Goal: Transaction & Acquisition: Book appointment/travel/reservation

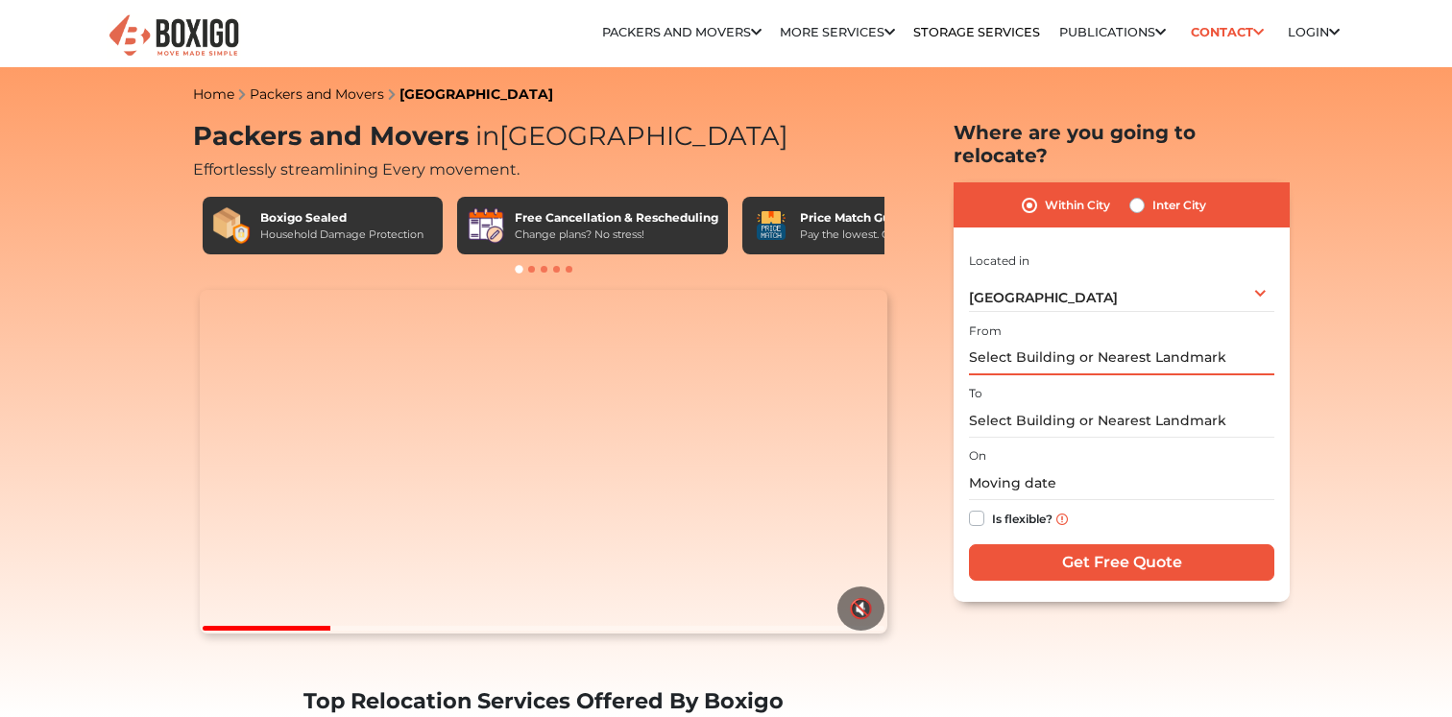
click at [1048, 342] on input "text" at bounding box center [1121, 359] width 305 height 34
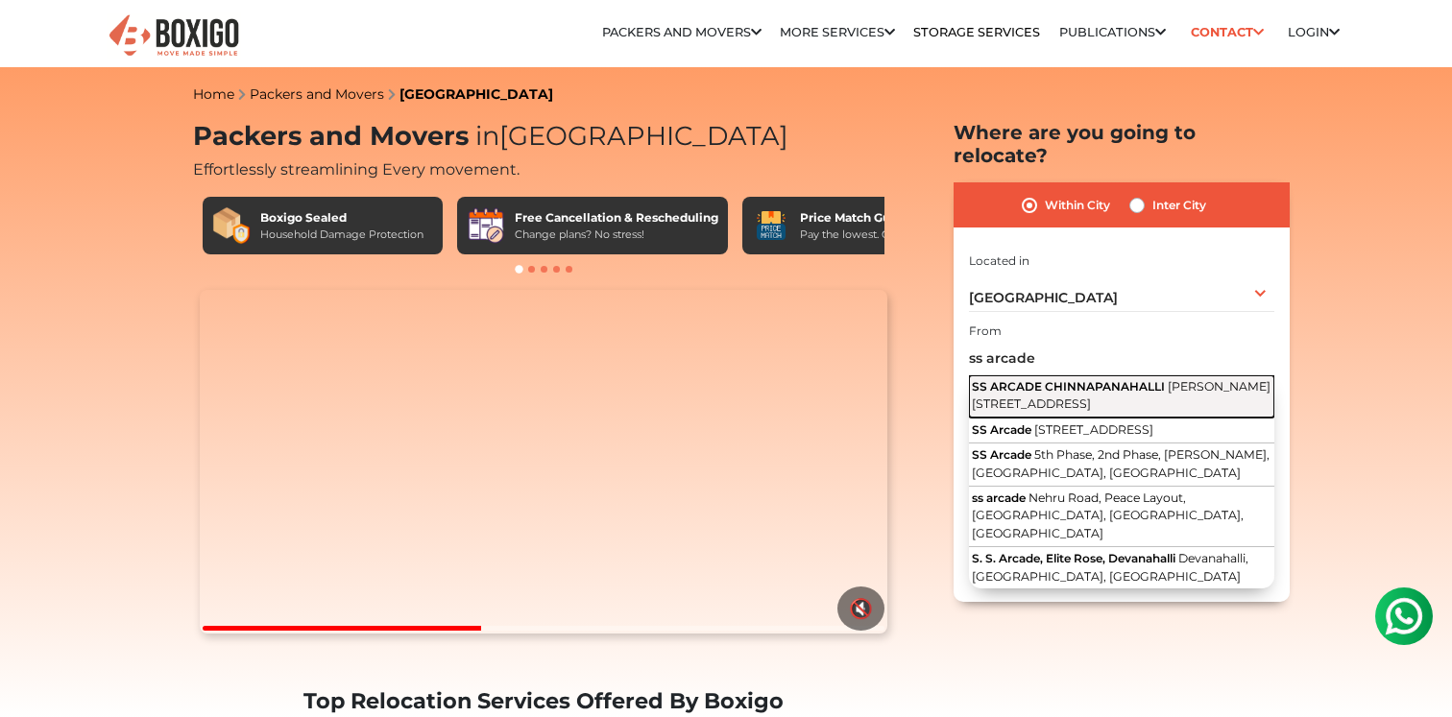
click at [1068, 381] on span "[PERSON_NAME][STREET_ADDRESS]" at bounding box center [1121, 395] width 299 height 33
type input "SS ARCADE CHINNAPANAHALLI, [PERSON_NAME][STREET_ADDRESS]"
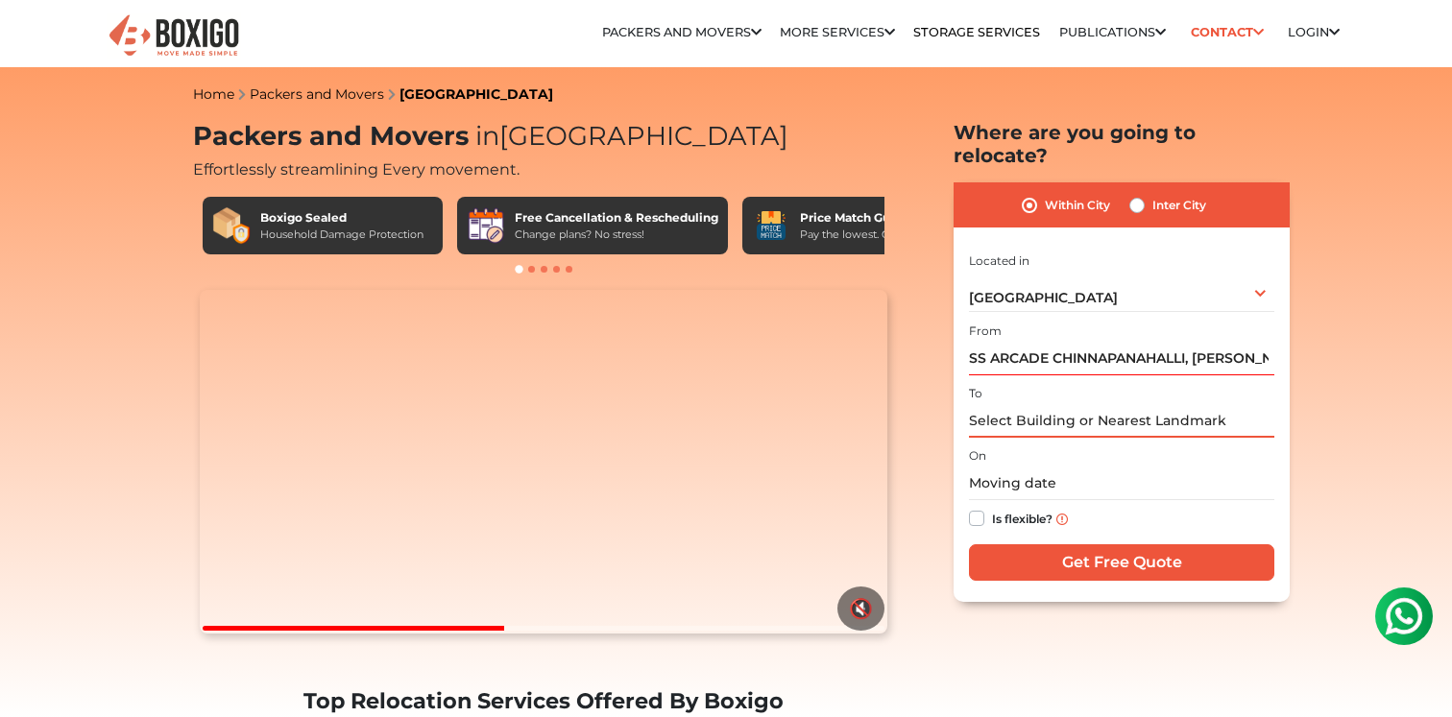
click at [1035, 404] on input "text" at bounding box center [1121, 421] width 305 height 34
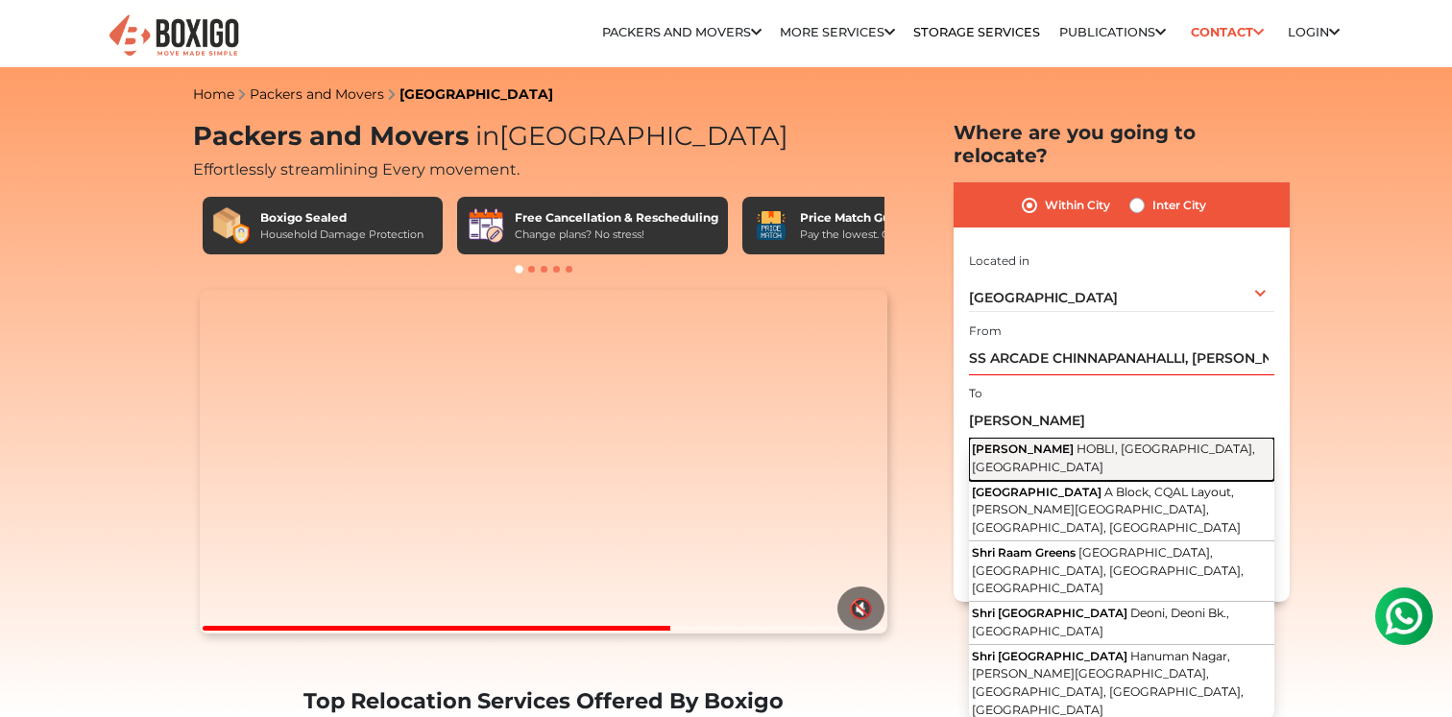
click at [1058, 442] on span "[PERSON_NAME]" at bounding box center [1023, 449] width 102 height 14
type input "[PERSON_NAME], [GEOGRAPHIC_DATA], [GEOGRAPHIC_DATA], [GEOGRAPHIC_DATA]"
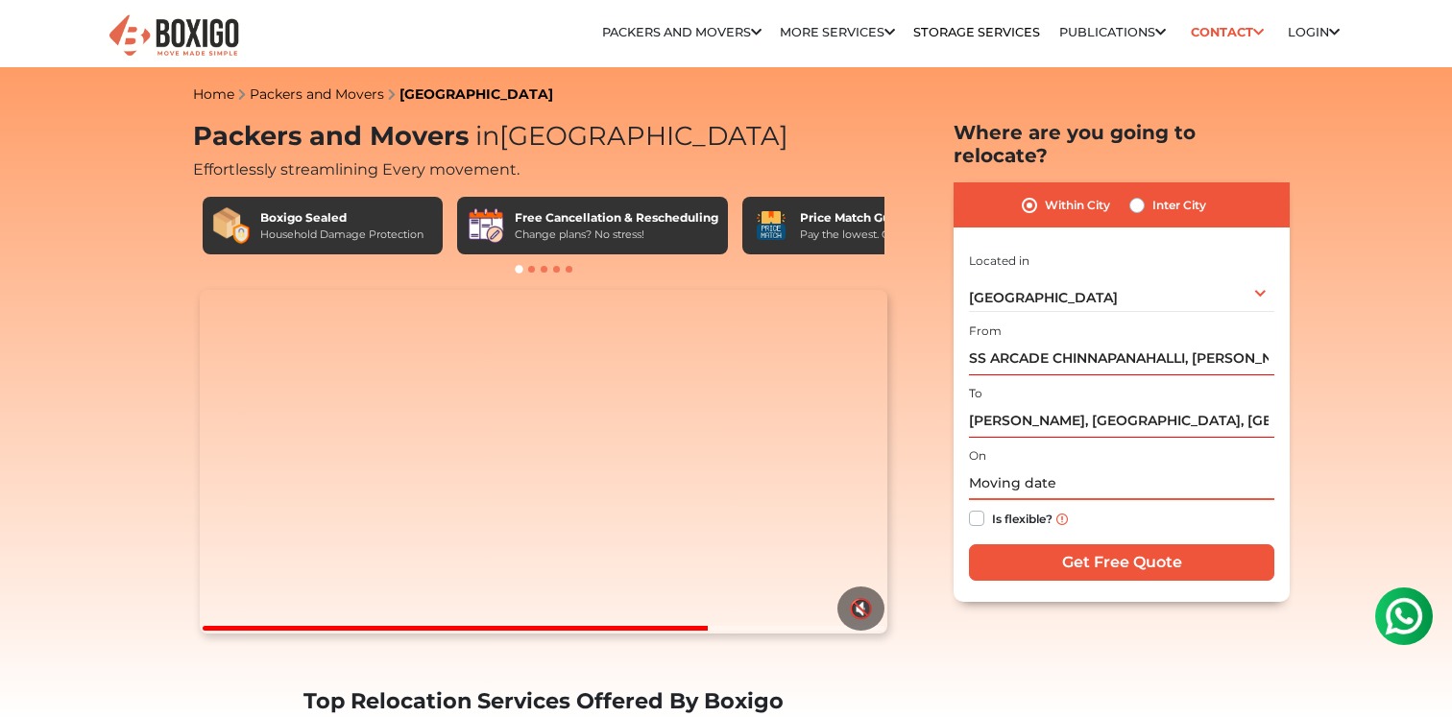
click at [1047, 467] on input "text" at bounding box center [1121, 484] width 305 height 34
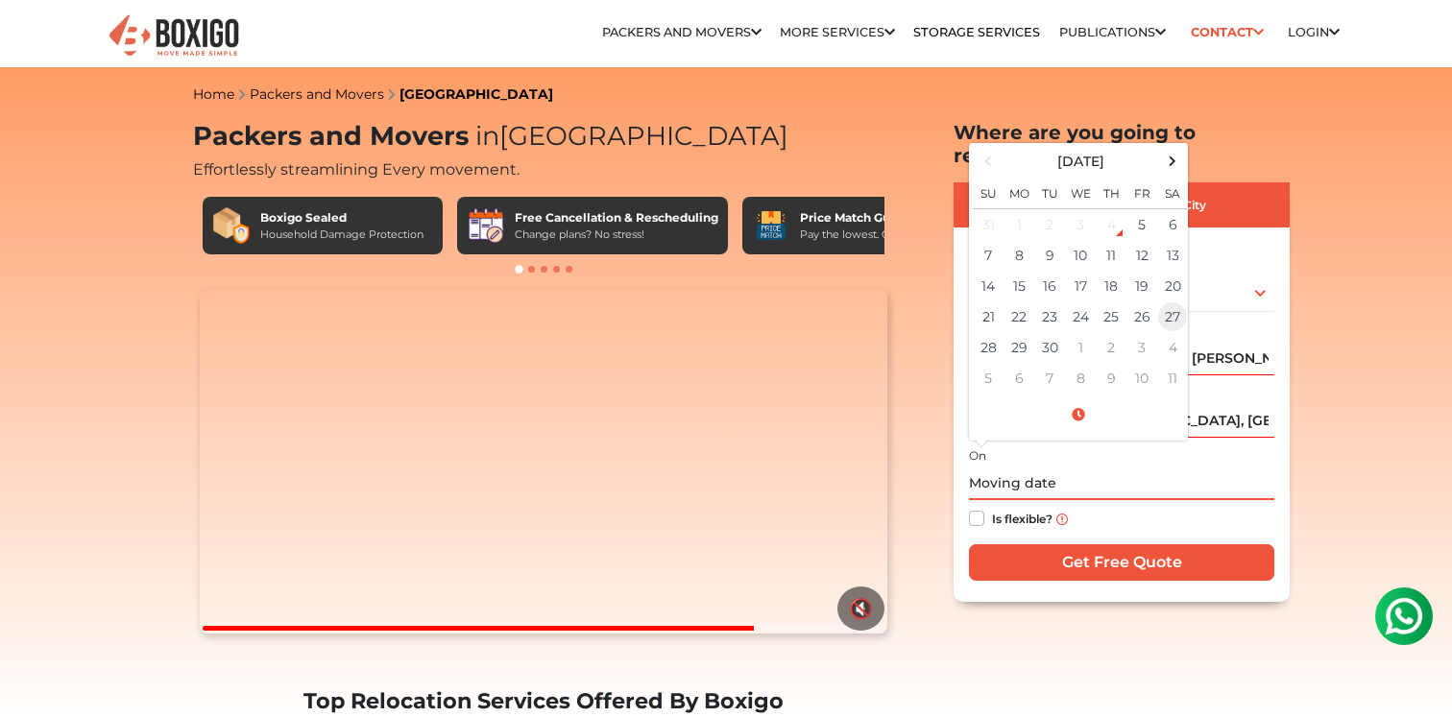
click at [1173, 302] on td "27" at bounding box center [1172, 317] width 31 height 31
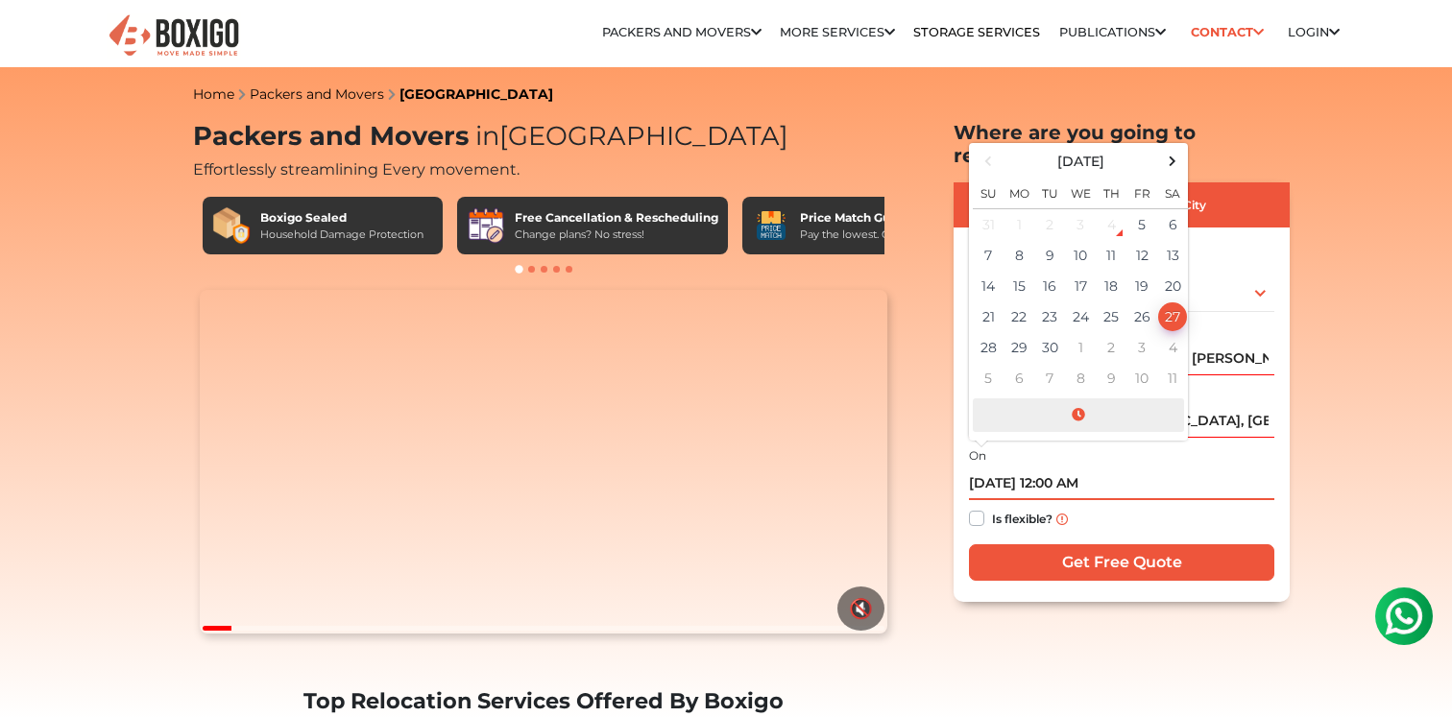
click at [1079, 399] on span at bounding box center [1078, 416] width 211 height 34
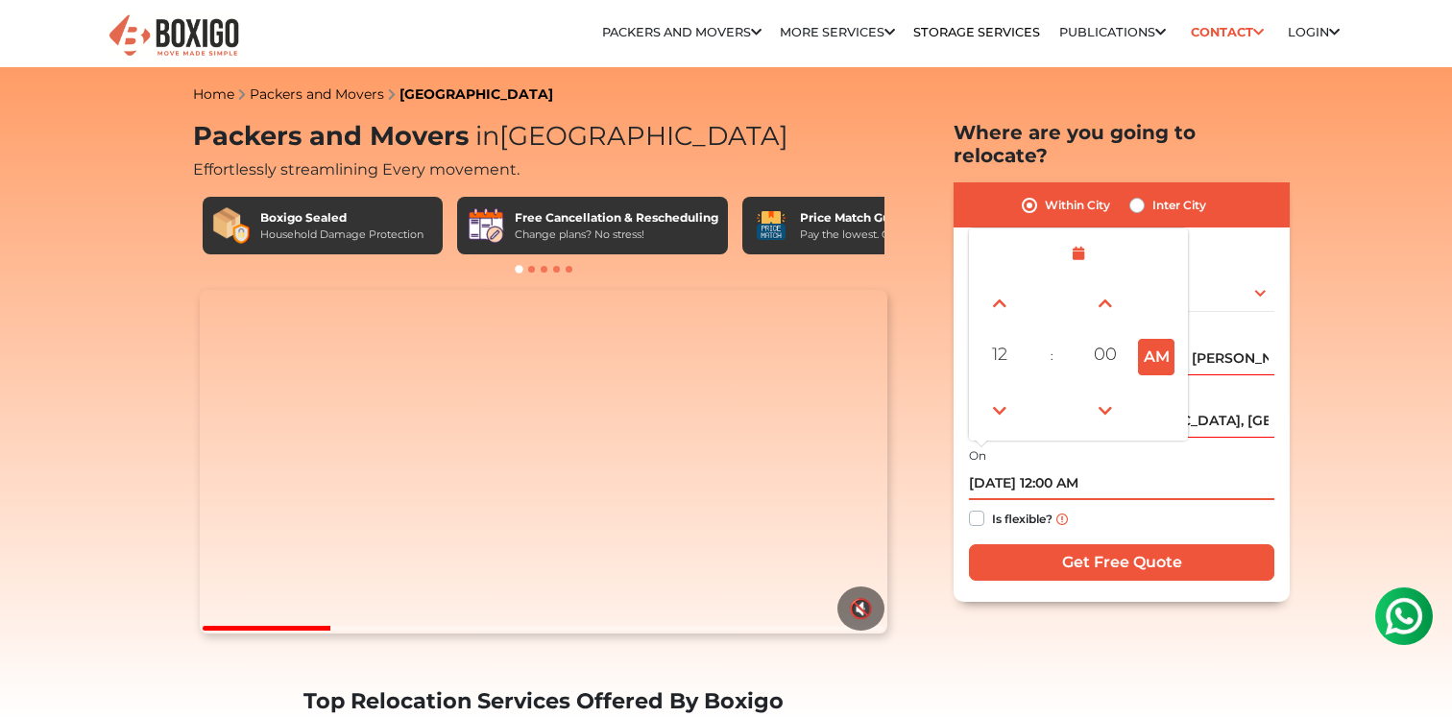
click at [1160, 339] on button "AM" at bounding box center [1156, 357] width 36 height 36
click at [1006, 392] on span at bounding box center [1000, 411] width 38 height 38
type input "[DATE] 11:00 AM"
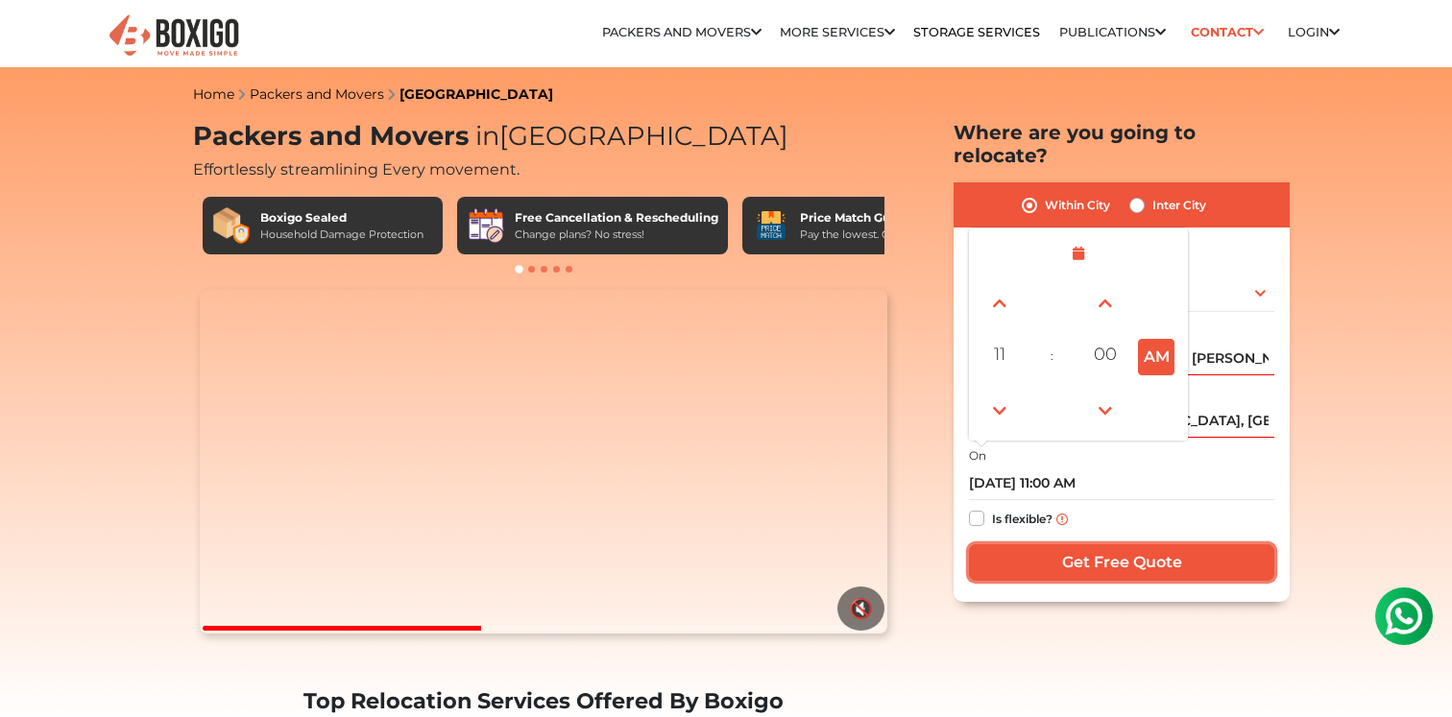
click at [1081, 545] on input "Get Free Quote" at bounding box center [1121, 563] width 305 height 36
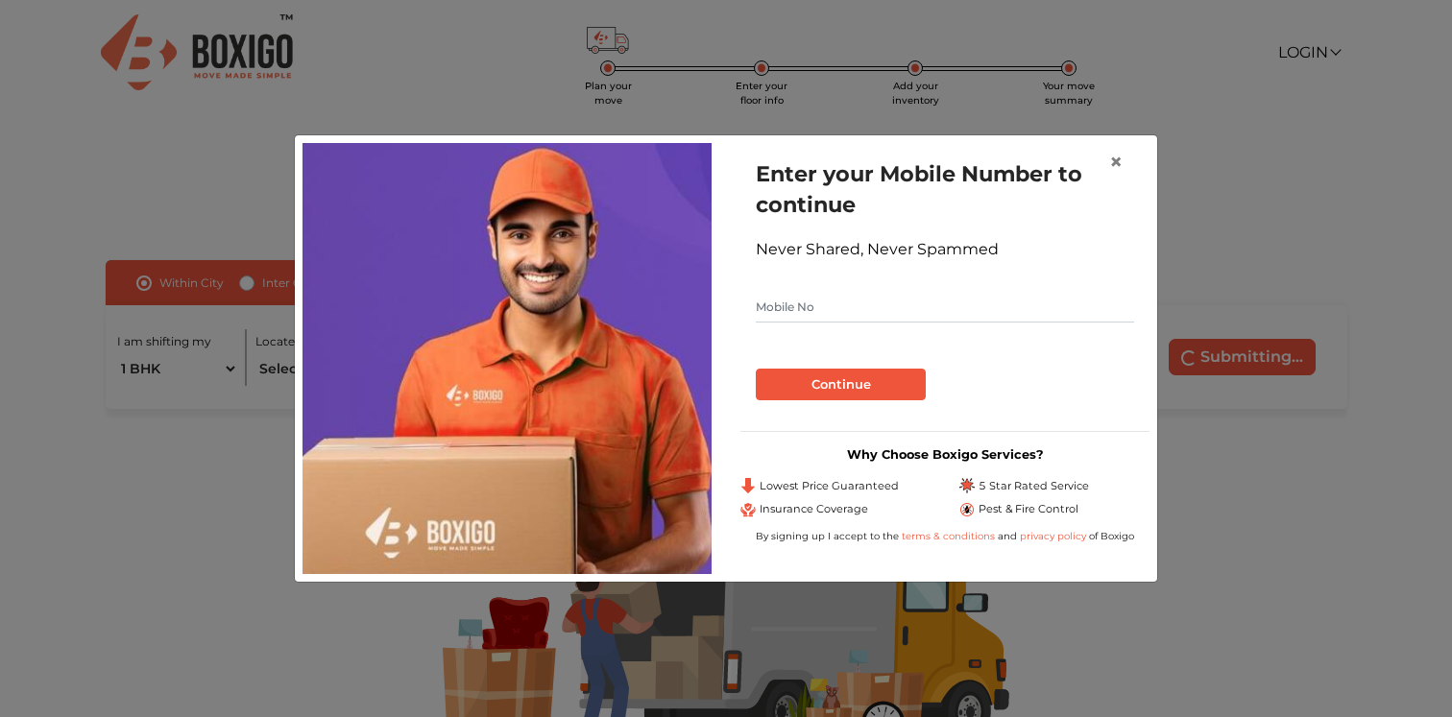
click at [884, 299] on input "text" at bounding box center [945, 307] width 378 height 31
type input "9035294372"
click at [857, 381] on button "Continue" at bounding box center [841, 385] width 170 height 33
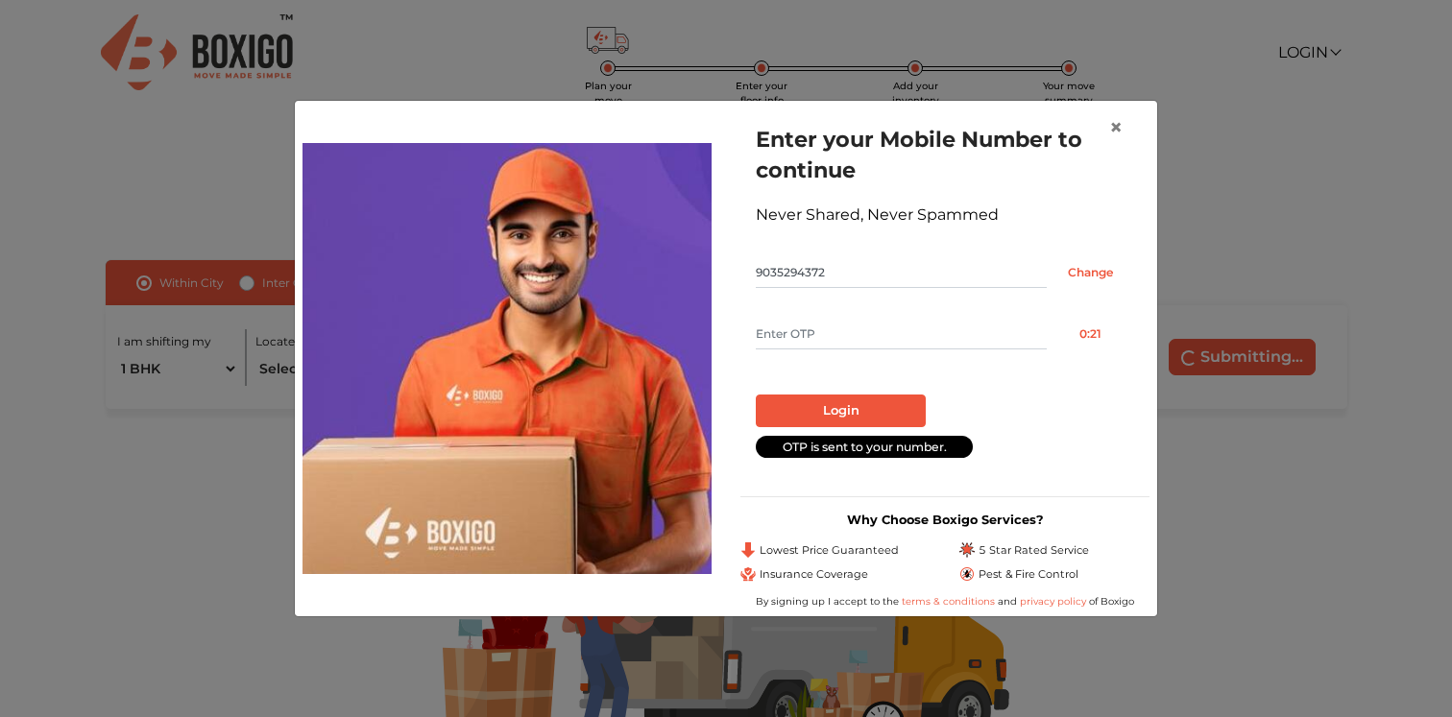
click at [838, 333] on input "text" at bounding box center [901, 334] width 291 height 31
type input "3079"
click at [835, 403] on button "Login" at bounding box center [841, 411] width 170 height 33
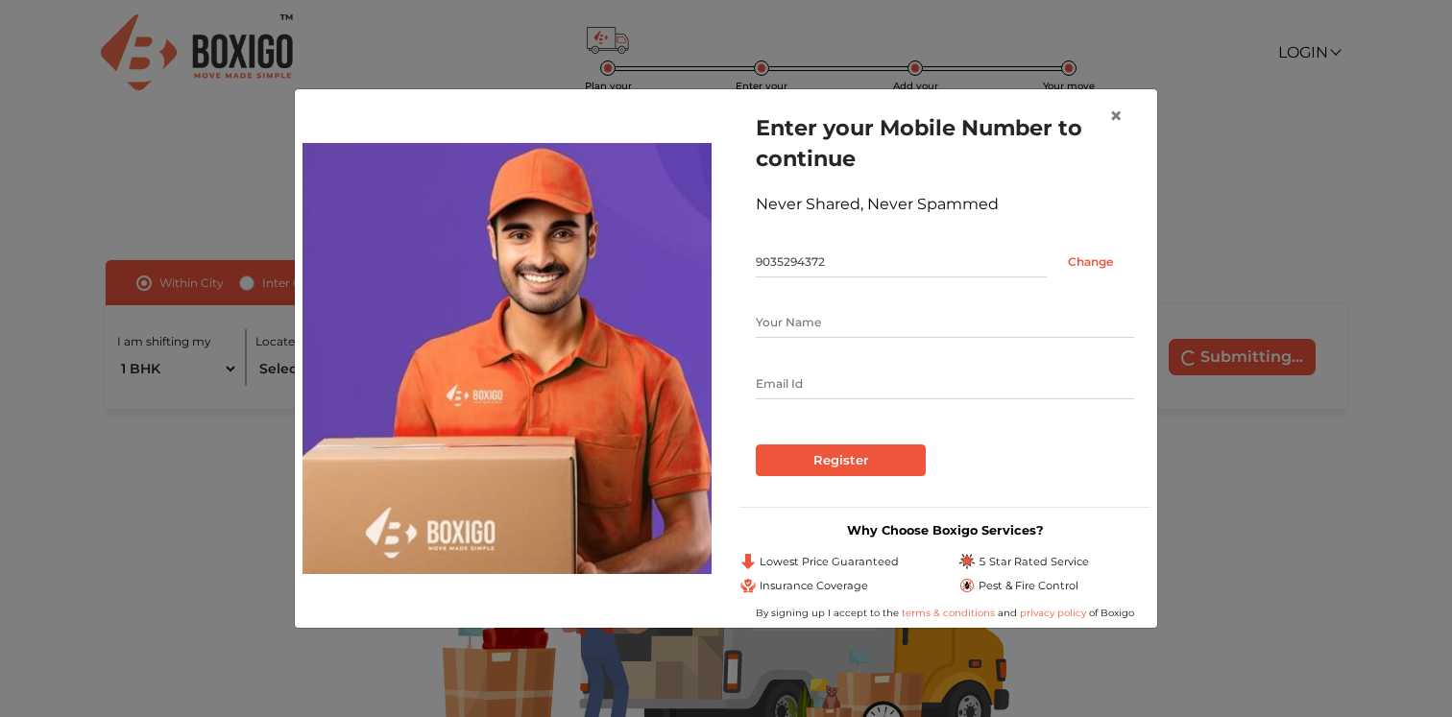
click at [806, 306] on form "Enter your Mobile Number to continue Never Shared, Never Spammed 9035294372 Cha…" at bounding box center [945, 294] width 378 height 364
click at [813, 313] on input "text" at bounding box center [945, 322] width 378 height 31
type input "Ajit Baitha"
click at [826, 454] on input "Register" at bounding box center [841, 461] width 170 height 33
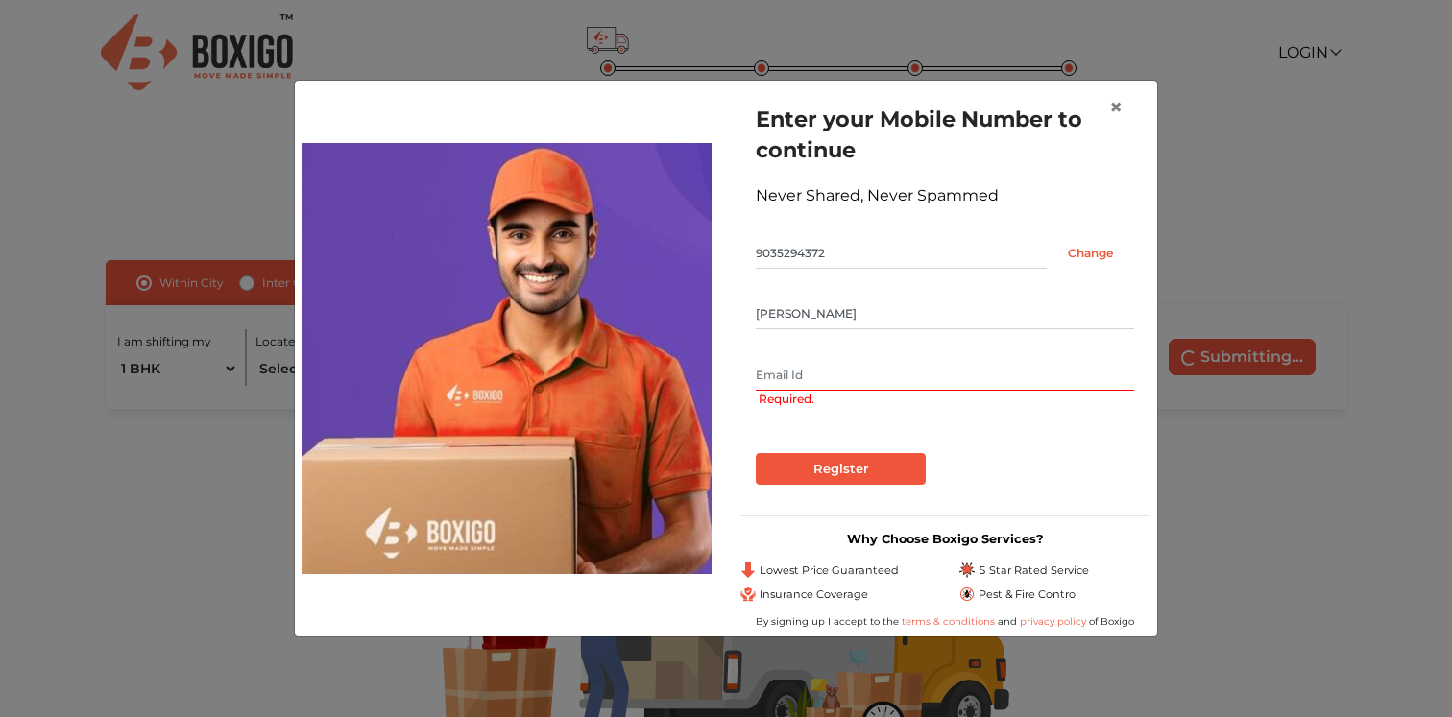
click at [840, 376] on input "text" at bounding box center [945, 375] width 378 height 31
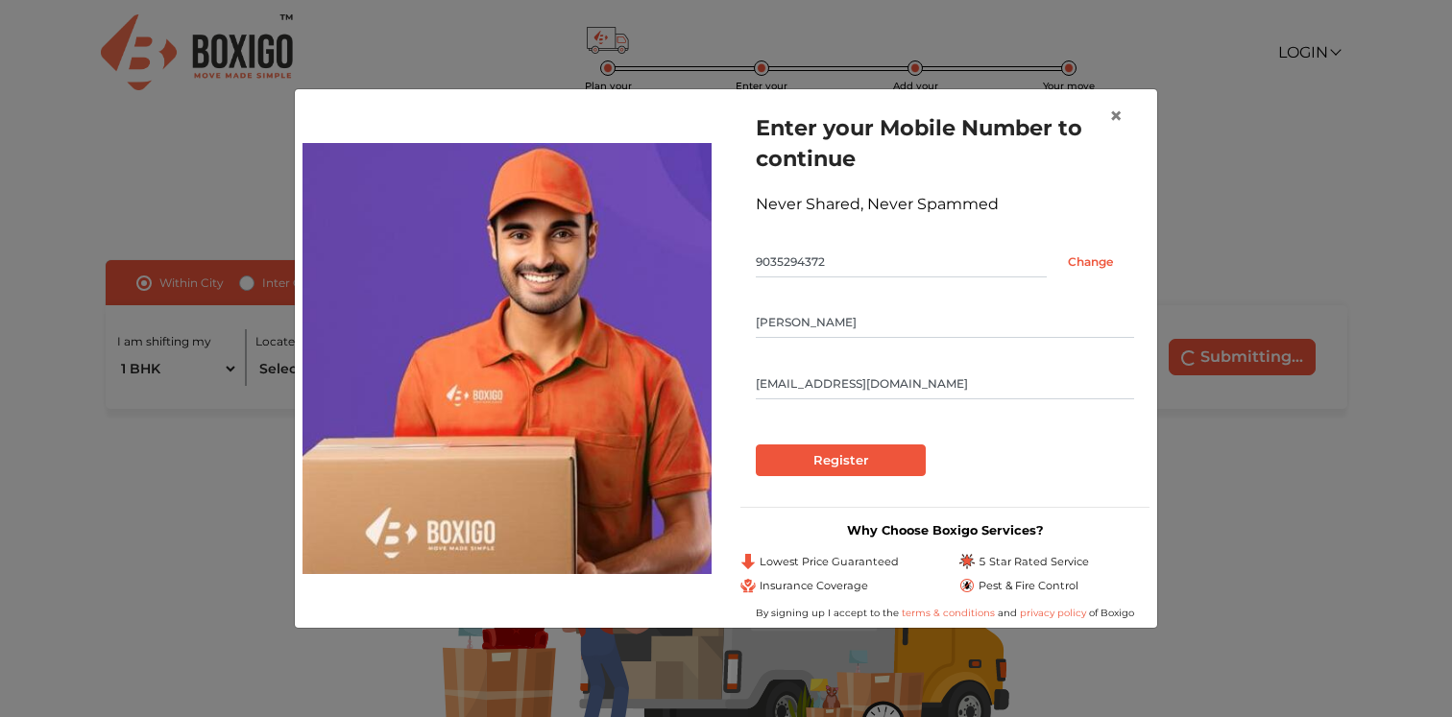
type input "ajitbaitha007@gmail.com"
click at [810, 464] on input "Register" at bounding box center [841, 461] width 170 height 33
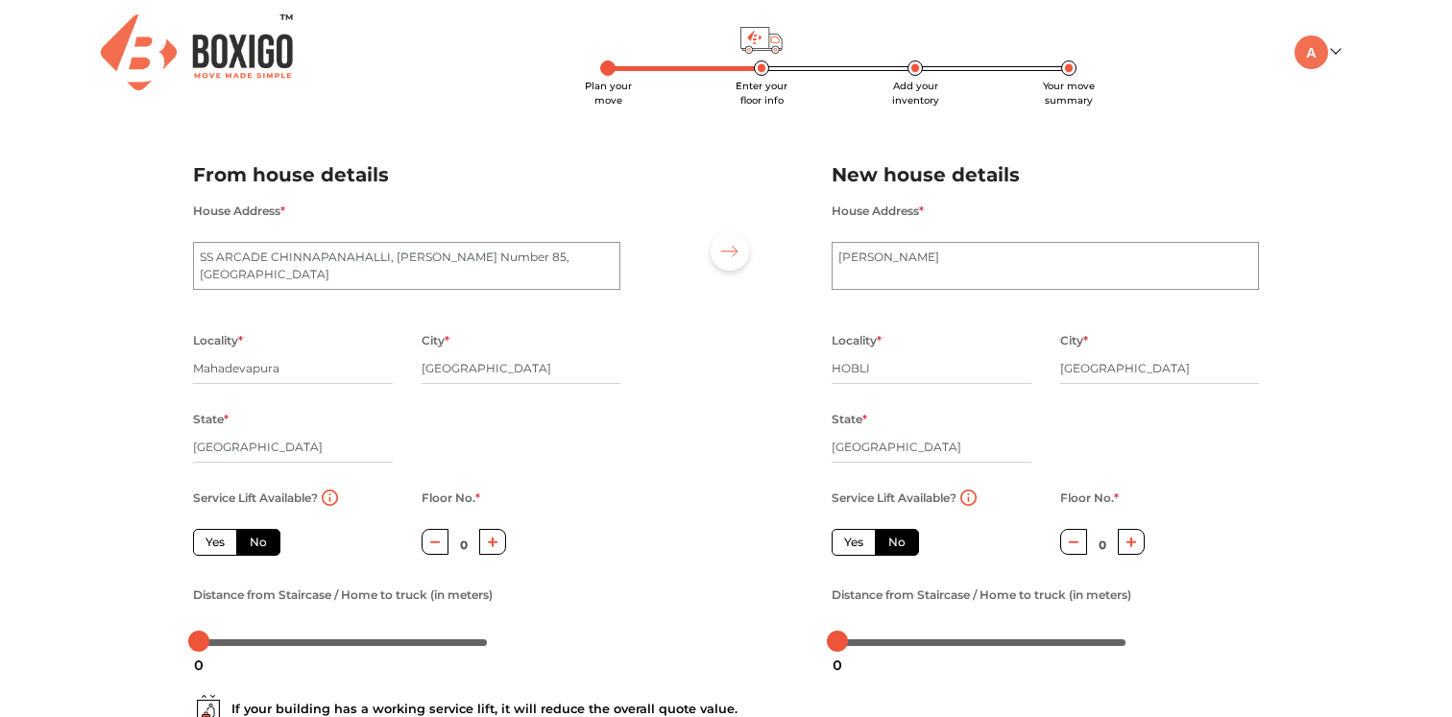
click at [605, 80] on span "Plan your move" at bounding box center [608, 93] width 47 height 27
radio input "true"
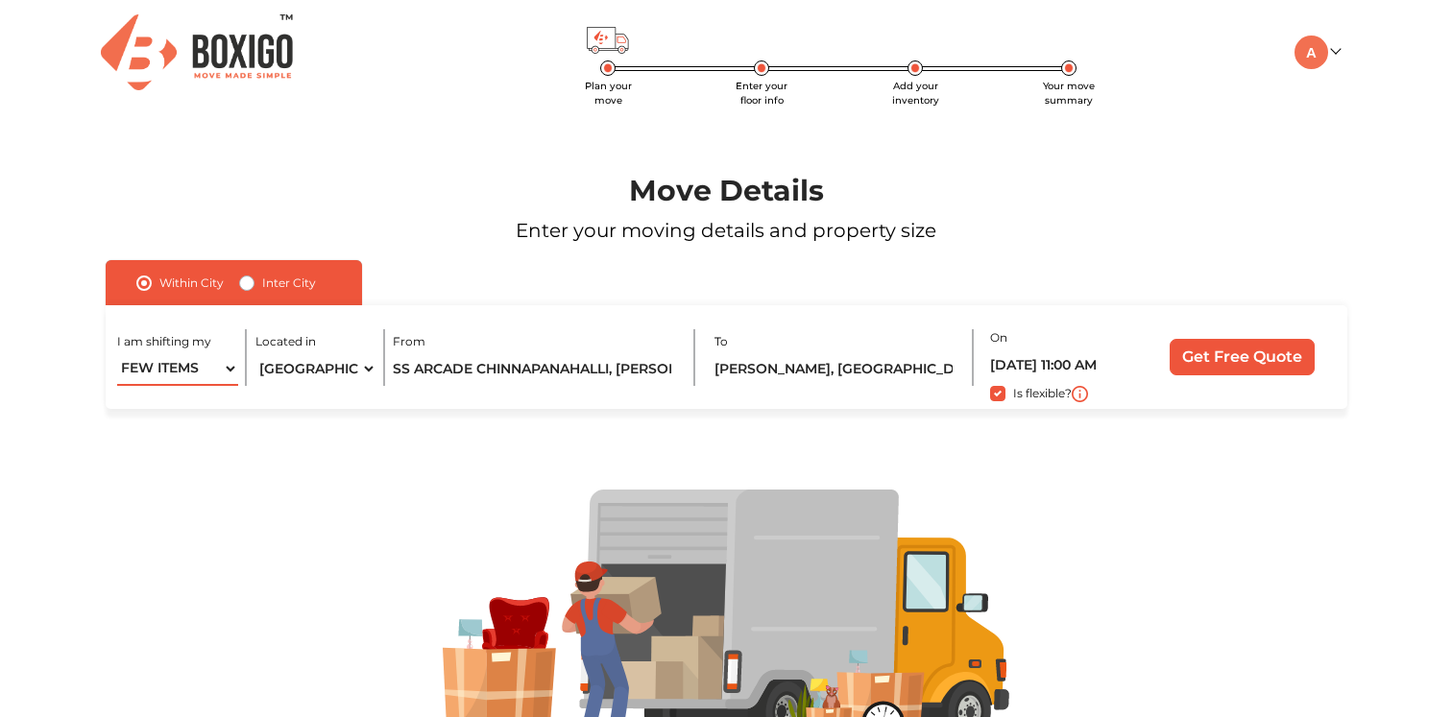
click at [219, 364] on select "1 BHK 2 BHK 3 BHK 3 + BHK FEW ITEMS" at bounding box center [177, 369] width 121 height 34
select select "2 BHK"
click at [117, 352] on select "1 BHK 2 BHK 3 BHK 3 + BHK FEW ITEMS" at bounding box center [177, 369] width 121 height 34
click at [1243, 352] on input "Get Free Quote" at bounding box center [1242, 357] width 145 height 36
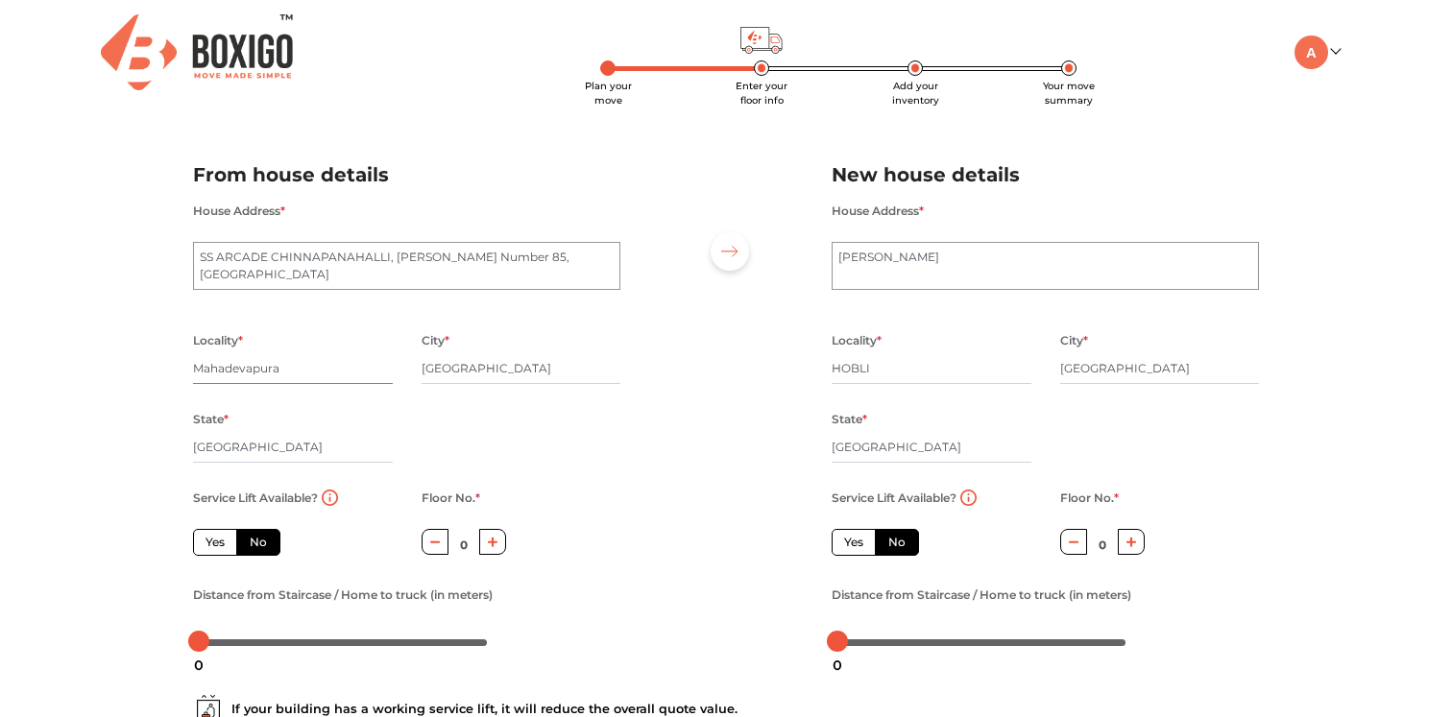
click at [256, 362] on input "Mahadevapura" at bounding box center [293, 368] width 200 height 31
type input "C Mahadevapura"
radio input "true"
type input "Chhin Mahadevapura"
radio input "true"
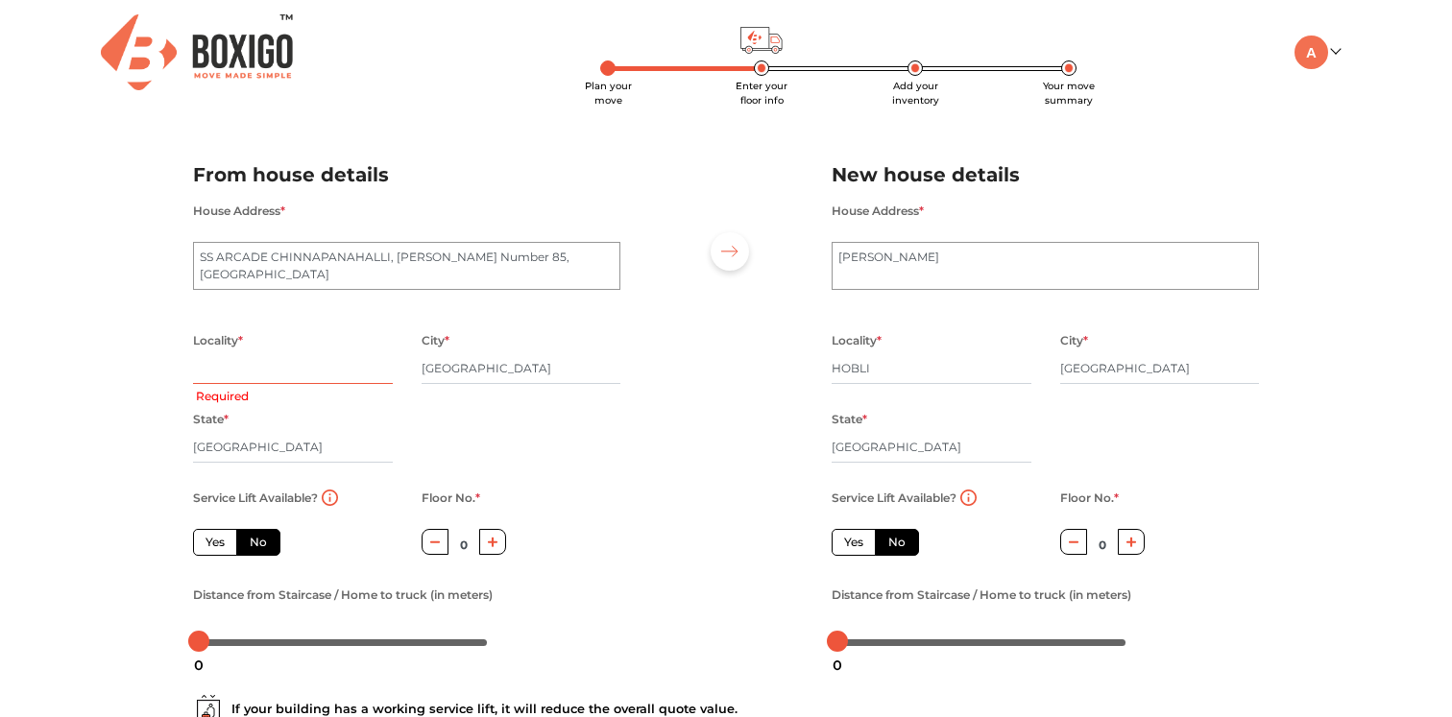
type input "Chhin Mahadevapura"
radio input "true"
click at [230, 368] on input "Chhin Mahadevapura" at bounding box center [293, 368] width 200 height 31
drag, startPoint x: 230, startPoint y: 368, endPoint x: 115, endPoint y: 368, distance: 114.3
click at [115, 368] on div "Plan your move Enter your floor info Add your inventory Your move summary My Mo…" at bounding box center [726, 455] width 1452 height 910
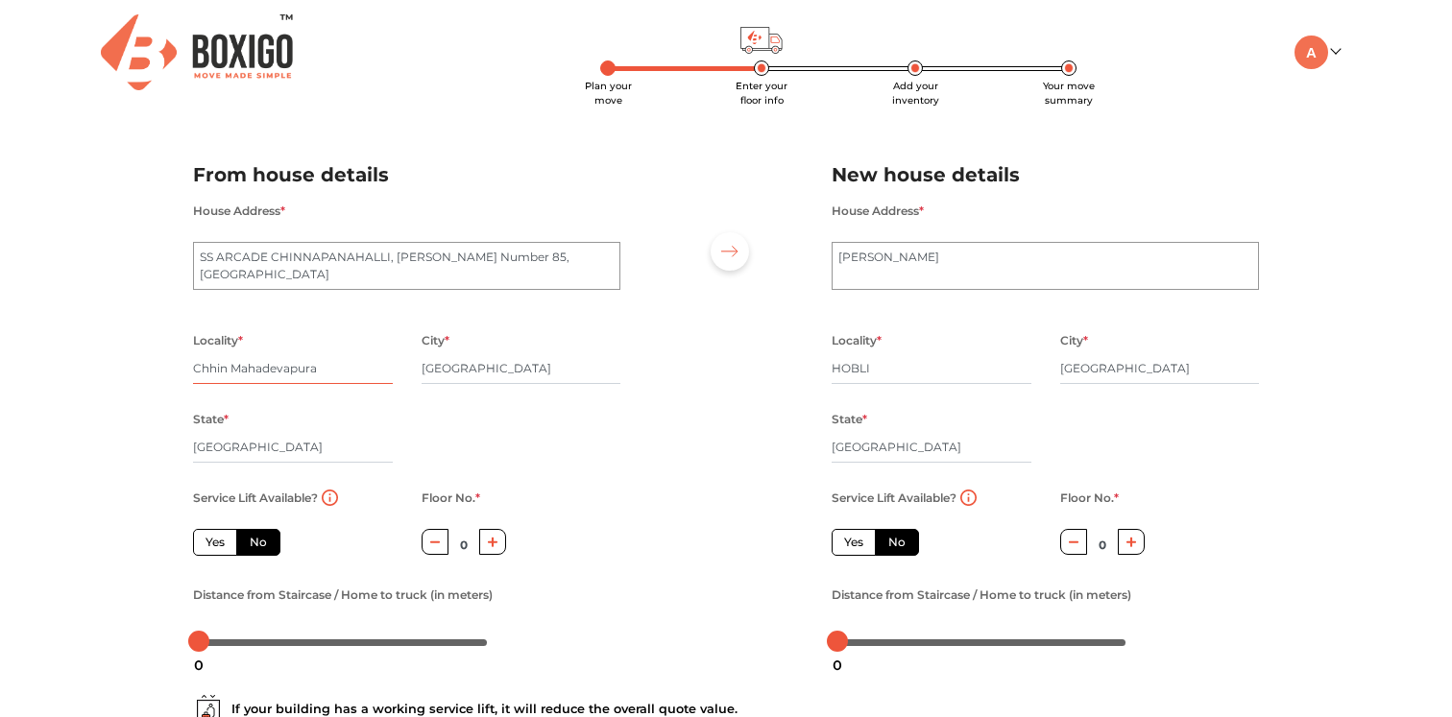
click at [230, 367] on input "Chhin Mahadevapura" at bounding box center [293, 368] width 200 height 31
type input "Mahadevapura"
click at [570, 485] on div "Locality * Mahadevapura City * Bengaluru State * Karnataka Pincode *" at bounding box center [407, 407] width 456 height 158
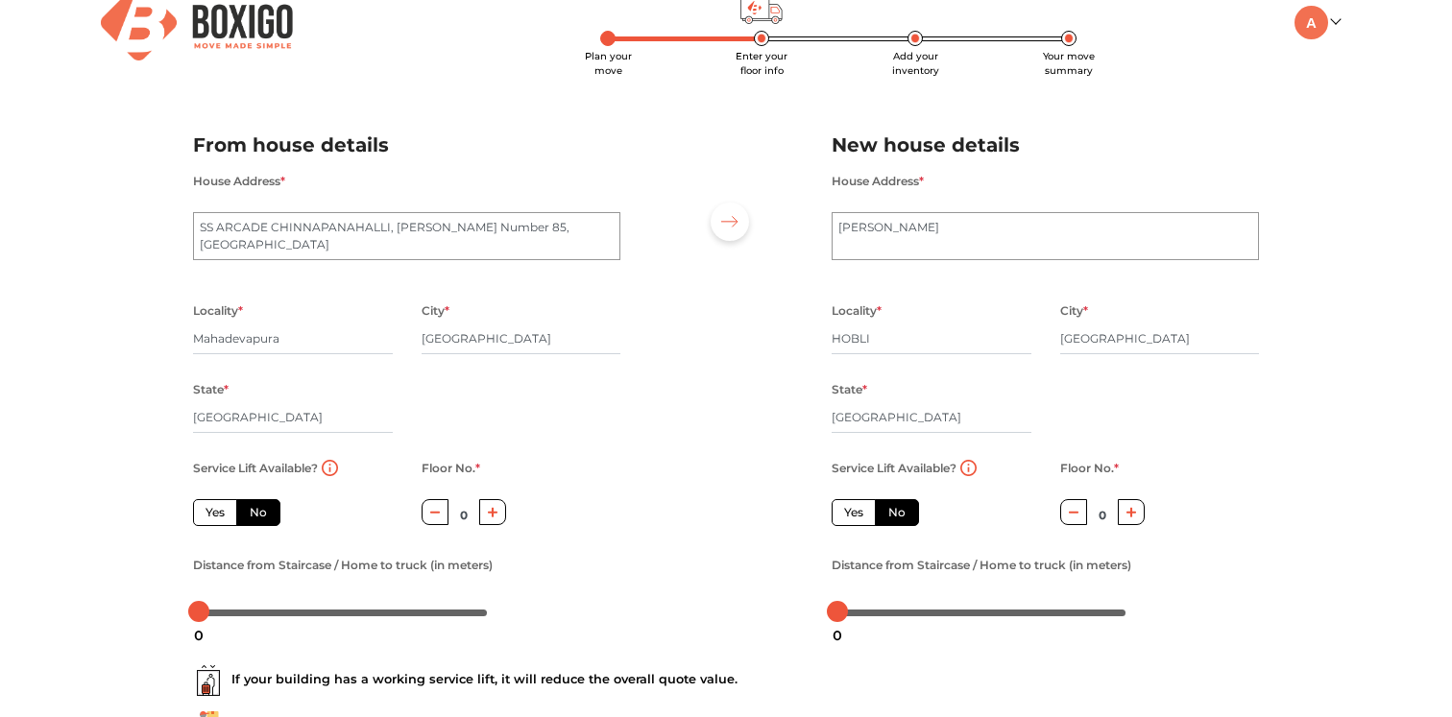
click at [493, 516] on icon "button" at bounding box center [493, 512] width 11 height 11
type input "2"
click at [260, 514] on label "No" at bounding box center [258, 512] width 44 height 27
click at [260, 514] on input "No" at bounding box center [256, 510] width 12 height 12
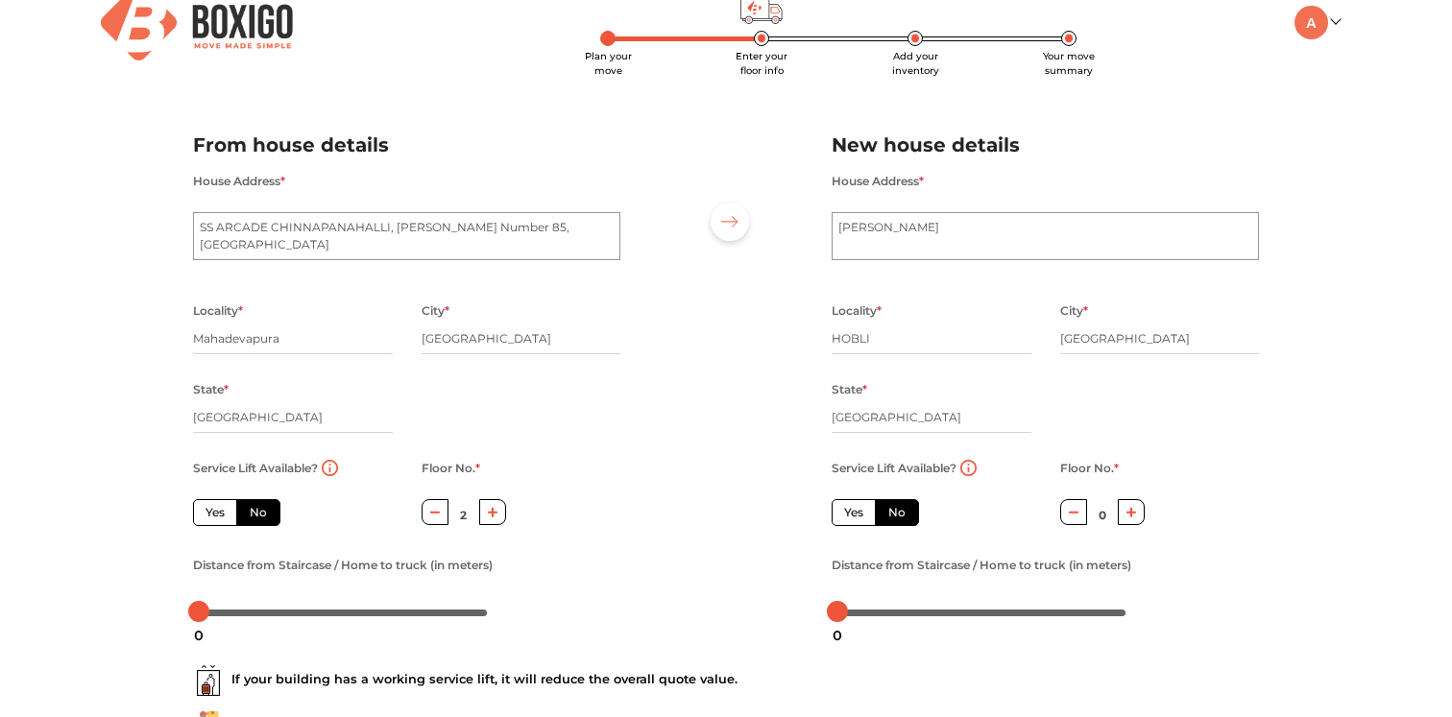
click at [260, 514] on label "No" at bounding box center [258, 512] width 44 height 27
click at [260, 514] on input "No" at bounding box center [256, 510] width 12 height 12
radio input "true"
click at [215, 513] on label "Yes" at bounding box center [215, 512] width 44 height 27
click at [215, 513] on input "Yes" at bounding box center [212, 510] width 12 height 12
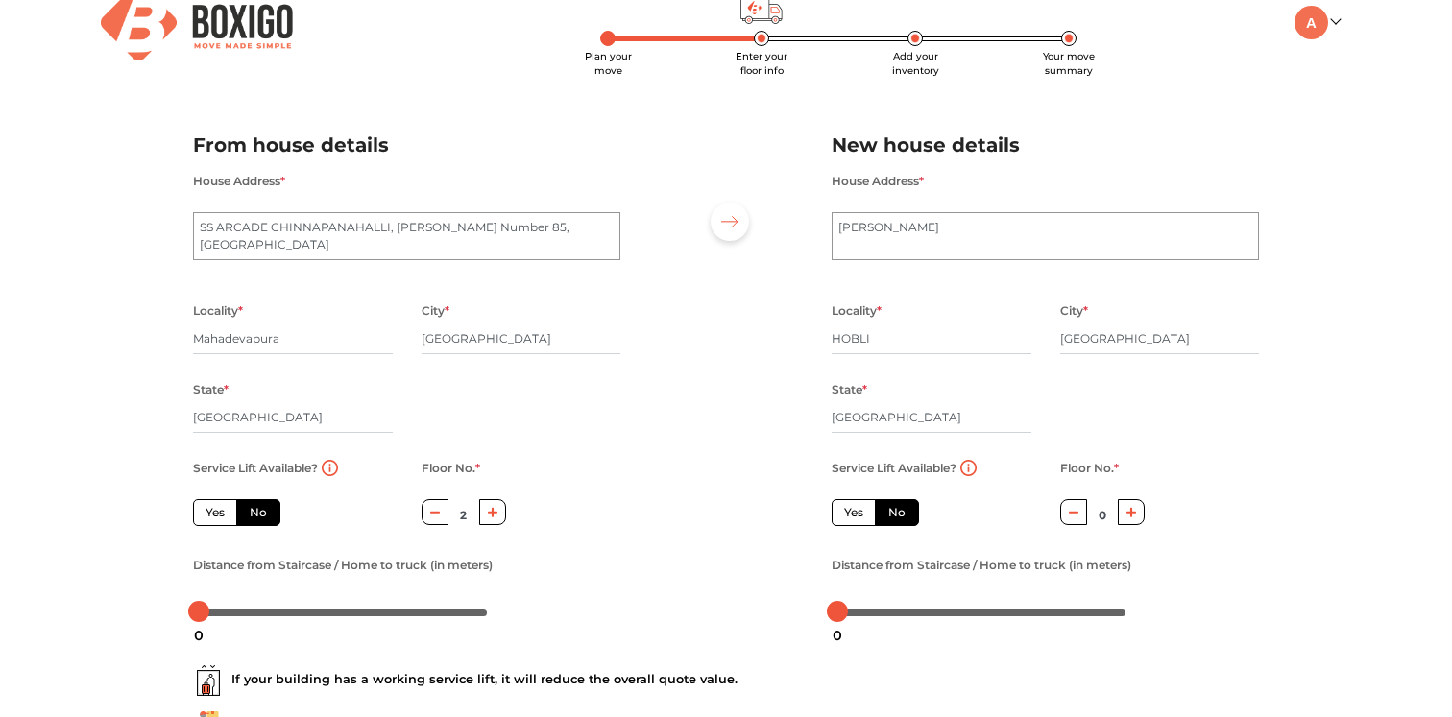
radio input "true"
type input "0"
click at [127, 557] on div "Plan your move Enter your floor info Add your inventory Your move summary My Mo…" at bounding box center [726, 425] width 1452 height 910
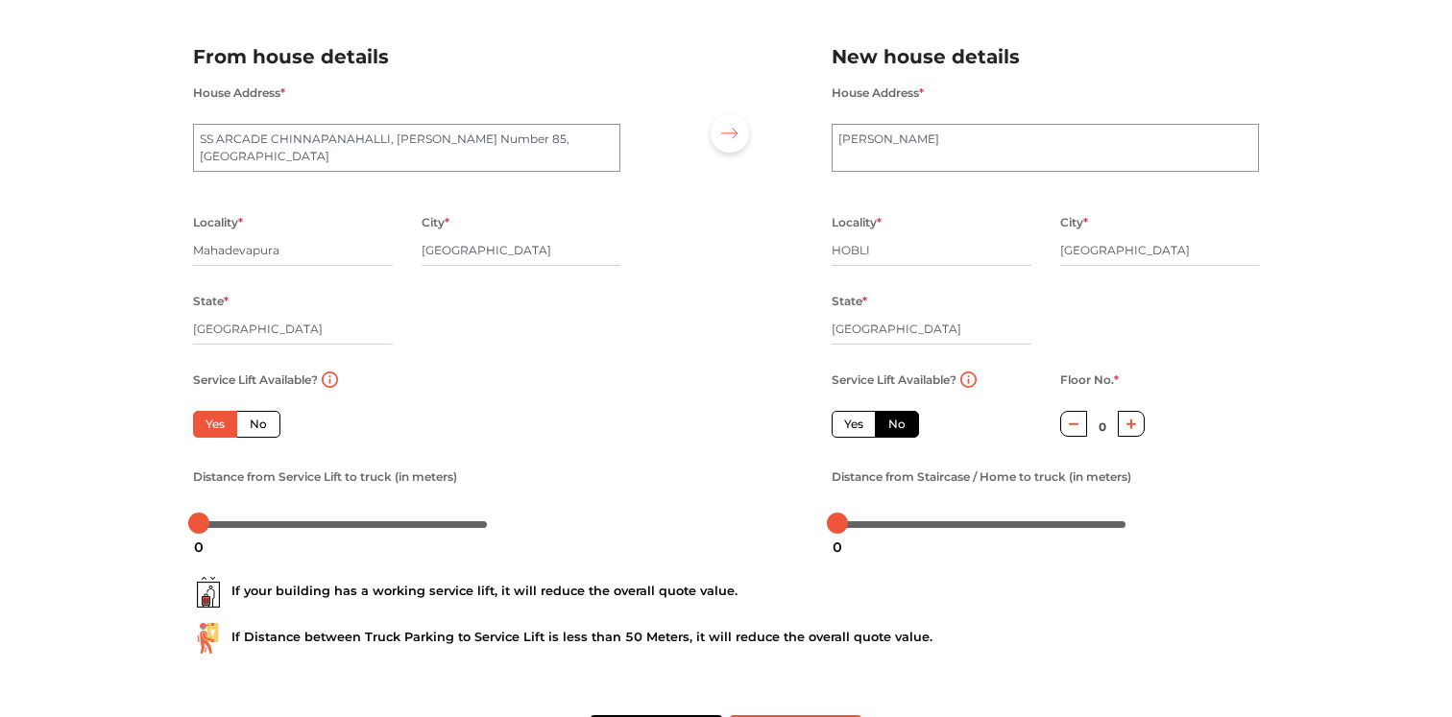
scroll to position [120, 0]
click at [848, 433] on label "Yes" at bounding box center [854, 422] width 44 height 27
click at [848, 426] on input "Yes" at bounding box center [850, 420] width 12 height 12
radio input "false"
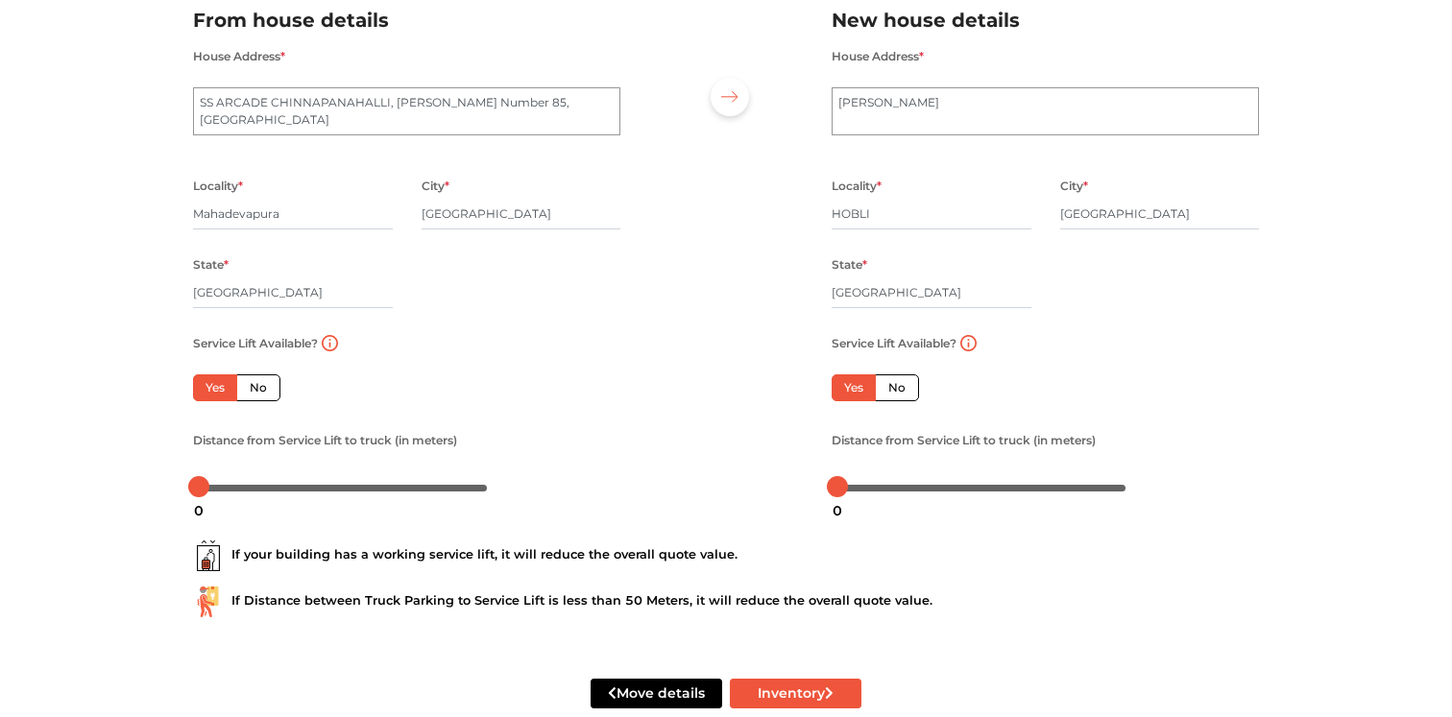
scroll to position [166, 0]
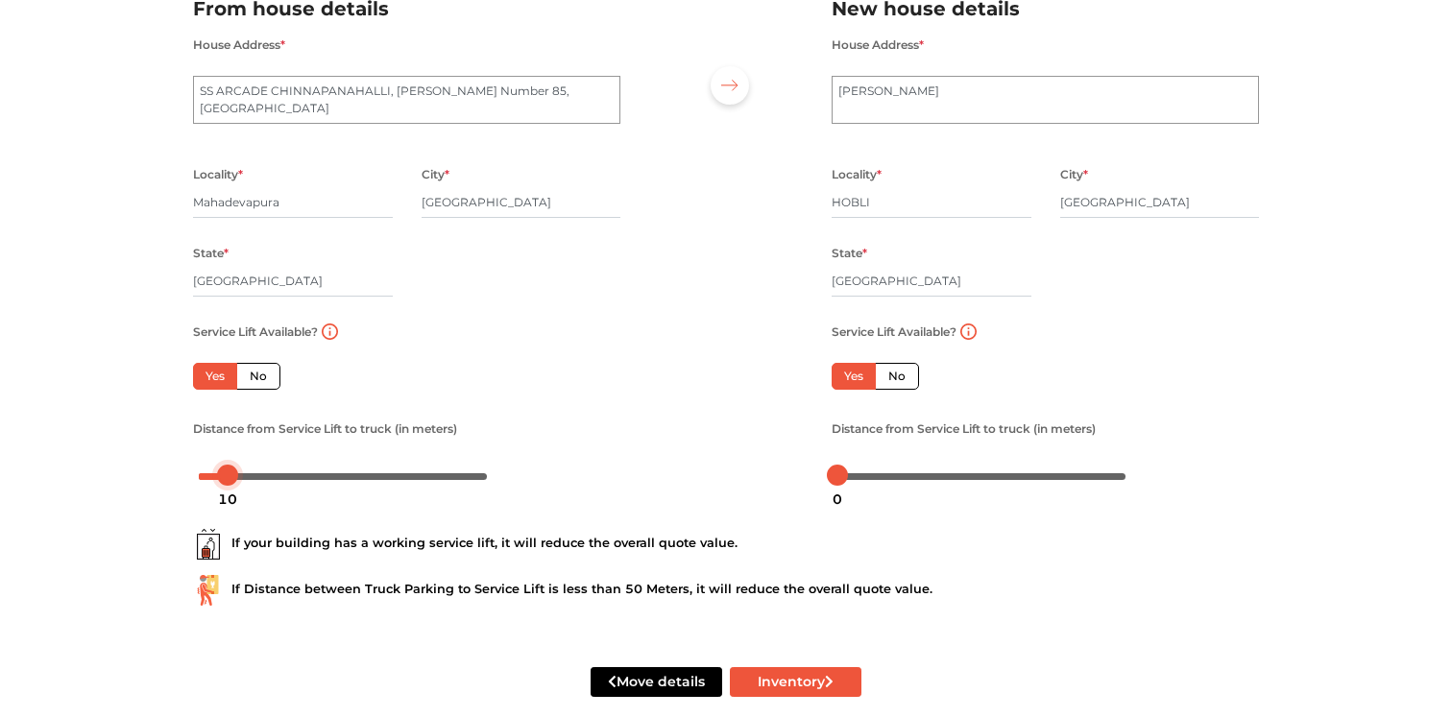
drag, startPoint x: 198, startPoint y: 482, endPoint x: 228, endPoint y: 484, distance: 29.8
click at [228, 484] on body "Plan your move Enter your floor info Add your inventory Your move summary My Mo…" at bounding box center [726, 192] width 1452 height 717
drag, startPoint x: 837, startPoint y: 478, endPoint x: 893, endPoint y: 480, distance: 55.7
click at [893, 480] on div at bounding box center [892, 475] width 21 height 21
drag, startPoint x: 226, startPoint y: 479, endPoint x: 215, endPoint y: 481, distance: 10.7
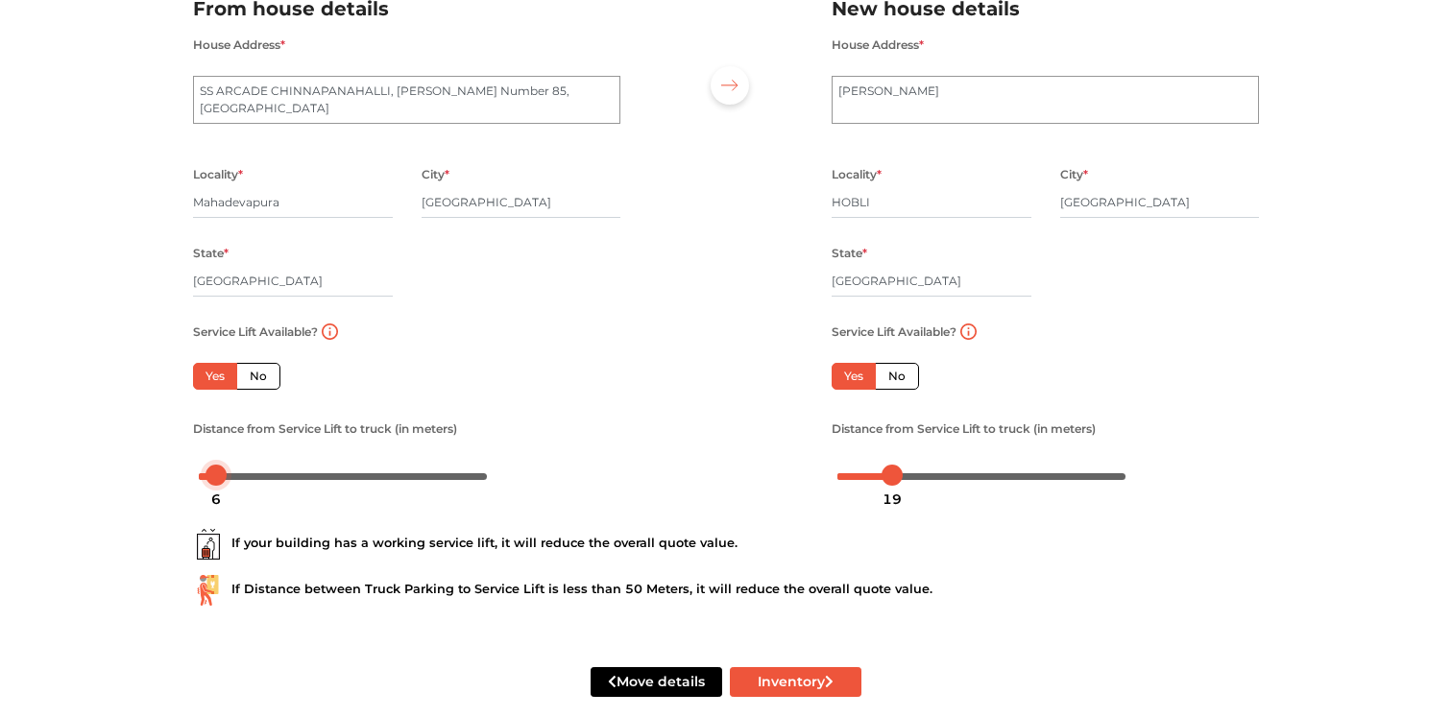
click at [215, 481] on div at bounding box center [216, 475] width 21 height 21
click at [221, 481] on div at bounding box center [221, 475] width 21 height 21
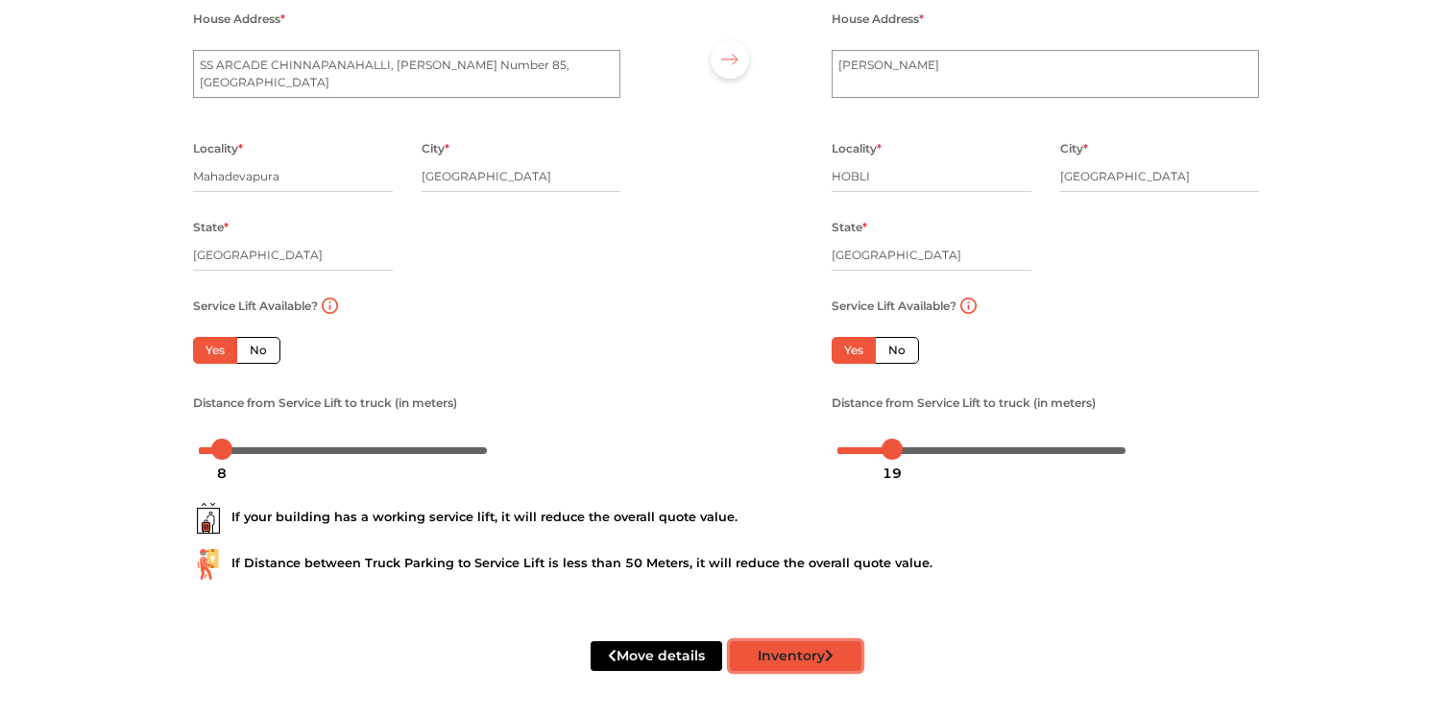
click at [801, 656] on button "Inventory" at bounding box center [796, 657] width 132 height 30
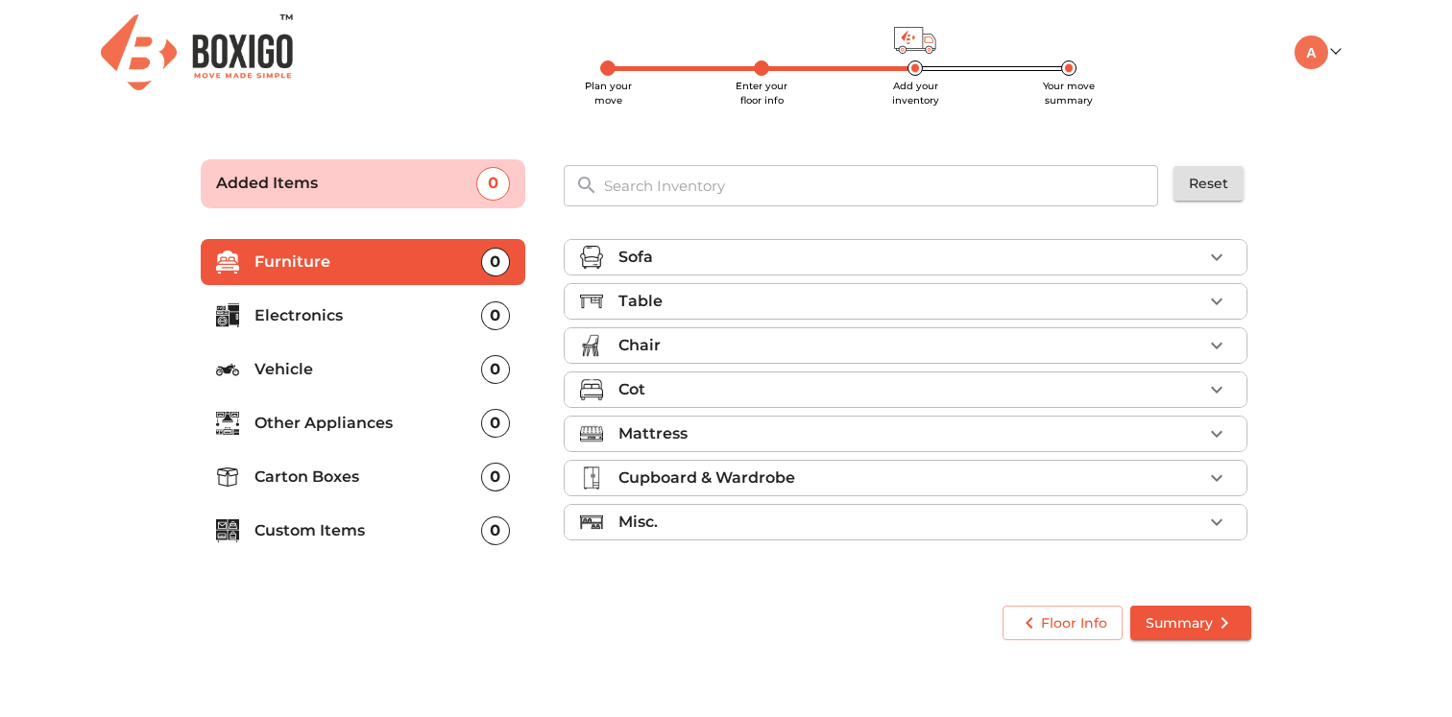
click at [770, 258] on div "Sofa" at bounding box center [911, 257] width 584 height 23
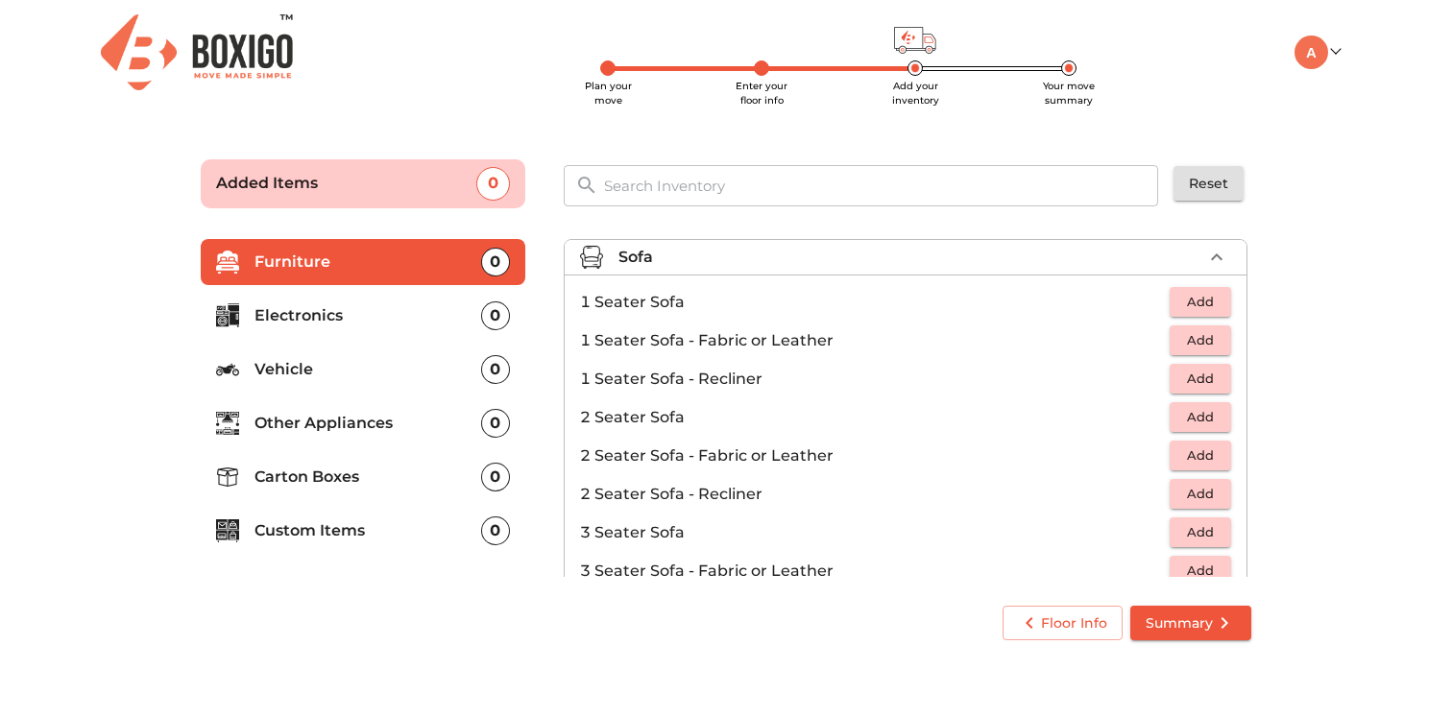
click at [1221, 528] on span "Add" at bounding box center [1200, 533] width 42 height 22
click at [657, 255] on div "Sofa 1 Added" at bounding box center [911, 257] width 584 height 23
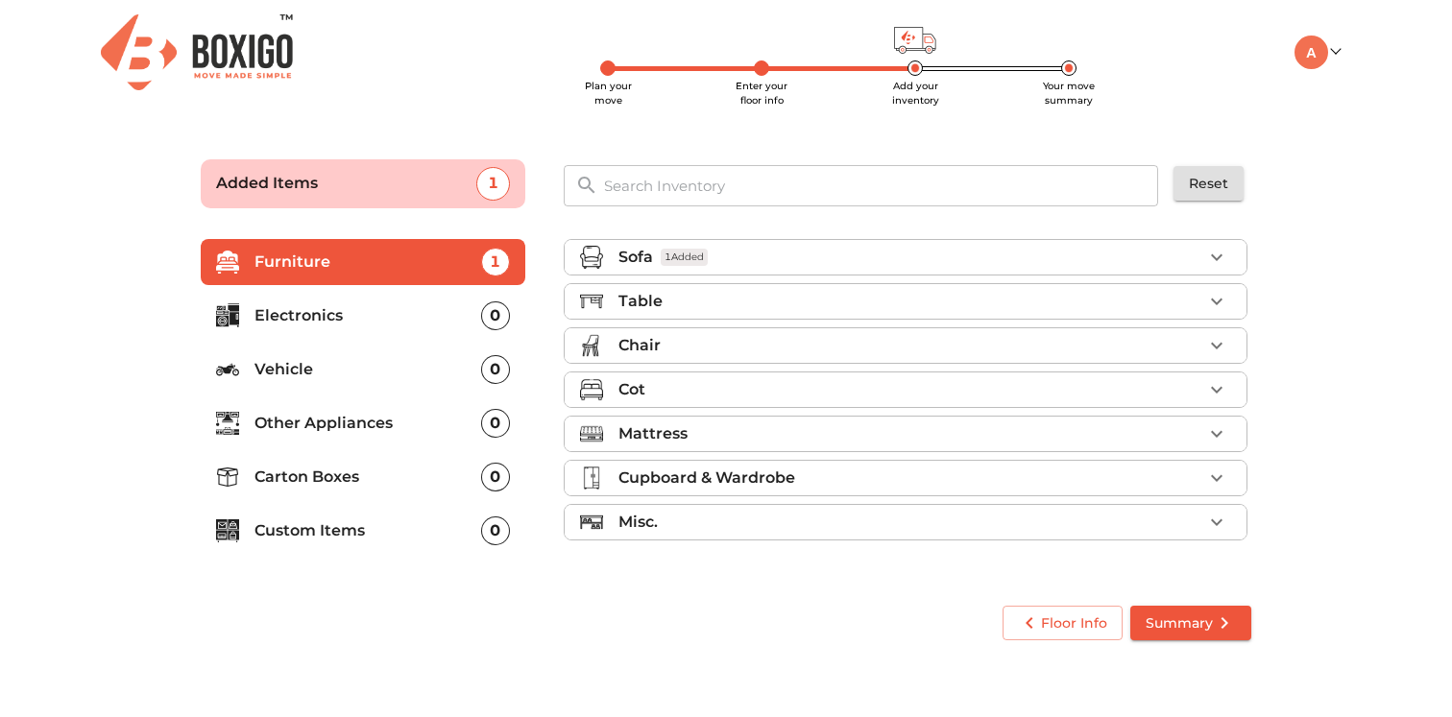
click at [655, 303] on p "Table" at bounding box center [641, 301] width 44 height 23
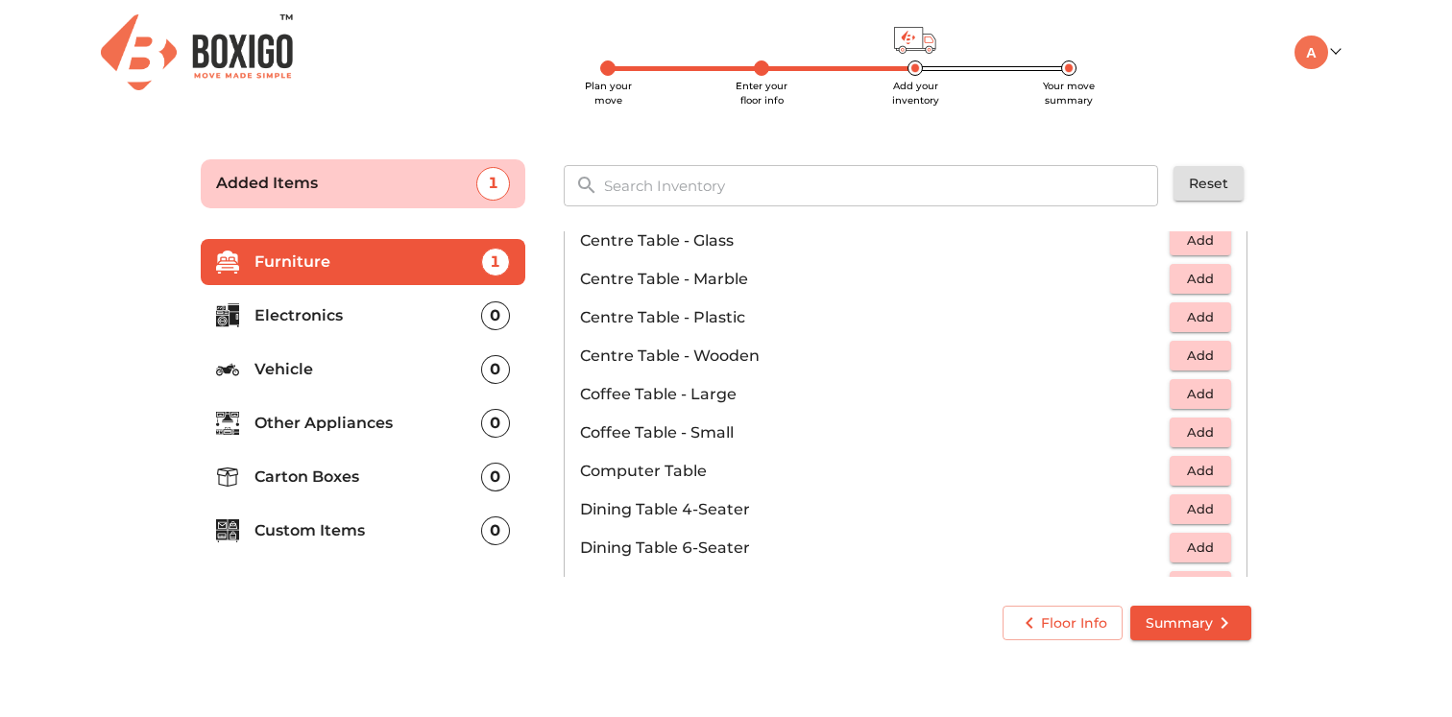
scroll to position [195, 0]
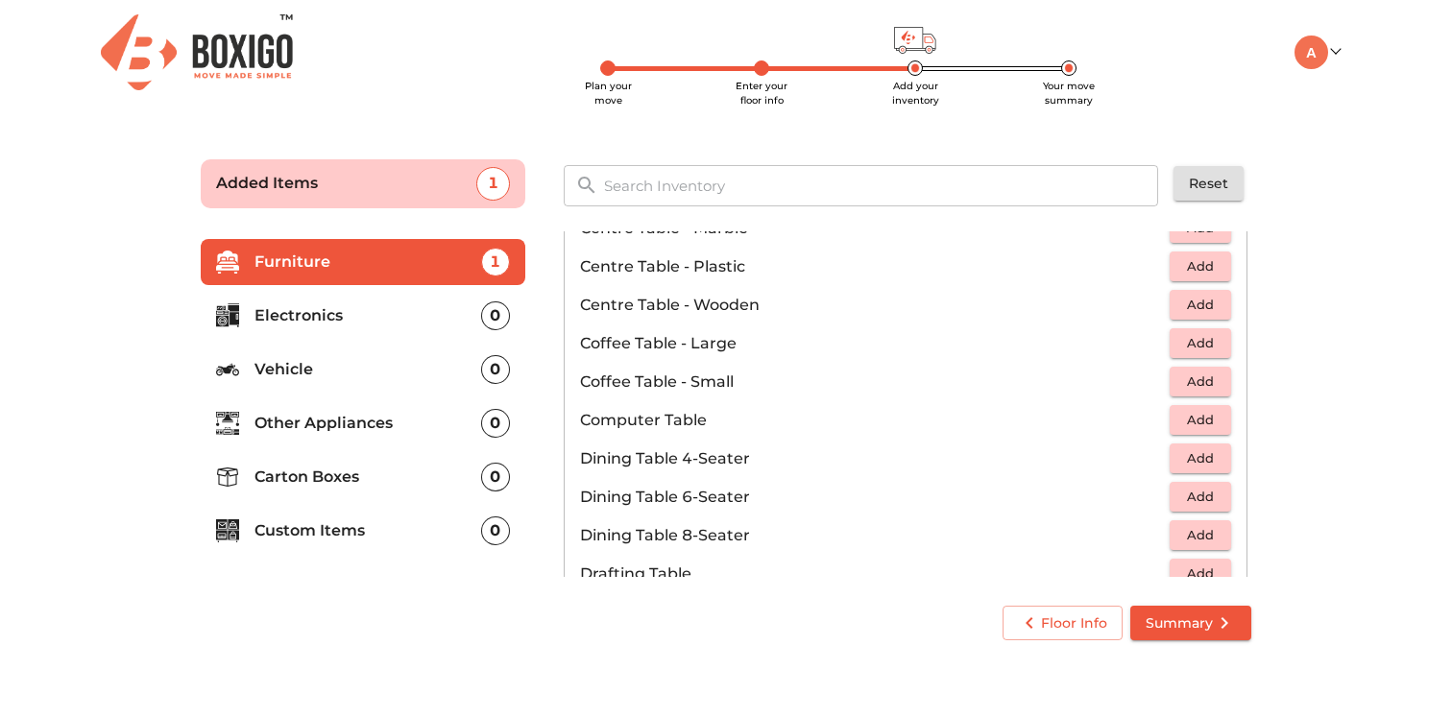
click at [1203, 460] on span "Add" at bounding box center [1200, 459] width 42 height 22
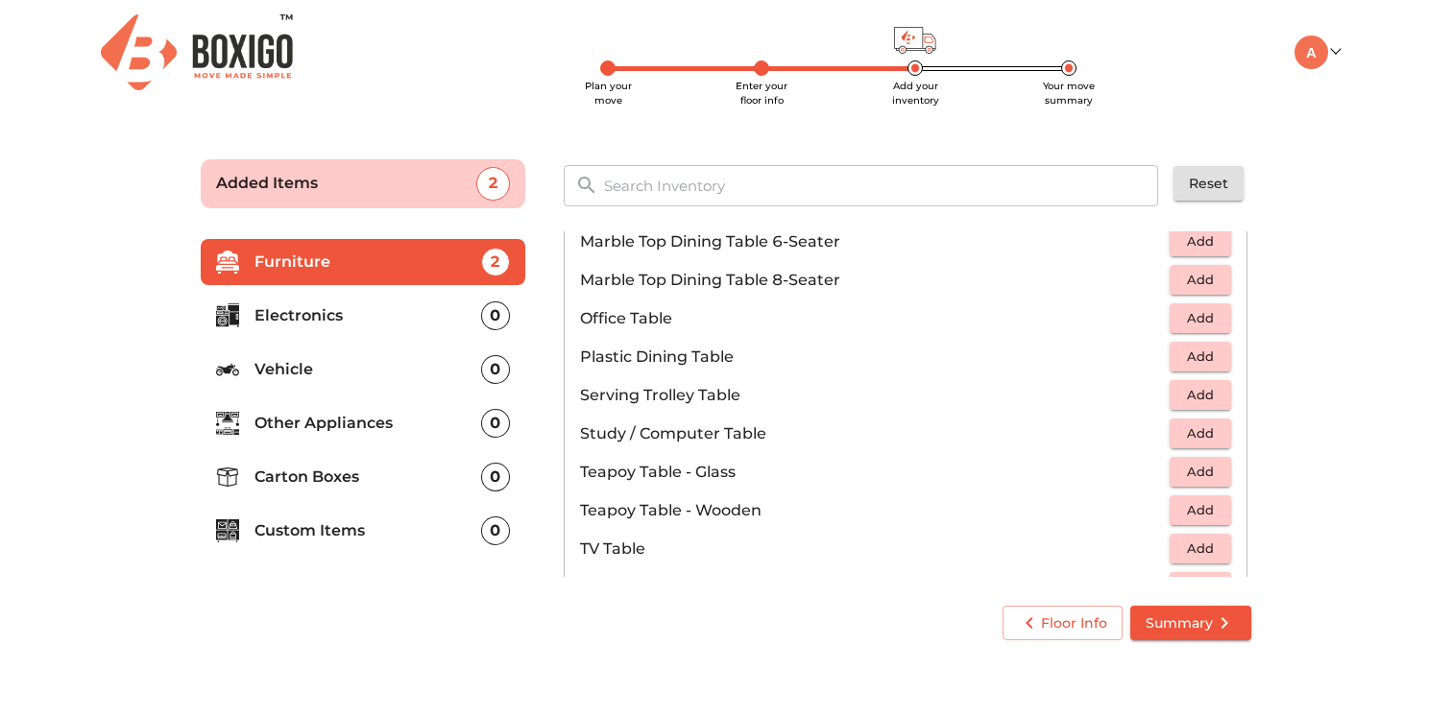
scroll to position [947, 0]
click at [1189, 323] on span "Add" at bounding box center [1200, 321] width 42 height 22
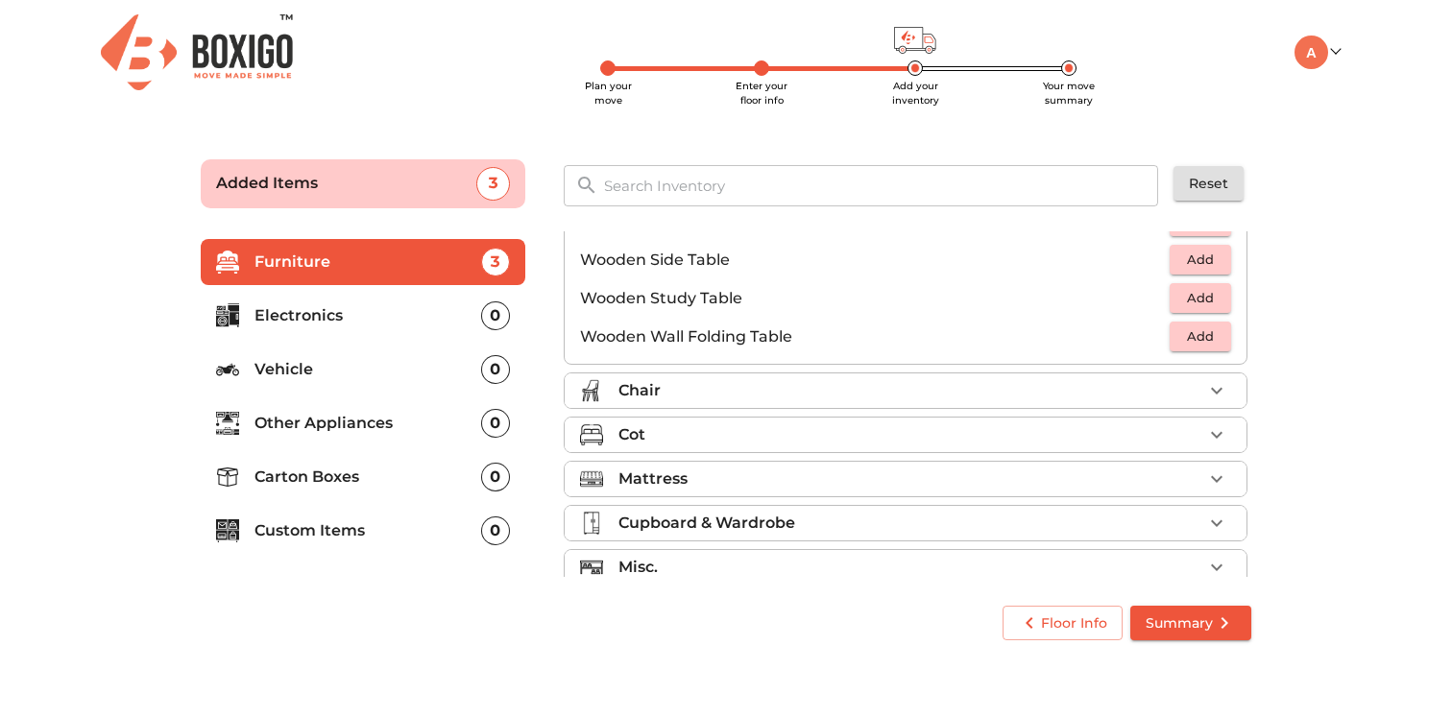
scroll to position [1319, 0]
click at [1000, 396] on div "Chair" at bounding box center [911, 387] width 584 height 23
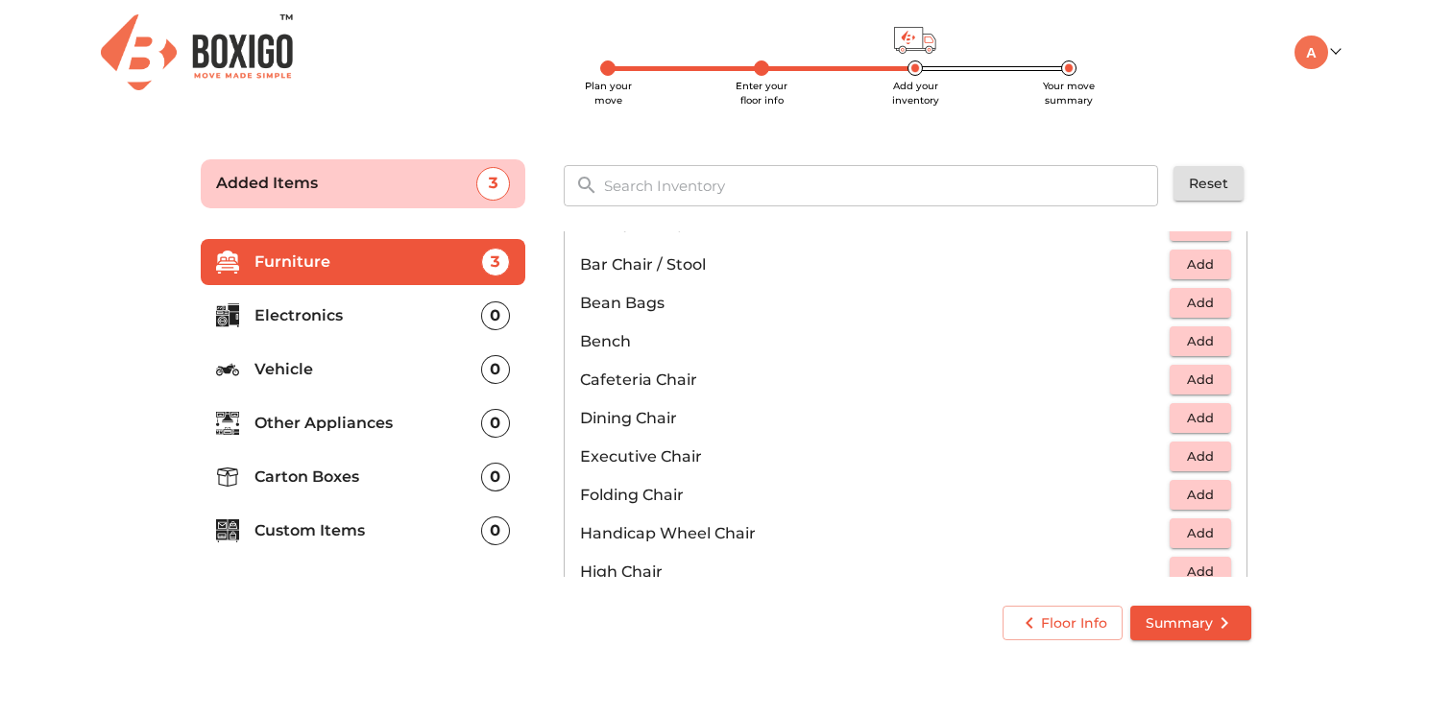
scroll to position [205, 0]
click at [1177, 413] on button "Add" at bounding box center [1200, 416] width 61 height 30
click at [1219, 419] on icon "button" at bounding box center [1216, 416] width 23 height 23
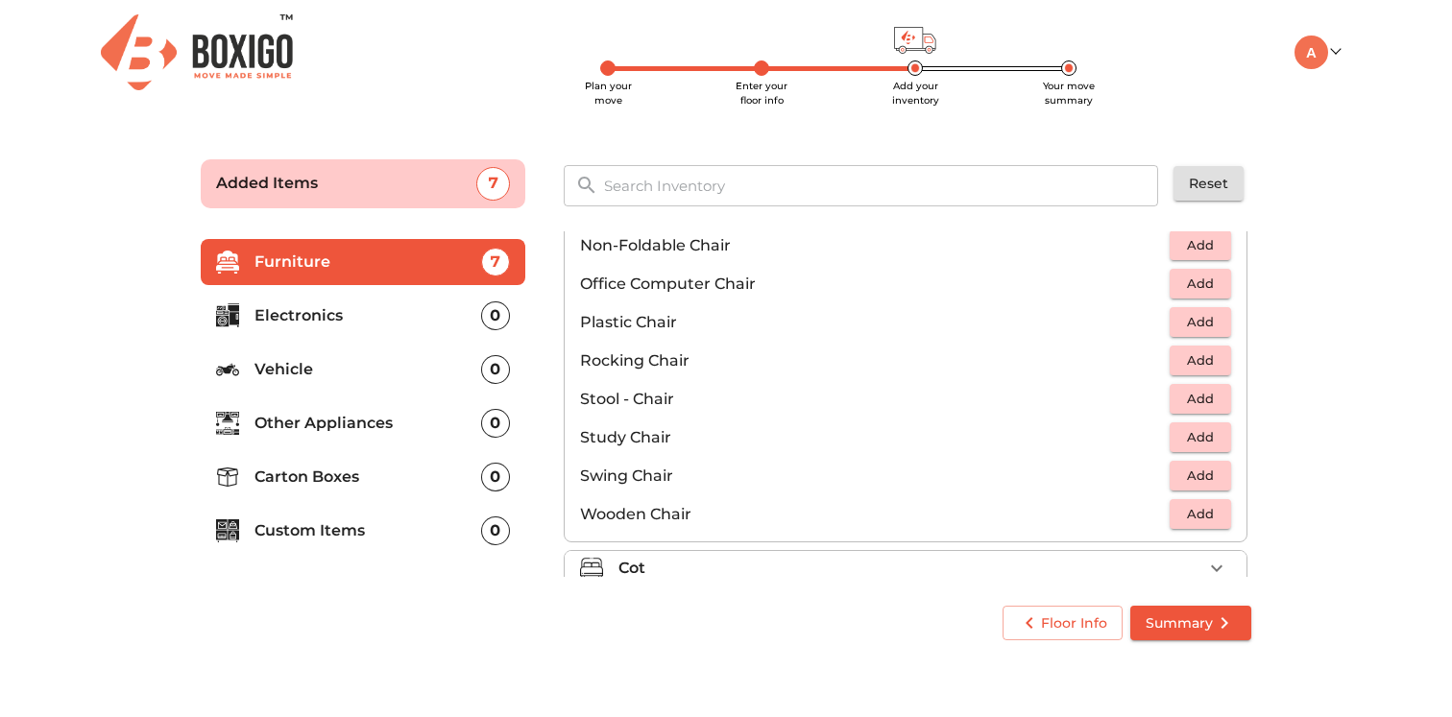
scroll to position [802, 0]
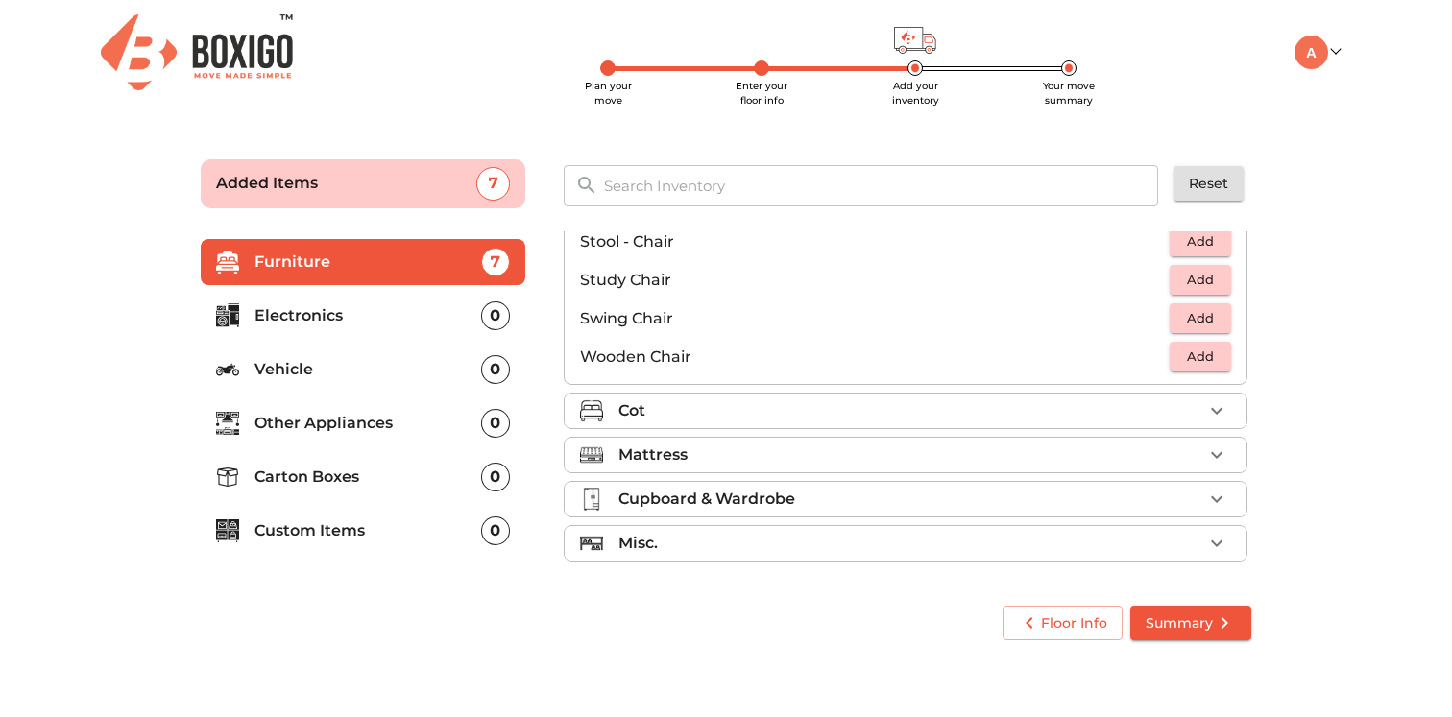
click at [919, 416] on div "Cot" at bounding box center [911, 411] width 584 height 23
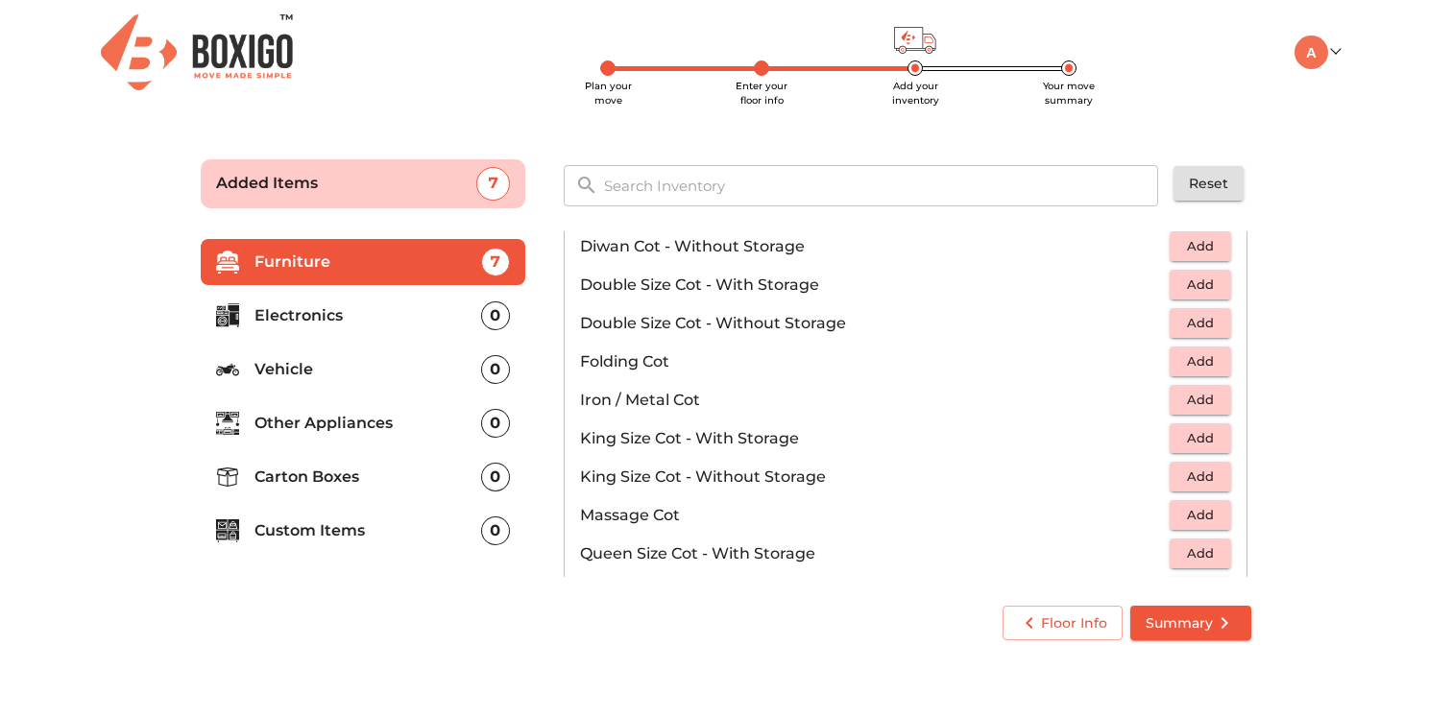
scroll to position [378, 0]
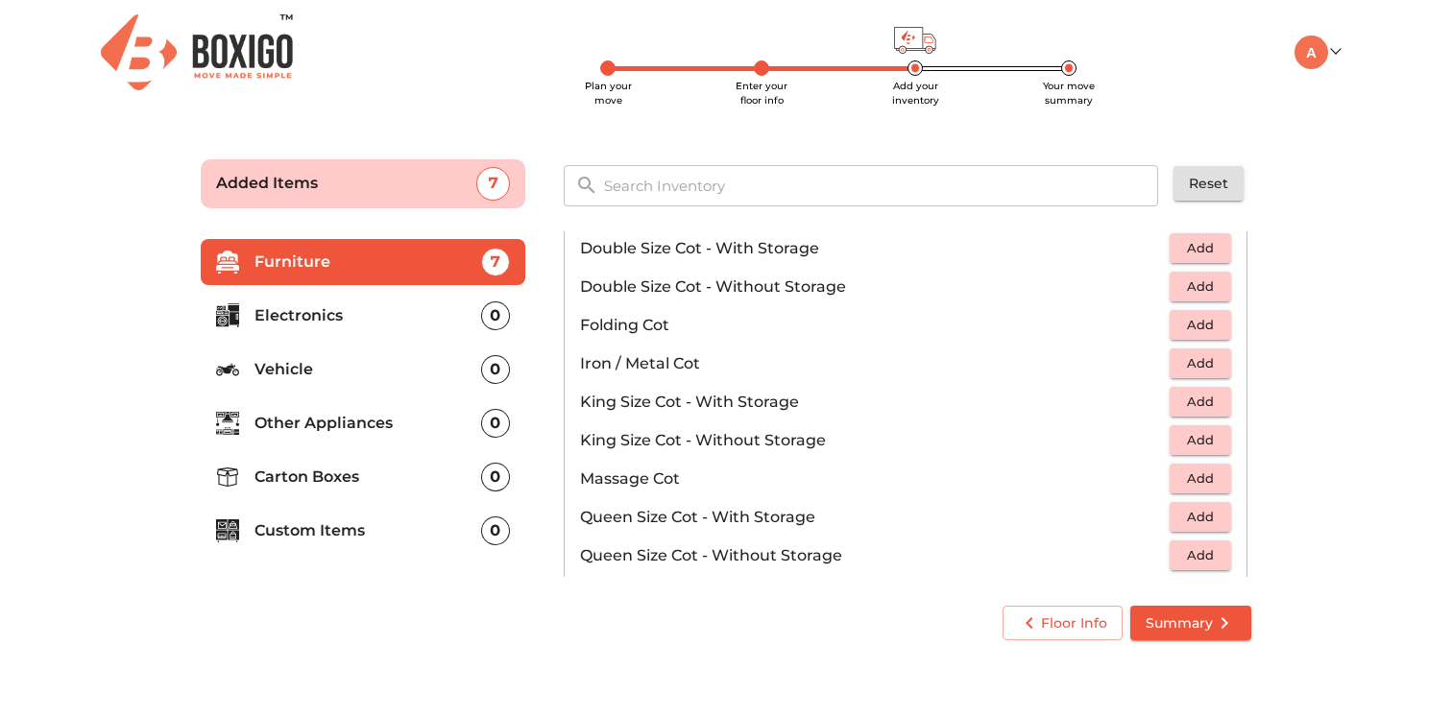
click at [1196, 440] on span "Add" at bounding box center [1200, 440] width 42 height 22
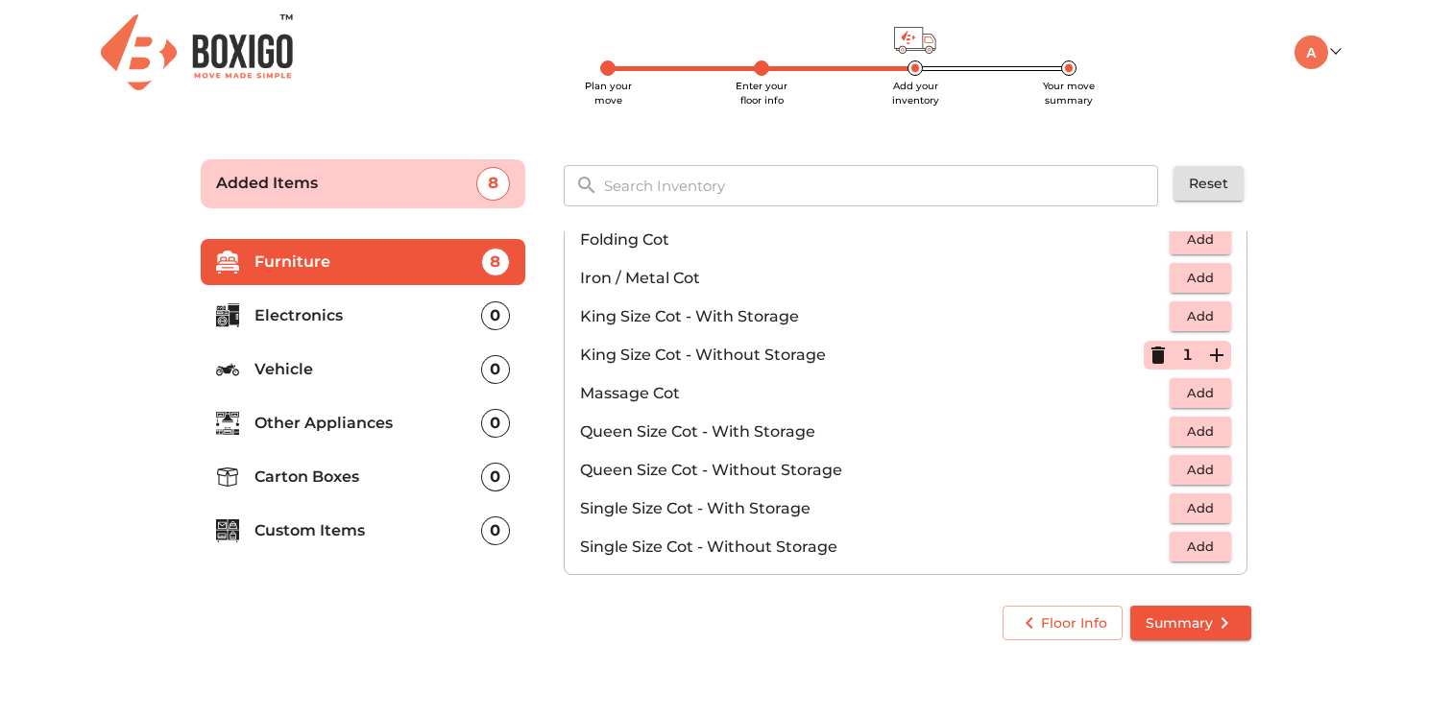
scroll to position [469, 0]
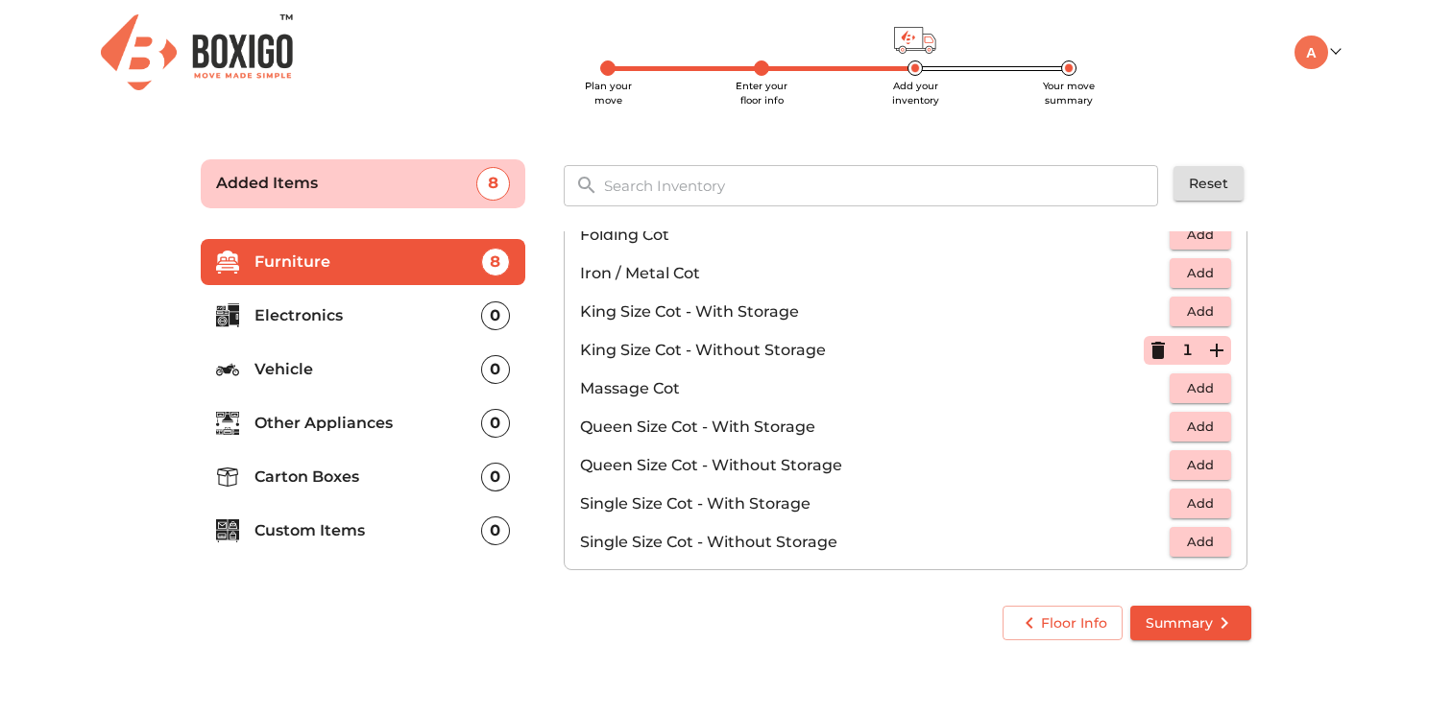
click at [1190, 464] on span "Add" at bounding box center [1200, 465] width 42 height 22
click at [1147, 461] on icon "button" at bounding box center [1158, 465] width 23 height 23
click at [1209, 432] on span "Add" at bounding box center [1200, 427] width 42 height 22
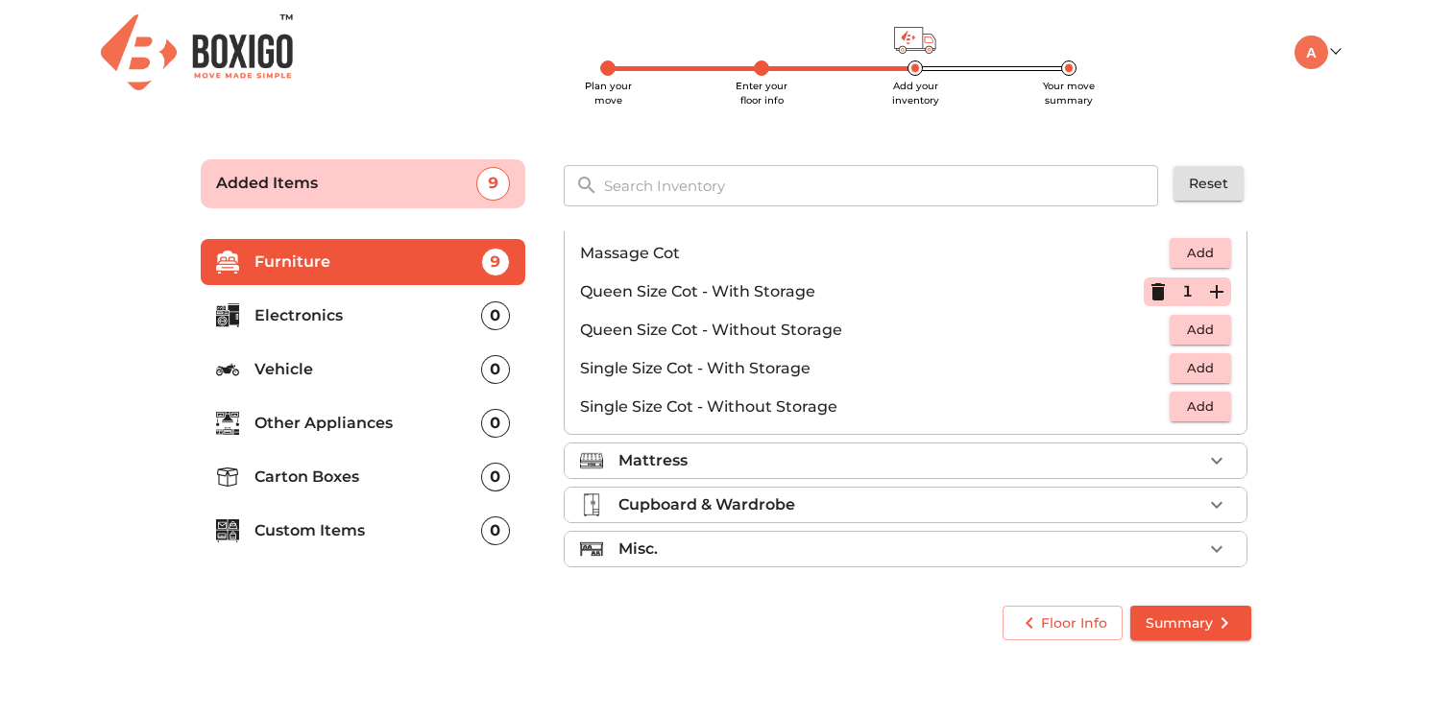
scroll to position [610, 0]
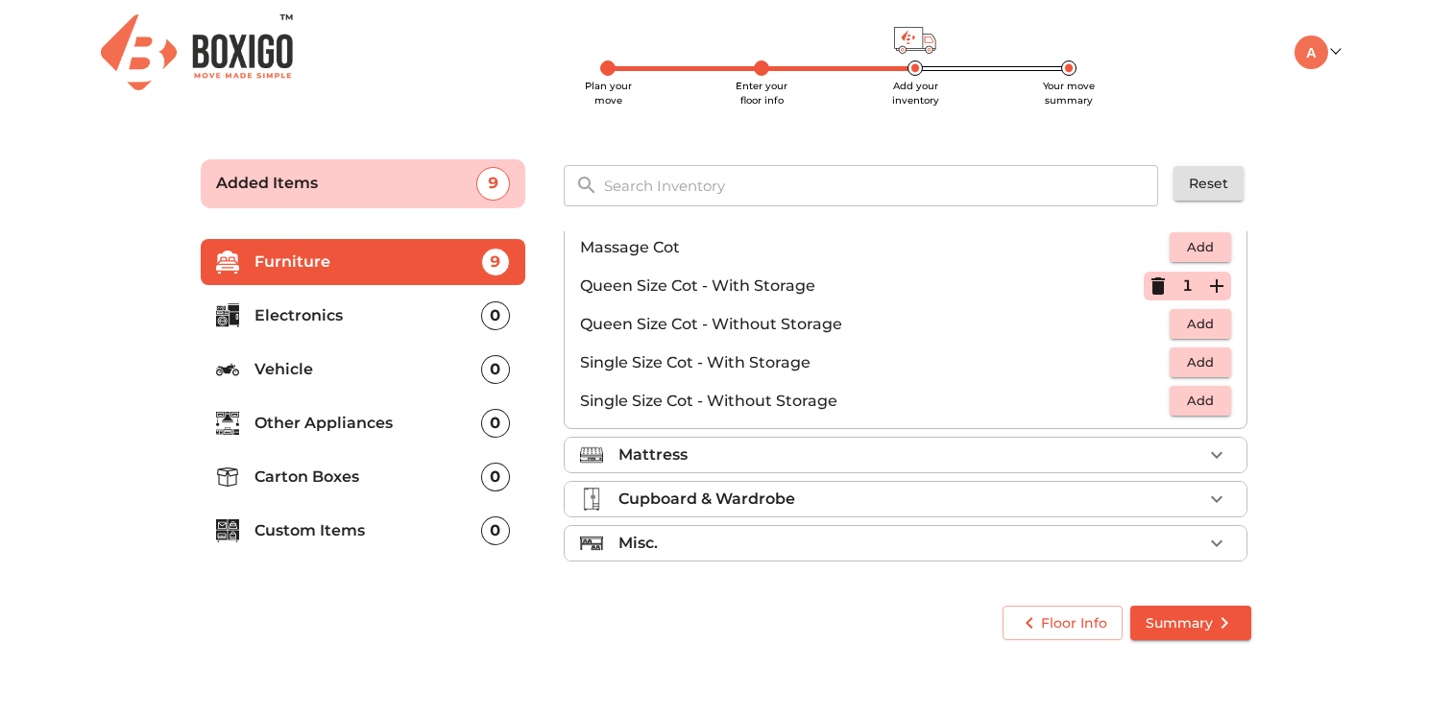
click at [1052, 463] on div "Mattress" at bounding box center [911, 455] width 584 height 23
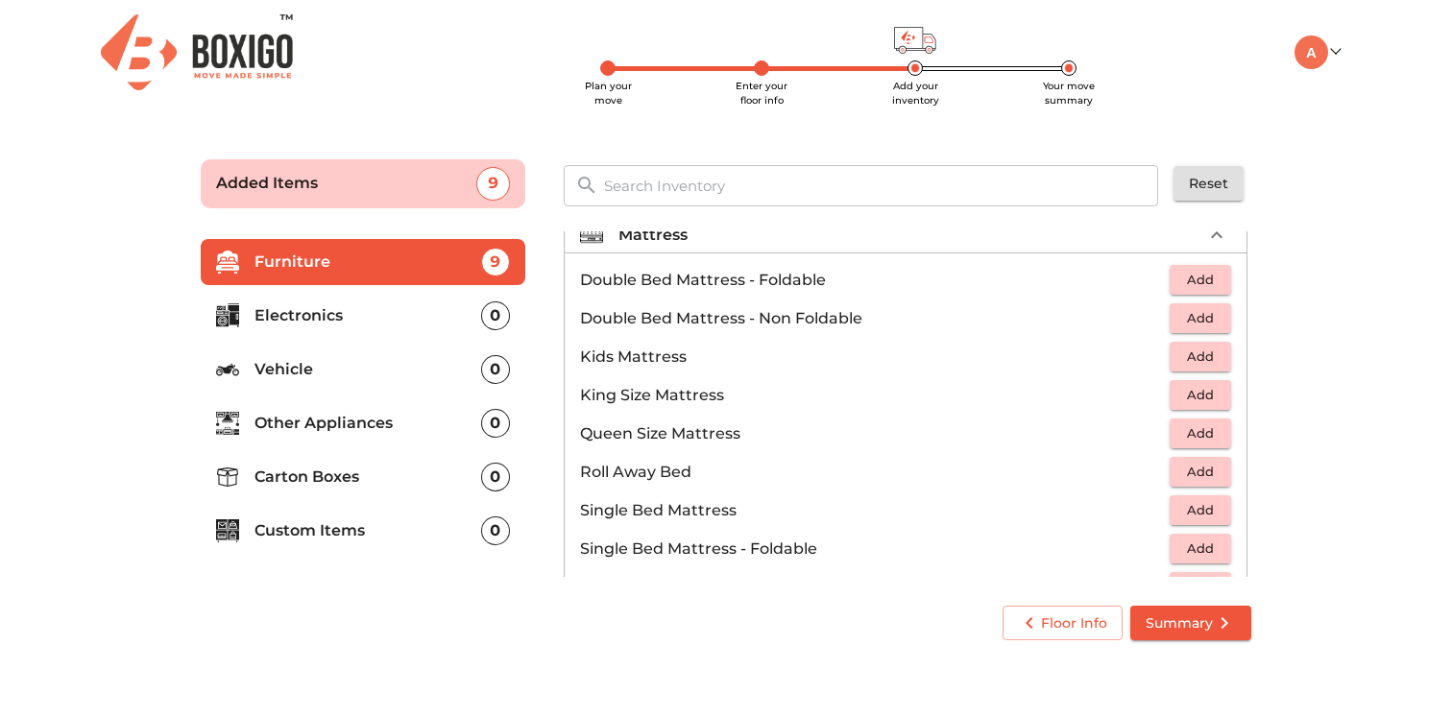
scroll to position [195, 0]
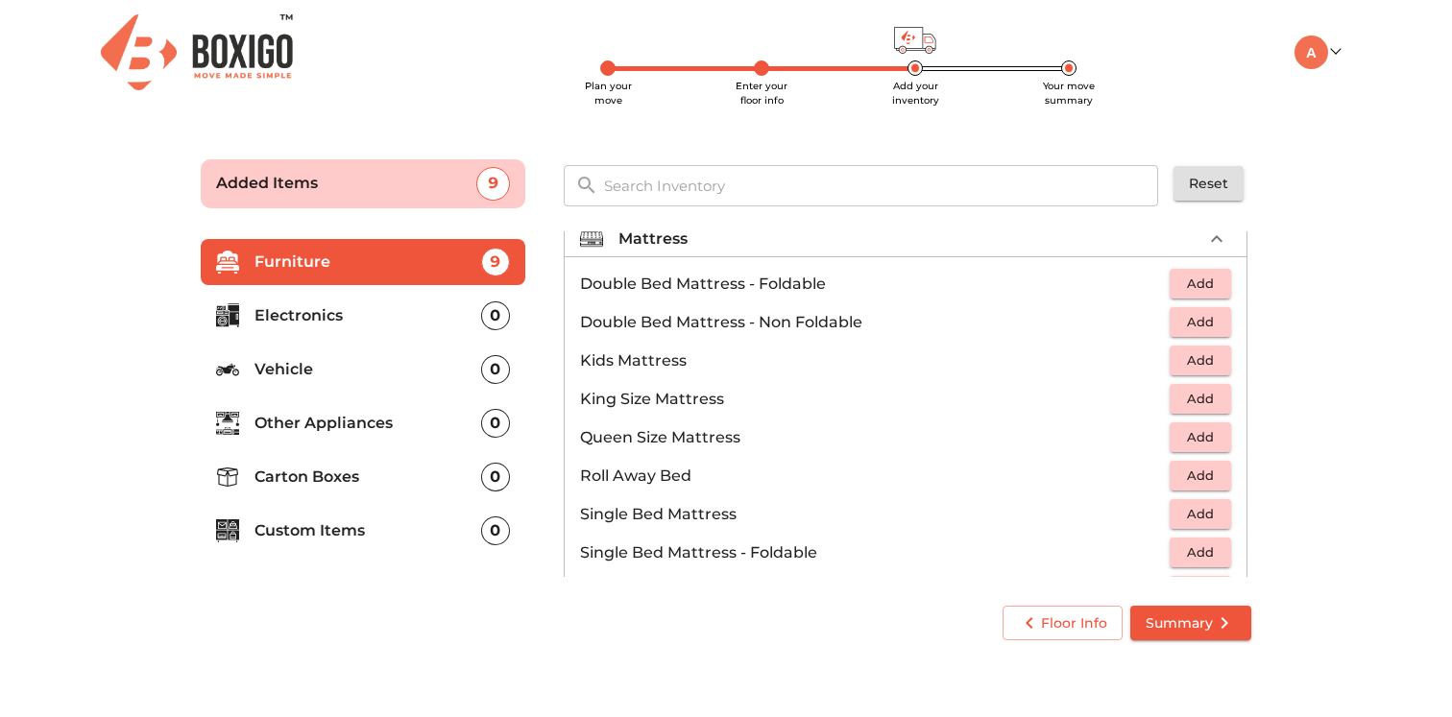
click at [1192, 319] on span "Add" at bounding box center [1200, 322] width 42 height 22
click at [1157, 324] on icon "button" at bounding box center [1158, 322] width 13 height 17
click at [1208, 398] on span "Add" at bounding box center [1200, 399] width 42 height 22
click at [1216, 437] on span "Add" at bounding box center [1200, 437] width 42 height 22
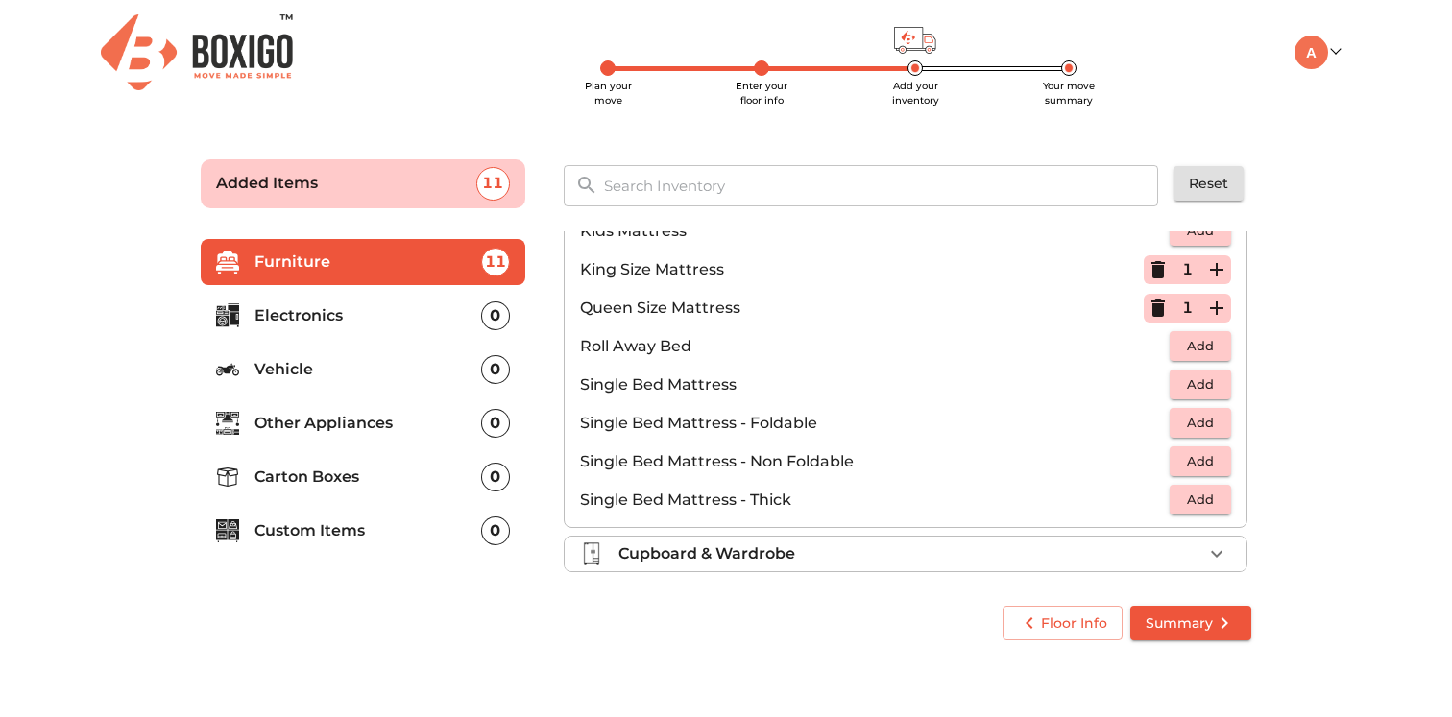
scroll to position [379, 0]
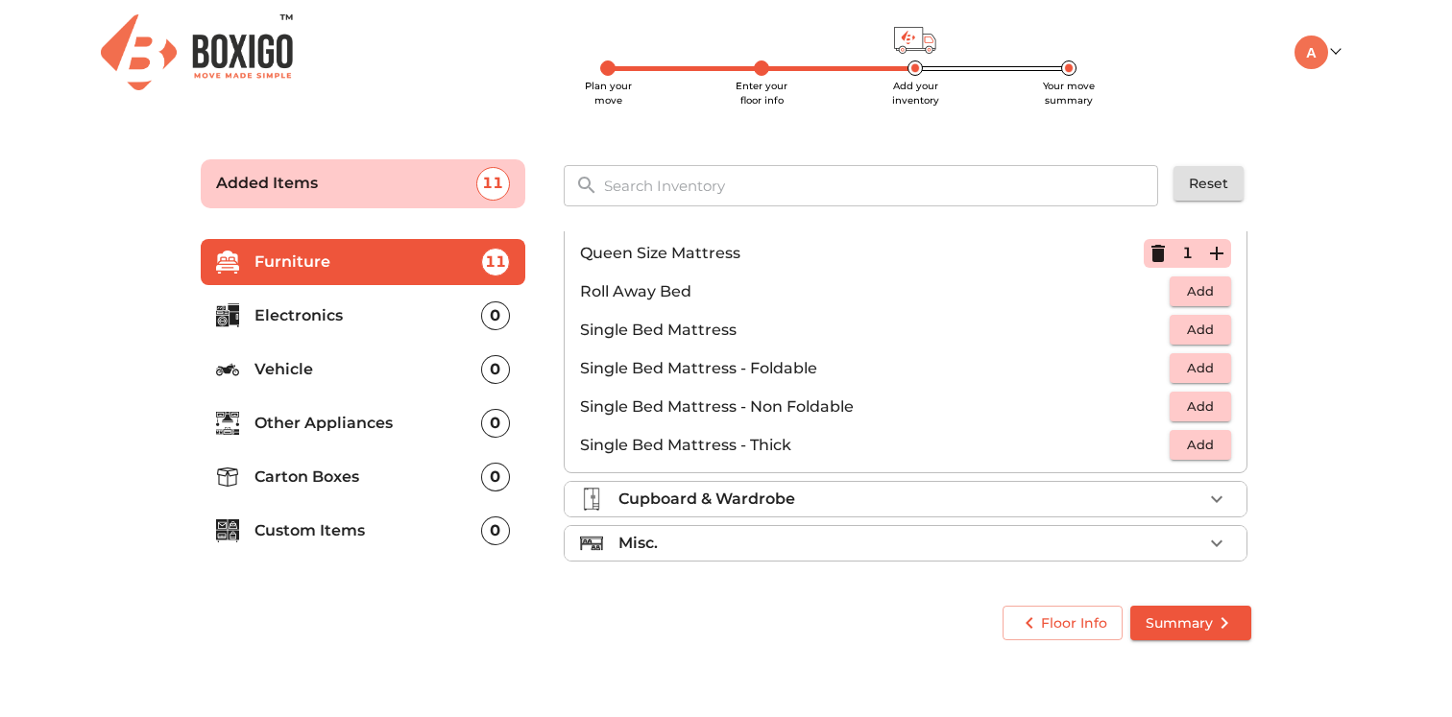
click at [1007, 511] on li "Cupboard & Wardrobe" at bounding box center [906, 499] width 682 height 35
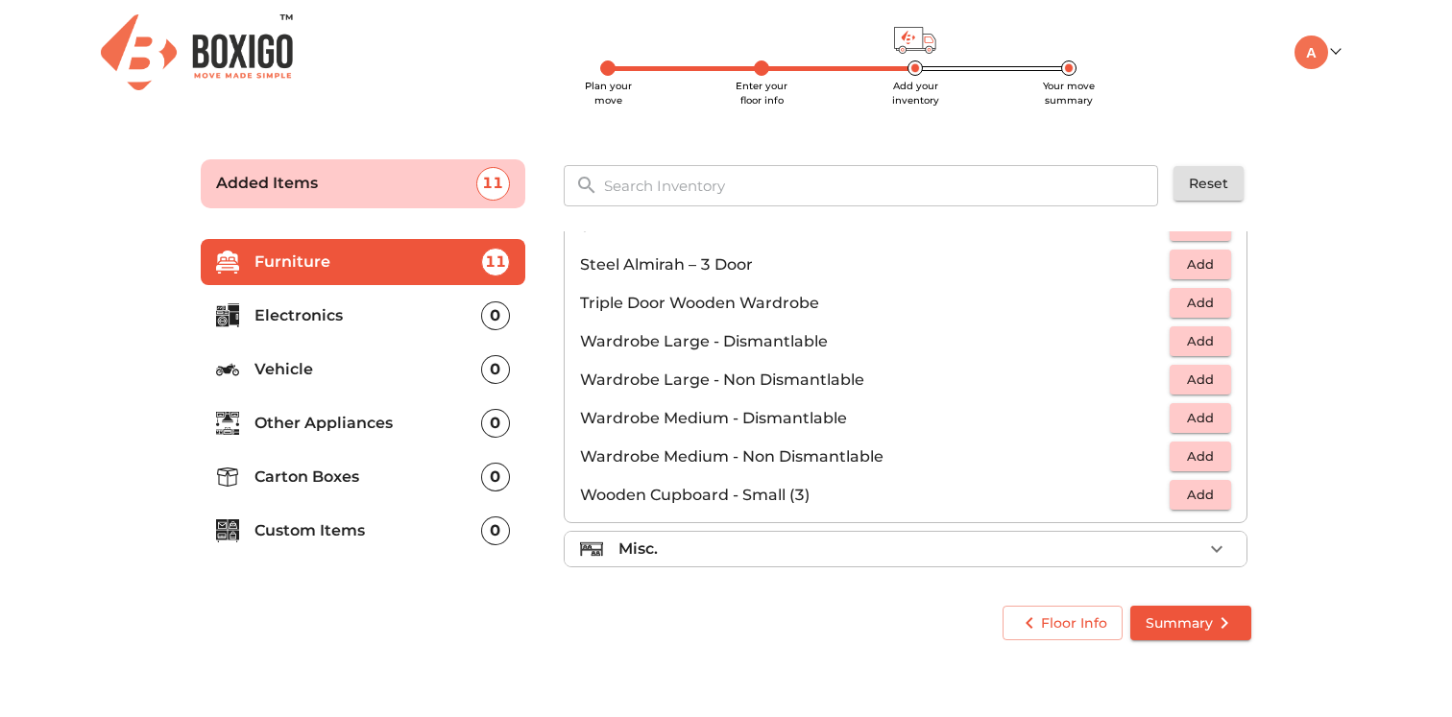
scroll to position [648, 0]
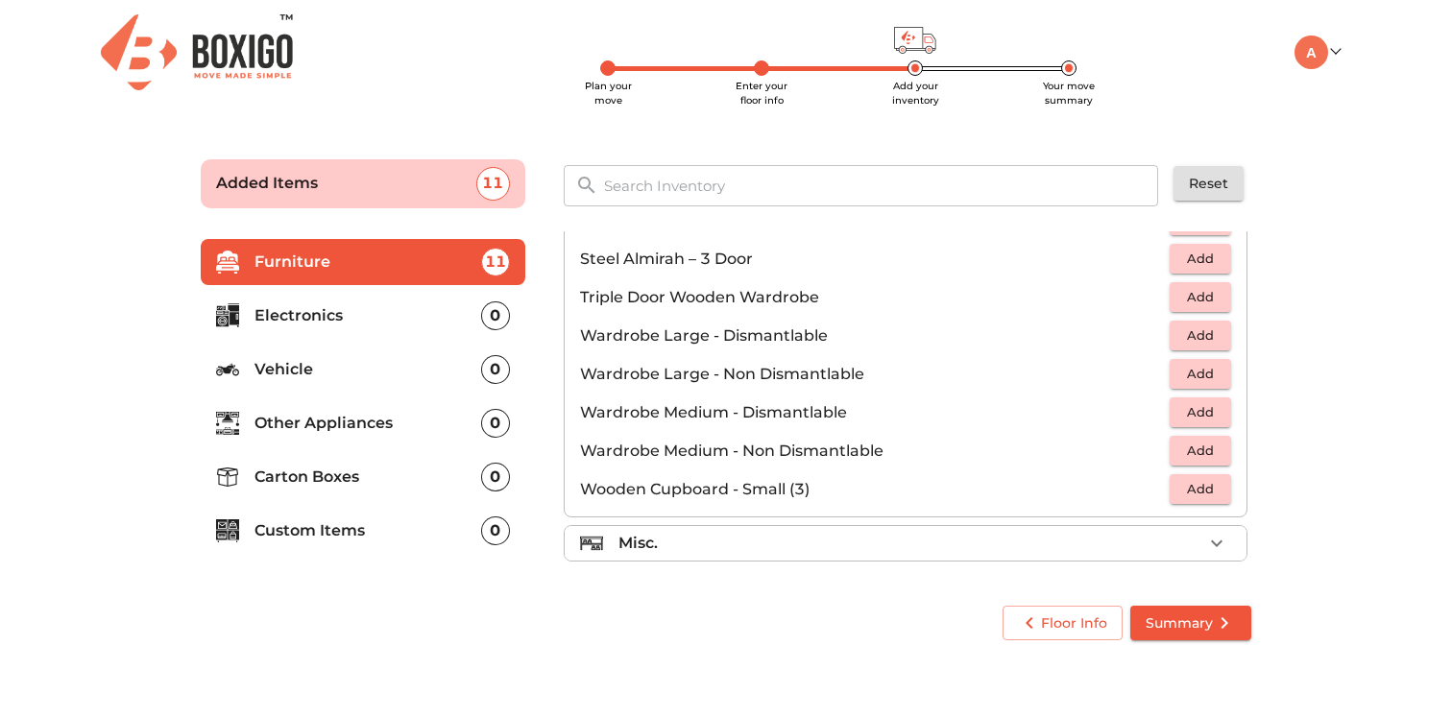
click at [982, 539] on div "Misc." at bounding box center [911, 543] width 584 height 23
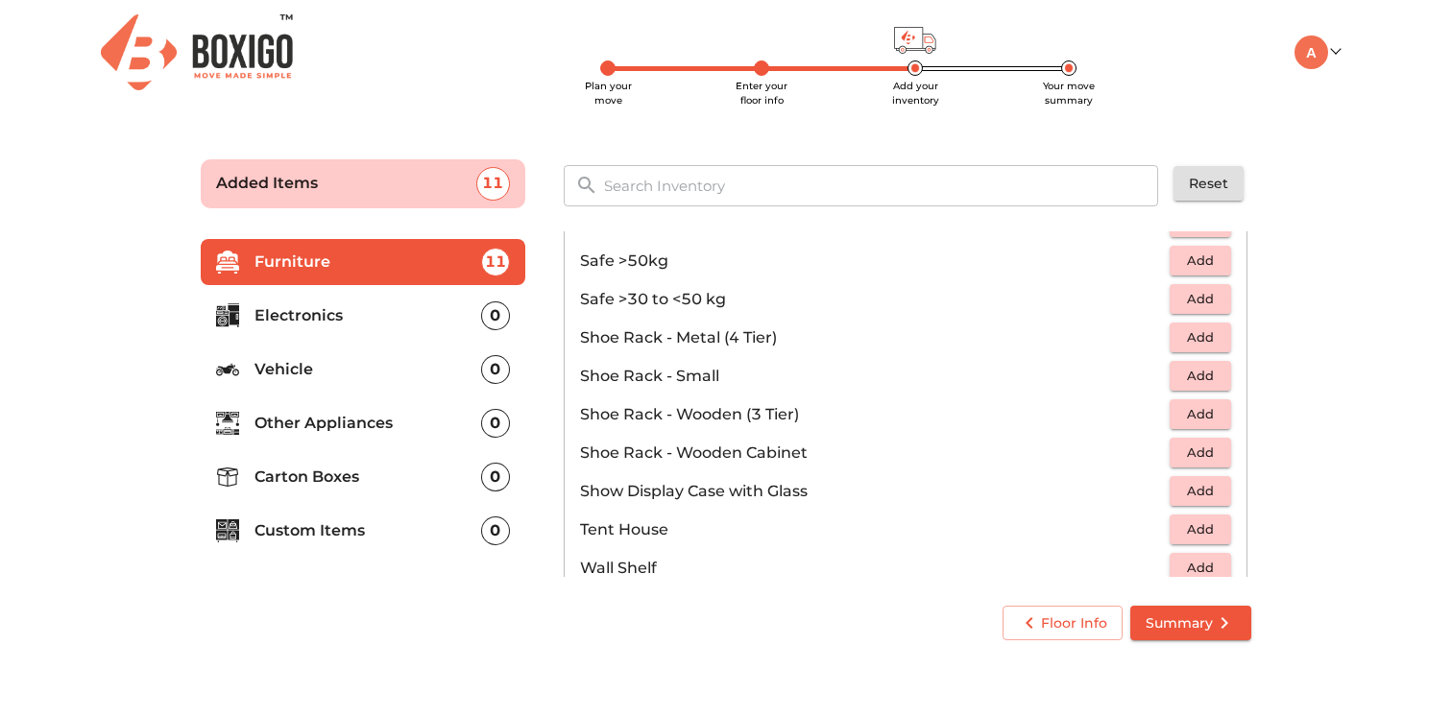
scroll to position [960, 0]
click at [1197, 383] on span "Add" at bounding box center [1200, 375] width 42 height 22
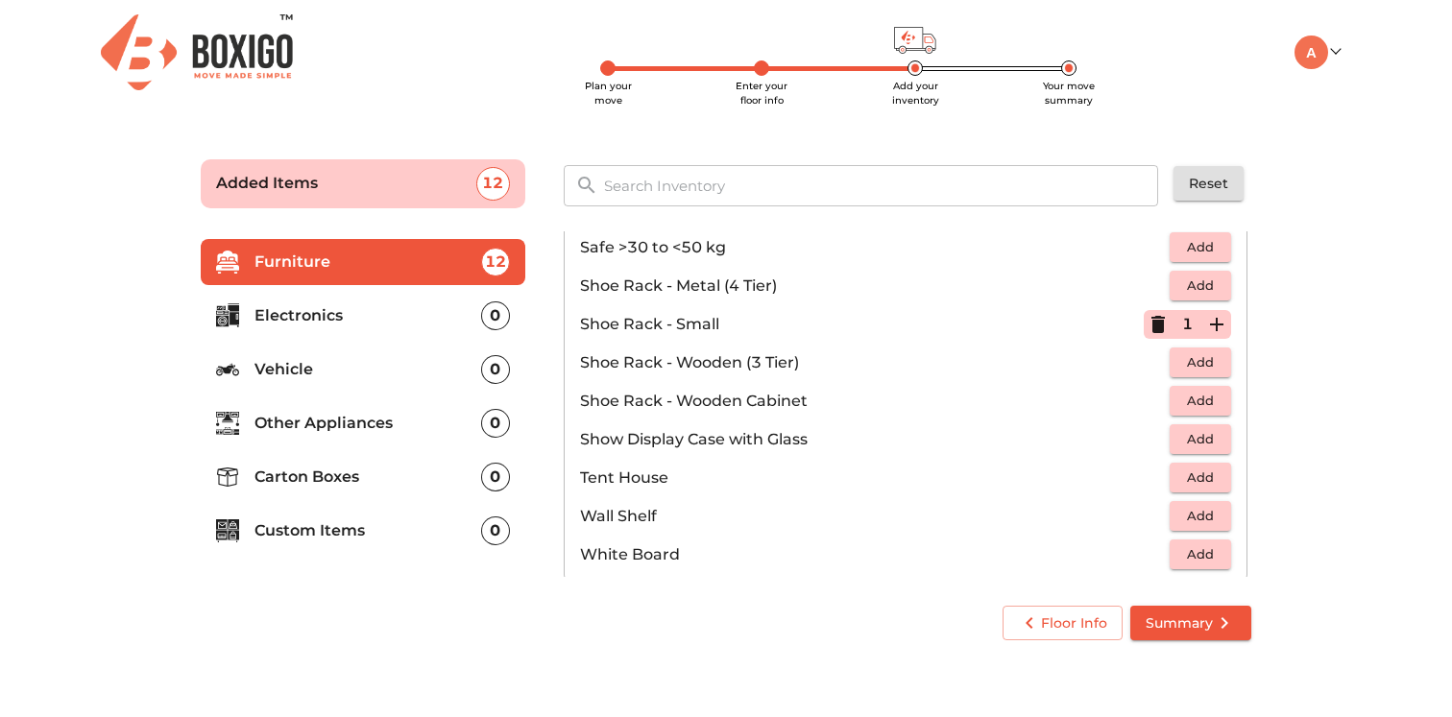
scroll to position [1032, 0]
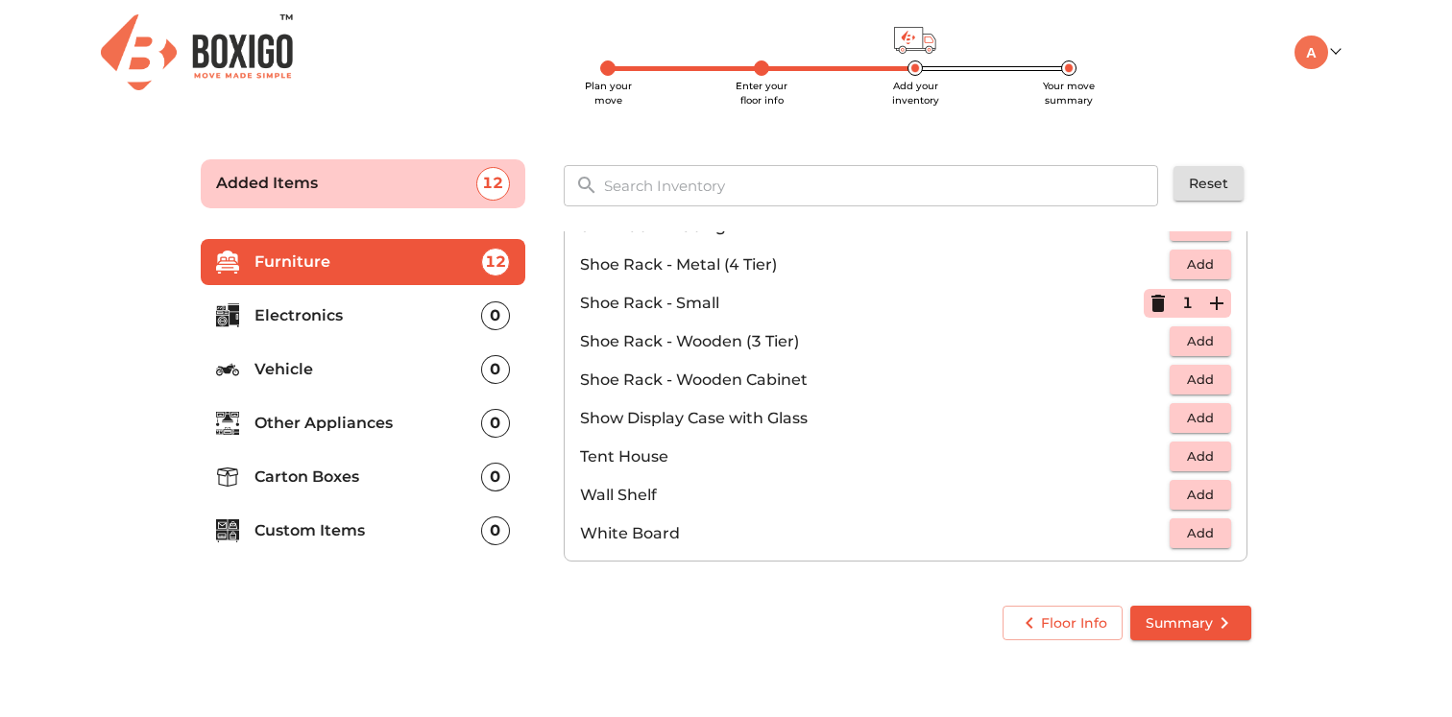
click at [416, 327] on li "Electronics 0" at bounding box center [363, 316] width 325 height 46
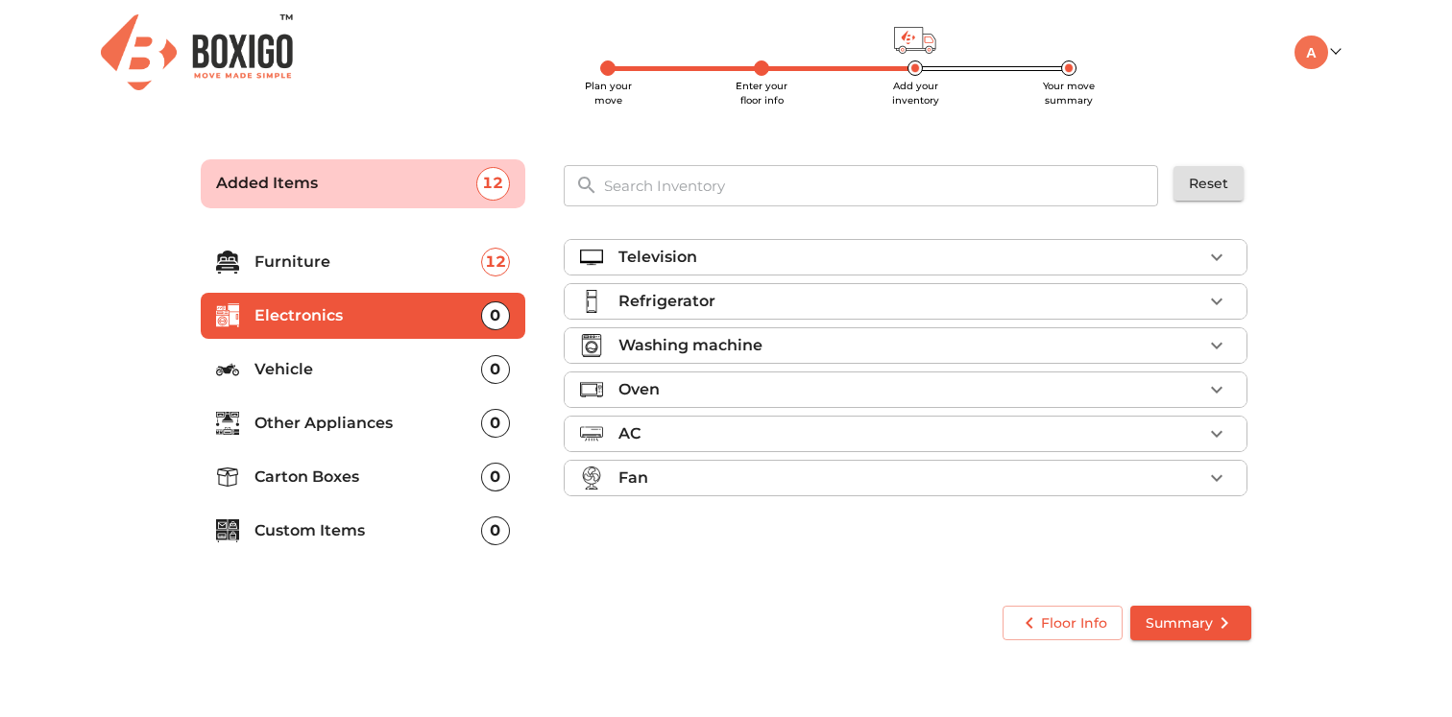
click at [747, 260] on div "Television" at bounding box center [911, 257] width 584 height 23
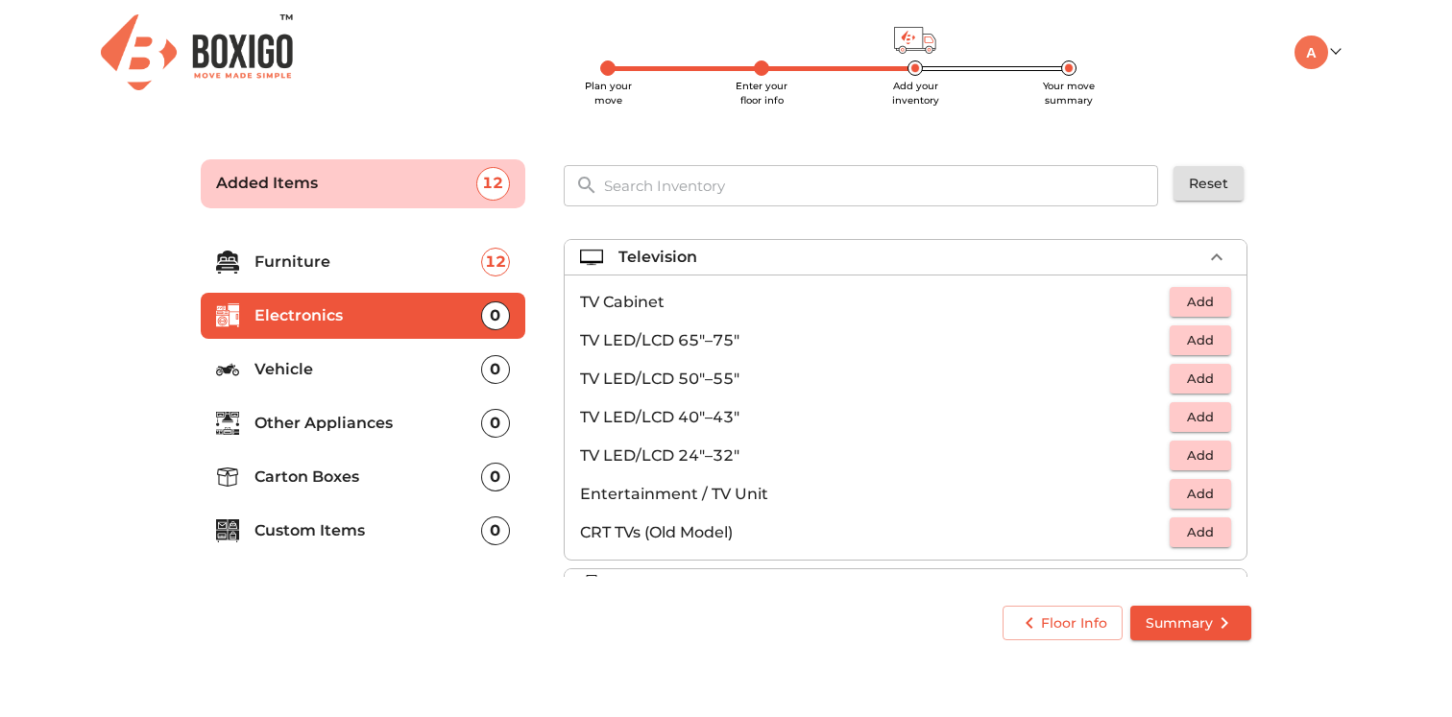
click at [1191, 454] on span "Add" at bounding box center [1200, 456] width 42 height 22
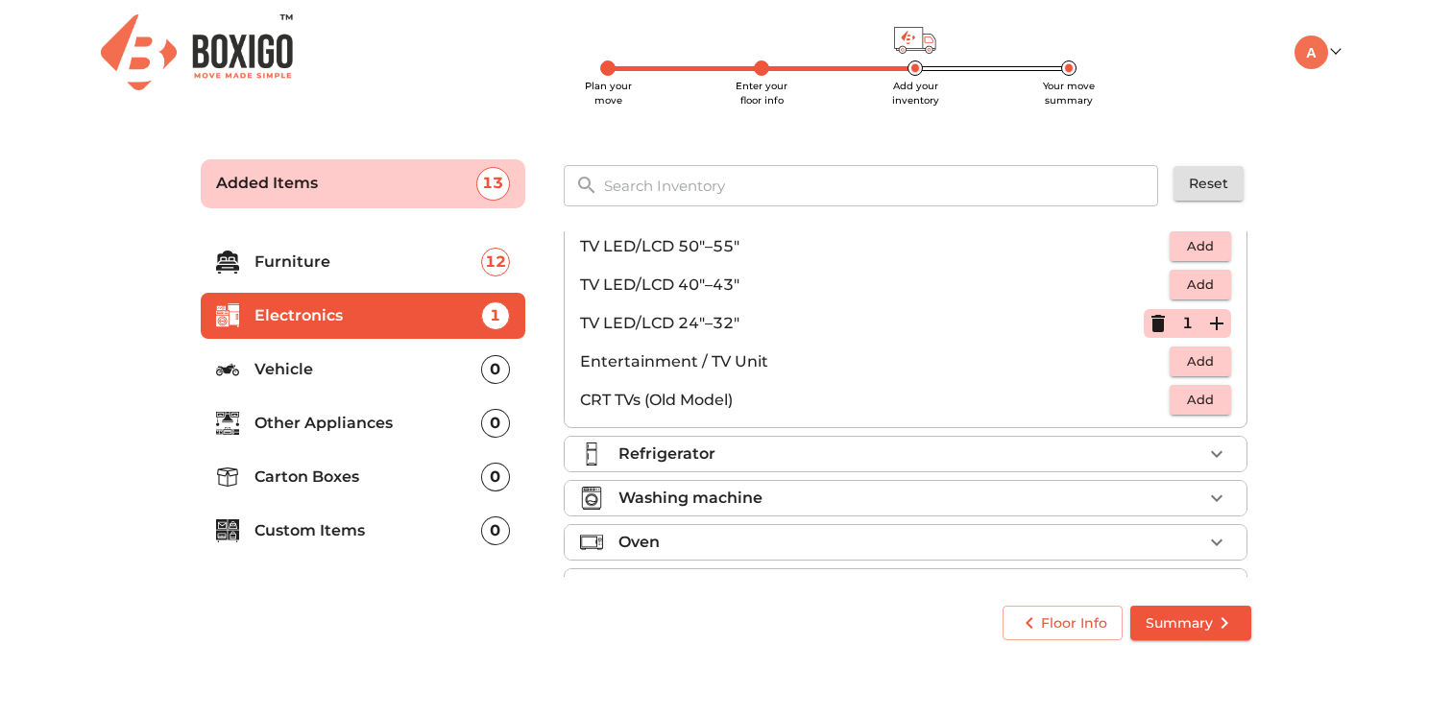
scroll to position [152, 0]
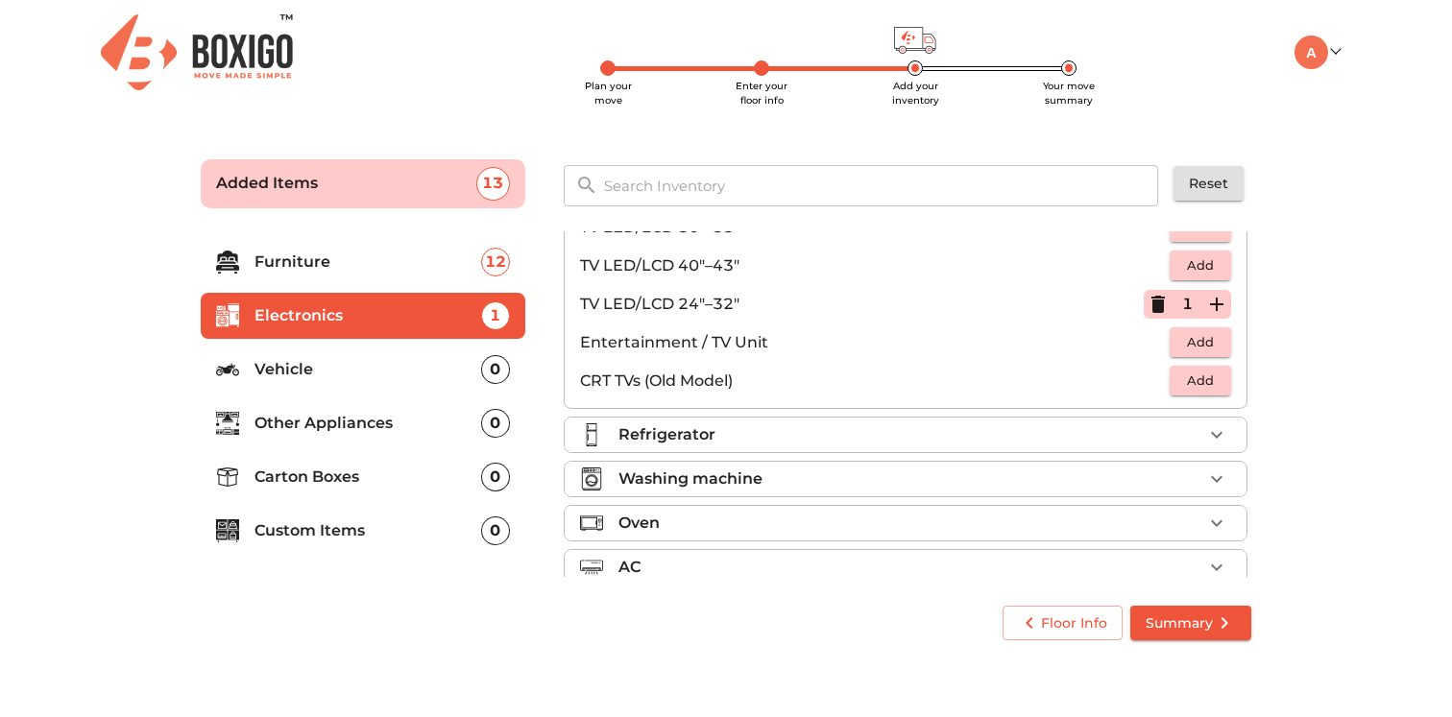
click at [887, 434] on div "Refrigerator" at bounding box center [911, 435] width 584 height 23
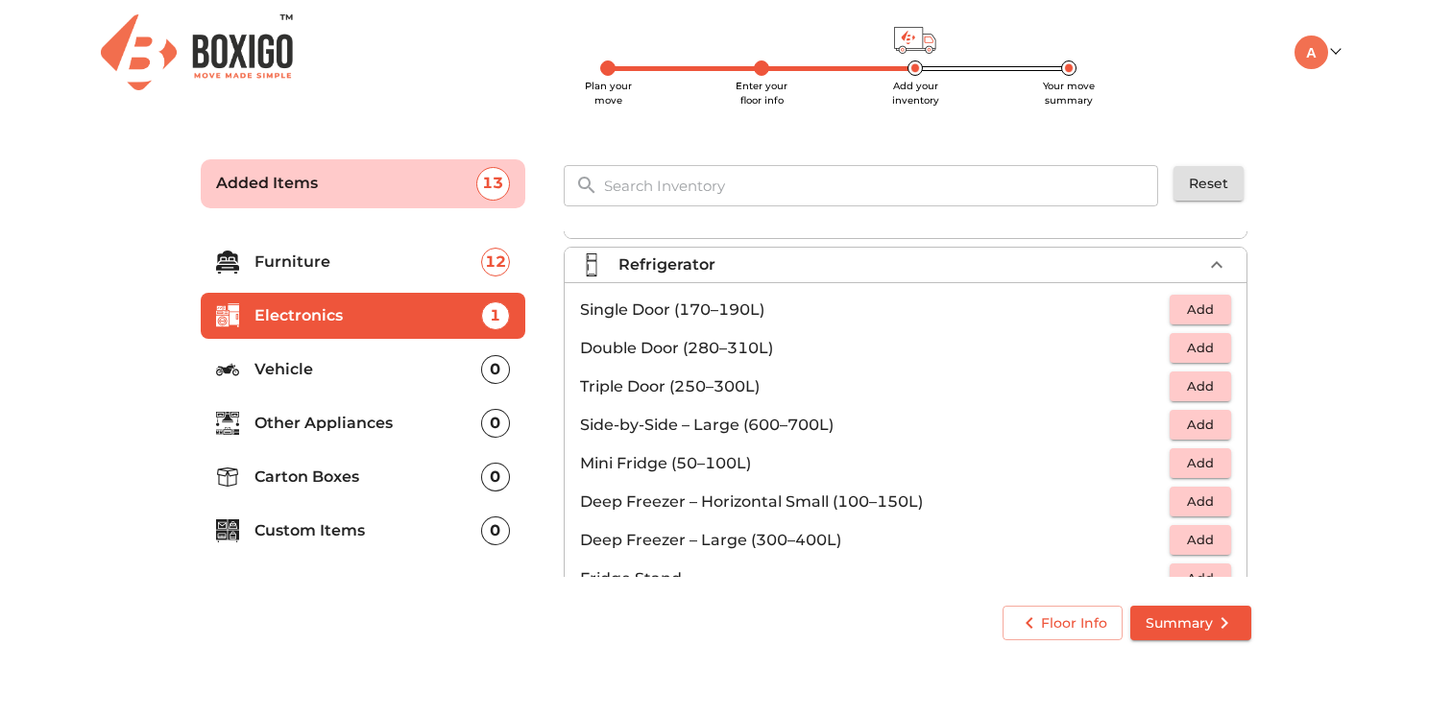
scroll to position [45, 0]
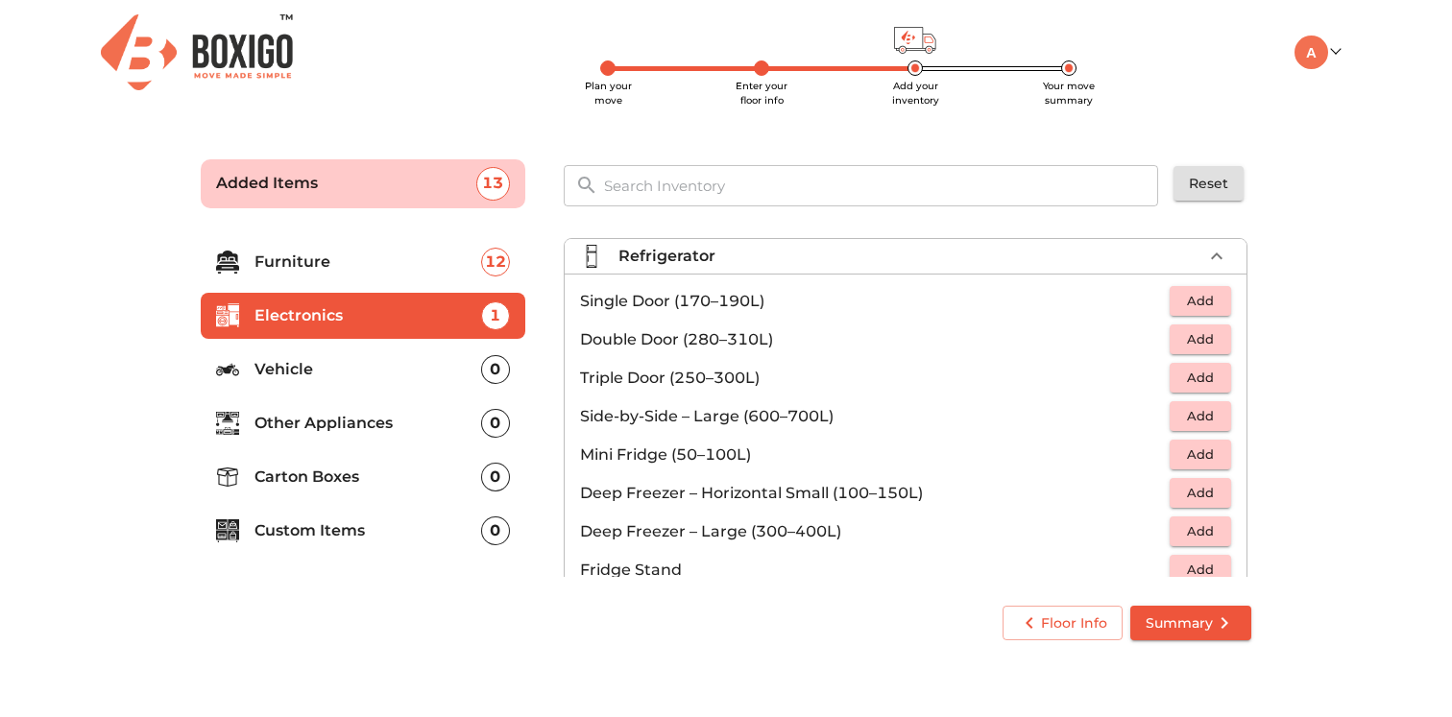
click at [1184, 300] on span "Add" at bounding box center [1200, 301] width 42 height 22
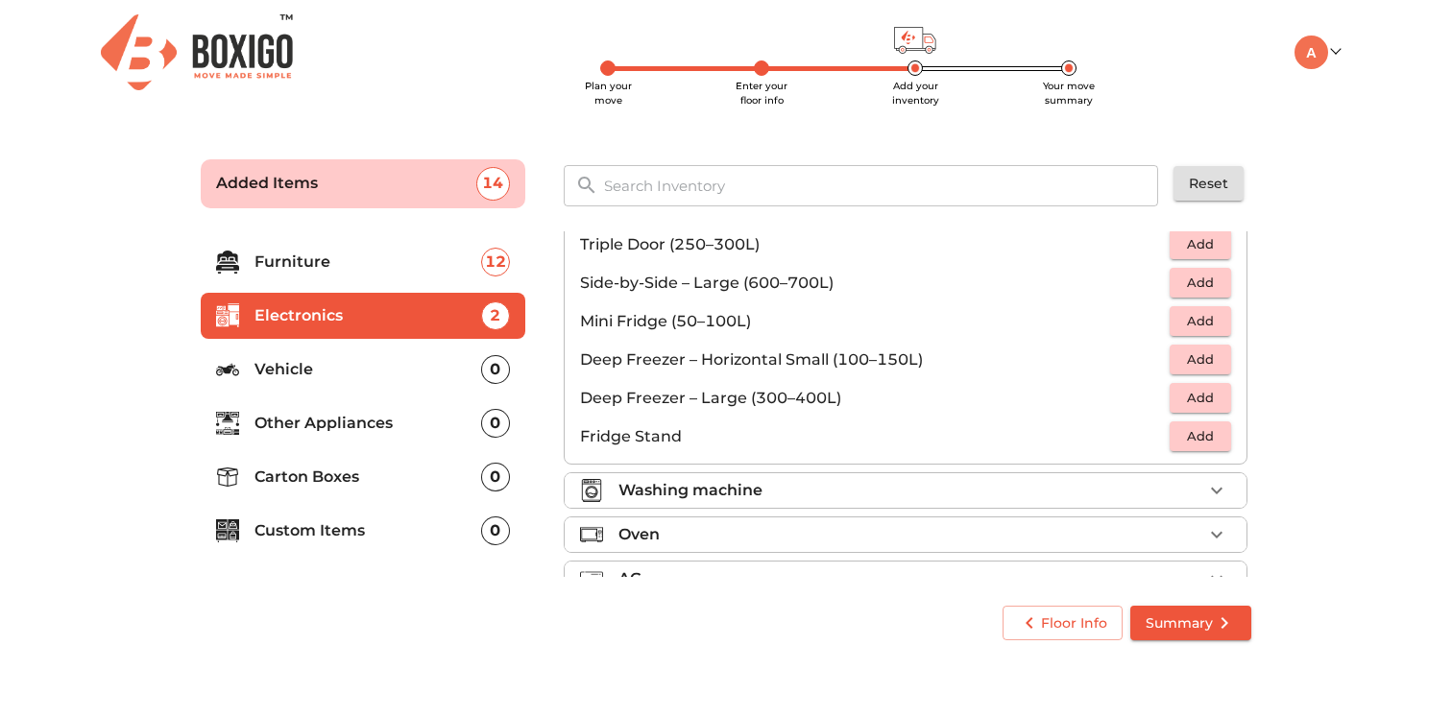
scroll to position [258, 0]
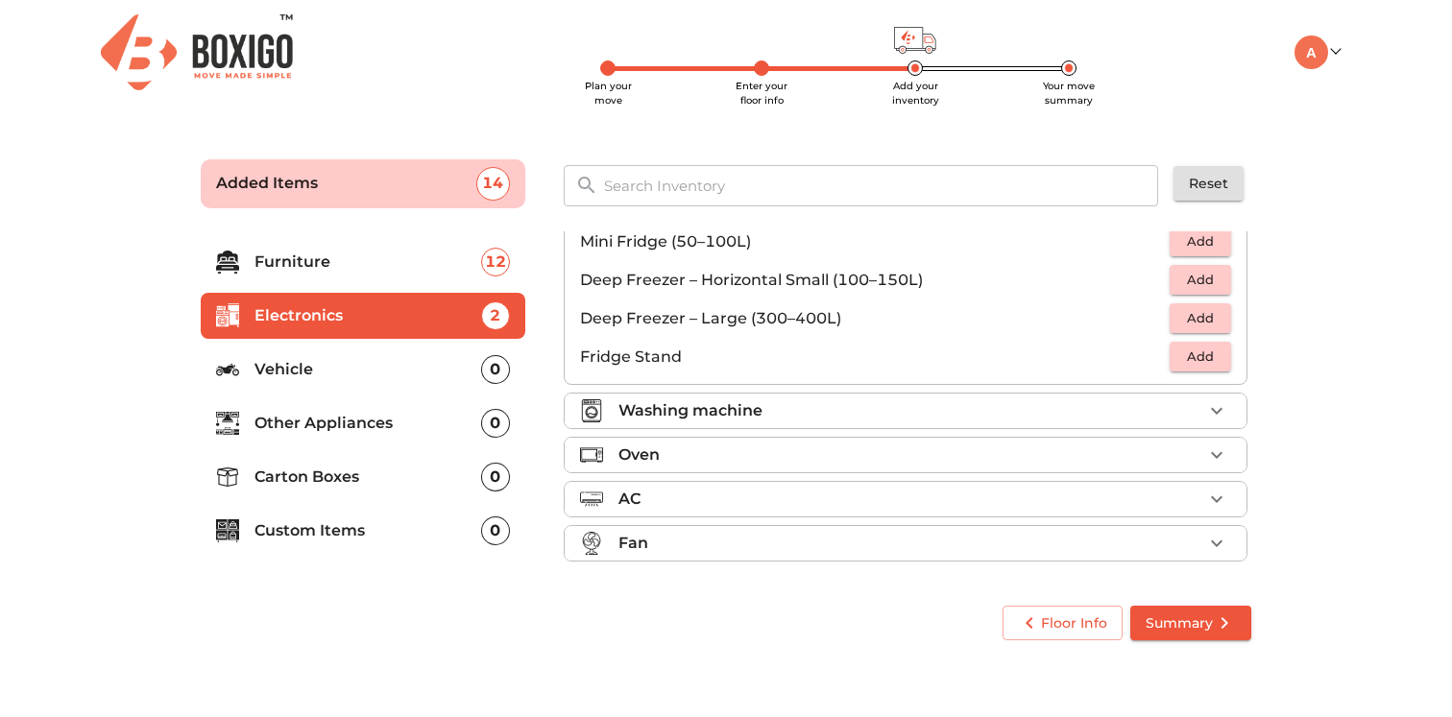
click at [923, 414] on div "Washing machine" at bounding box center [911, 411] width 584 height 23
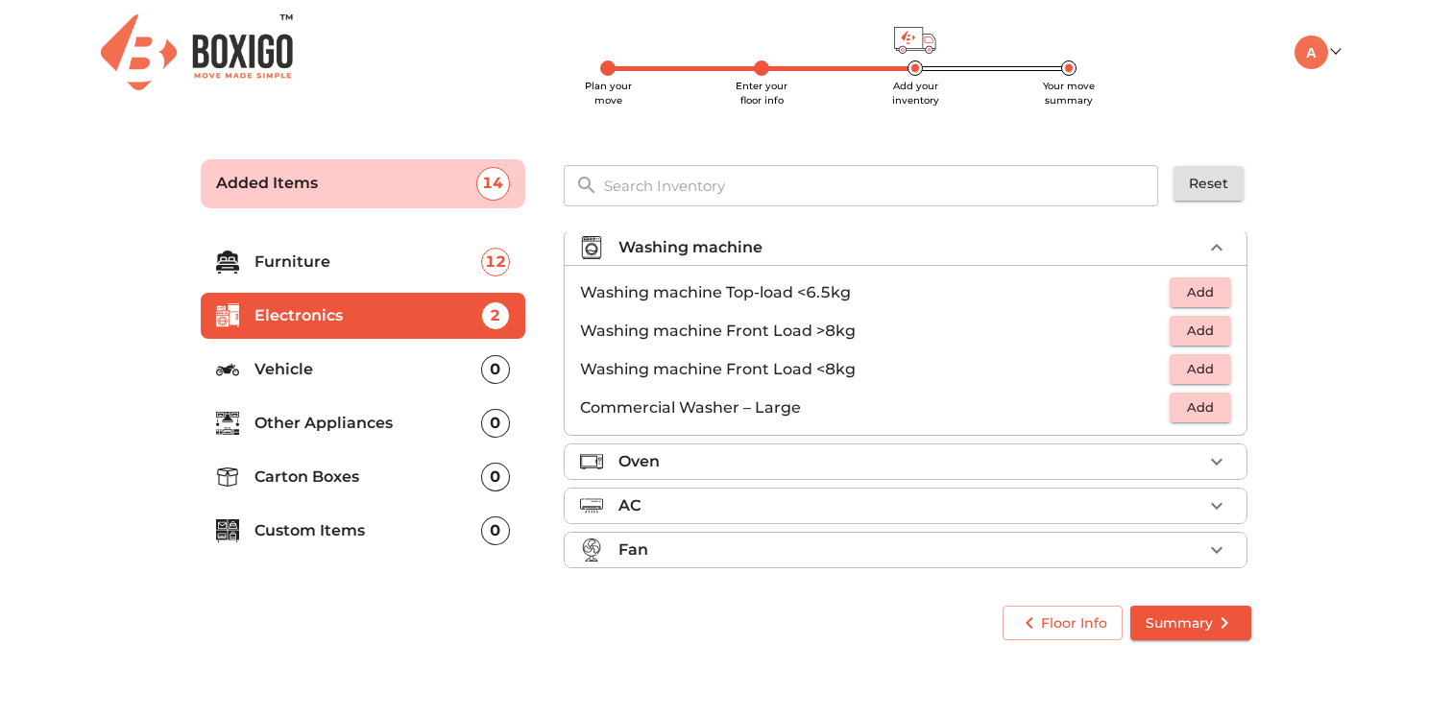
scroll to position [88, 0]
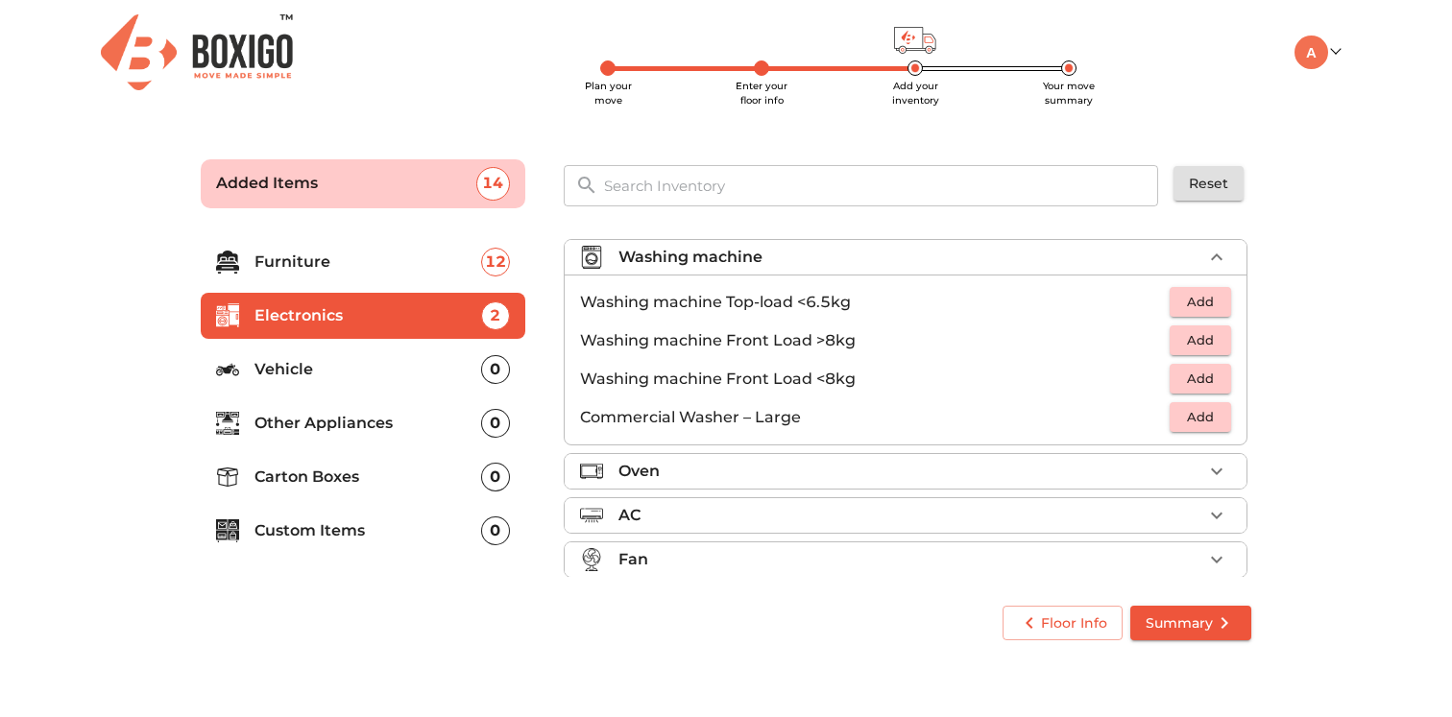
click at [1188, 295] on span "Add" at bounding box center [1200, 302] width 42 height 22
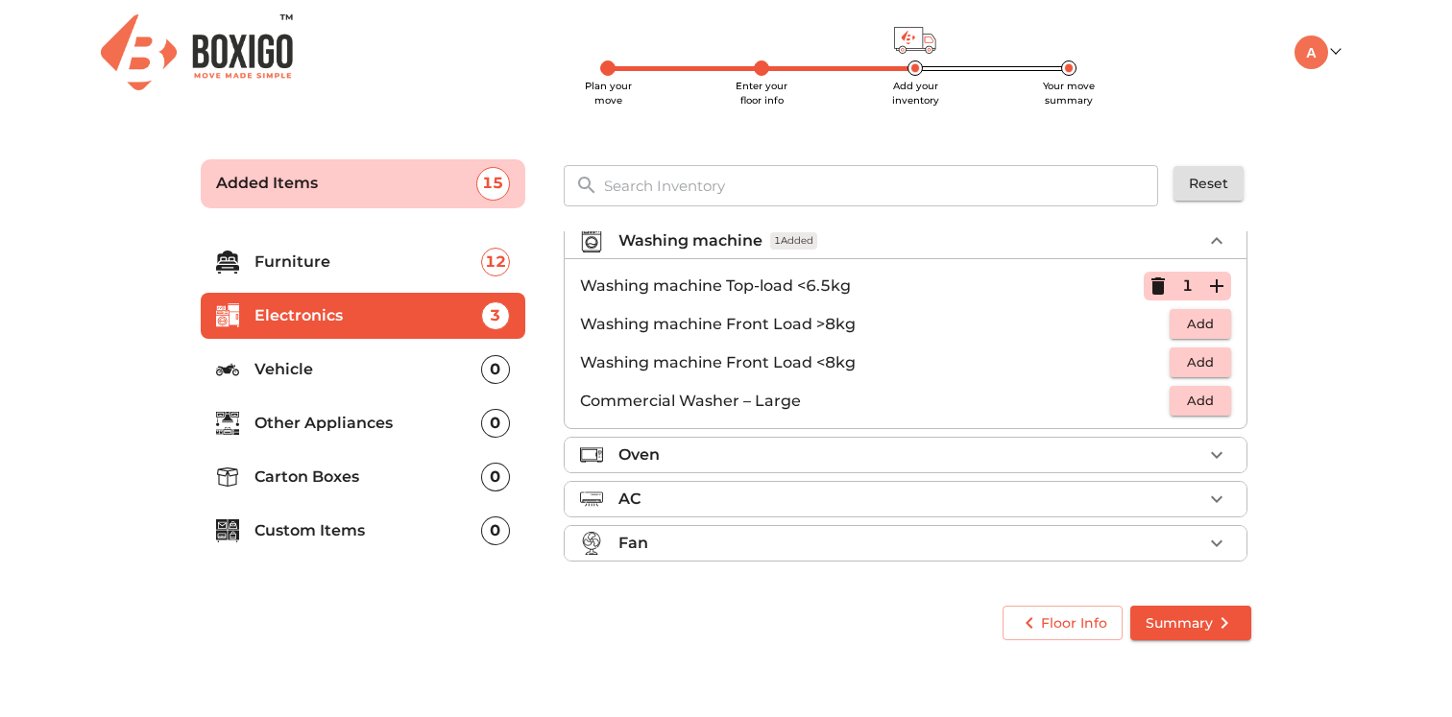
click at [955, 460] on div "Oven" at bounding box center [911, 455] width 584 height 23
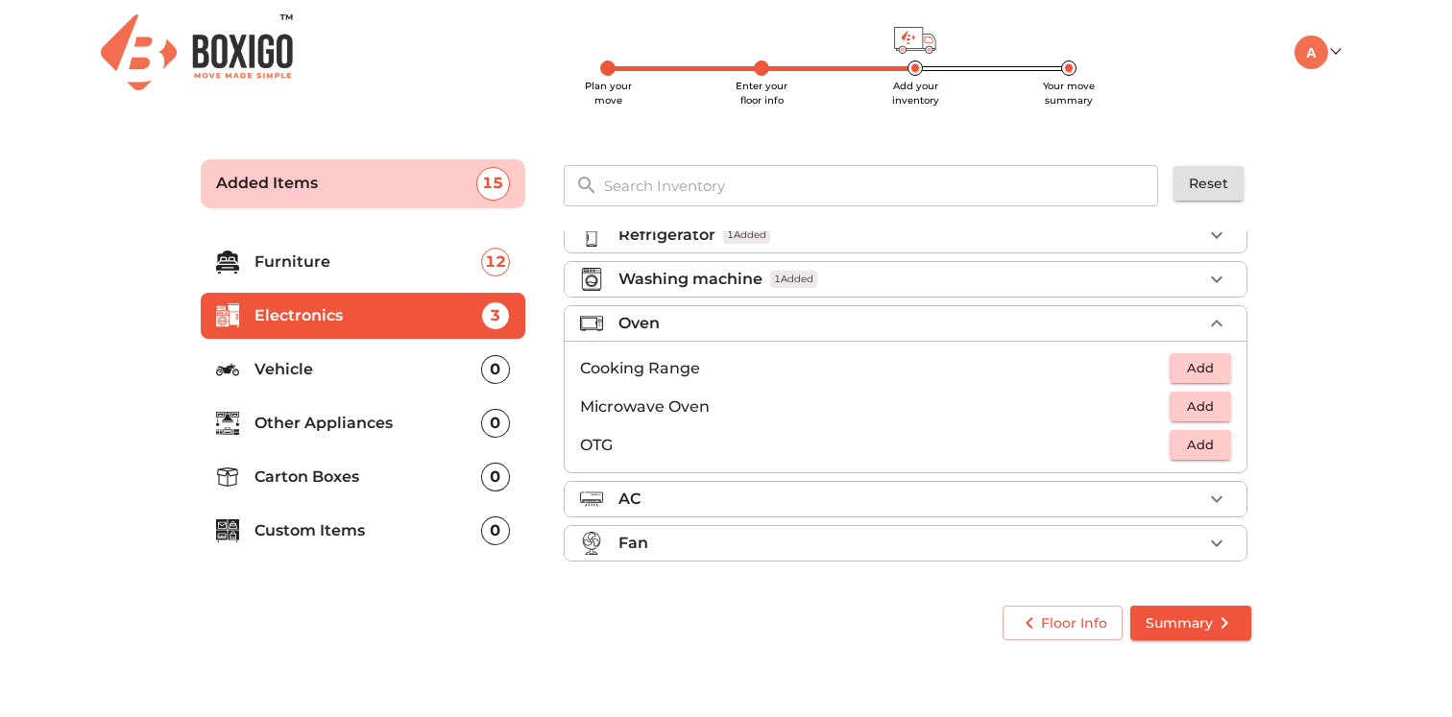
scroll to position [66, 0]
click at [1218, 319] on icon "button" at bounding box center [1216, 323] width 23 height 23
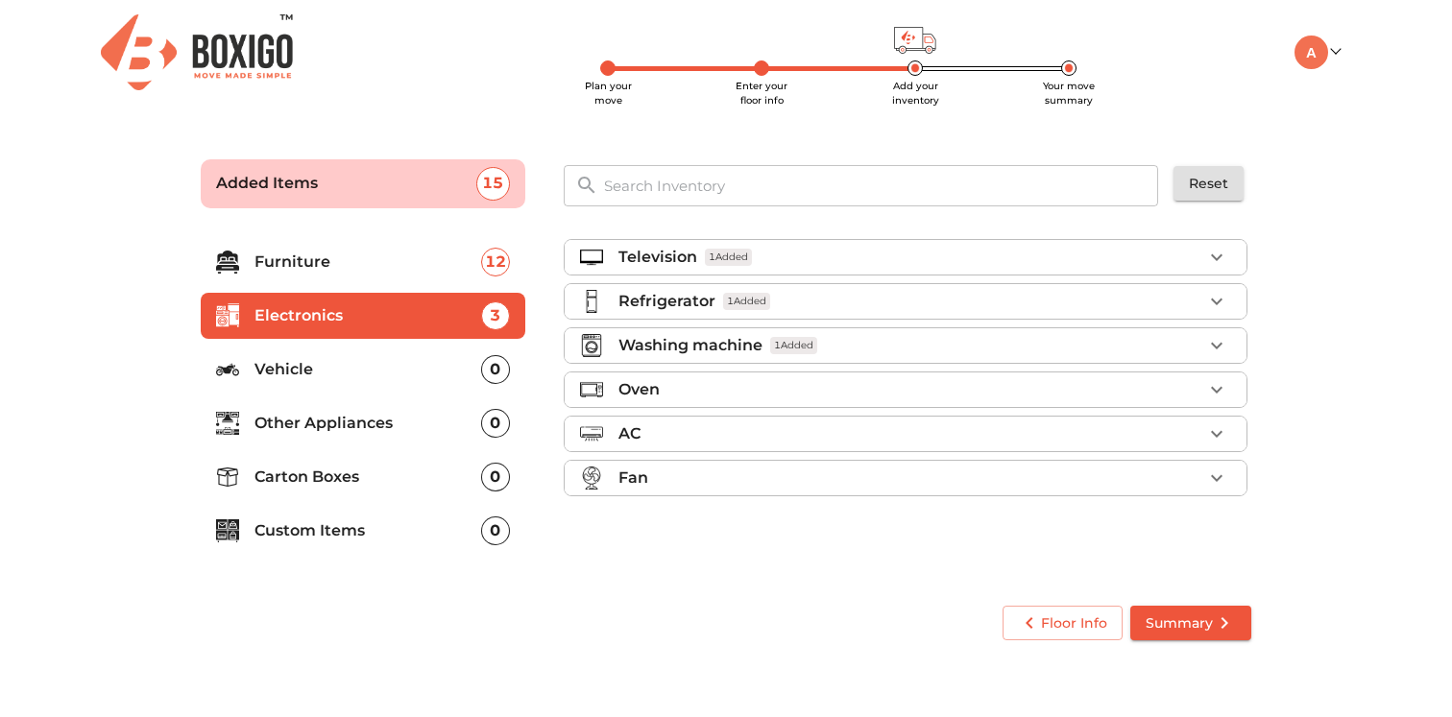
scroll to position [0, 0]
click at [1059, 428] on div "AC" at bounding box center [911, 434] width 584 height 23
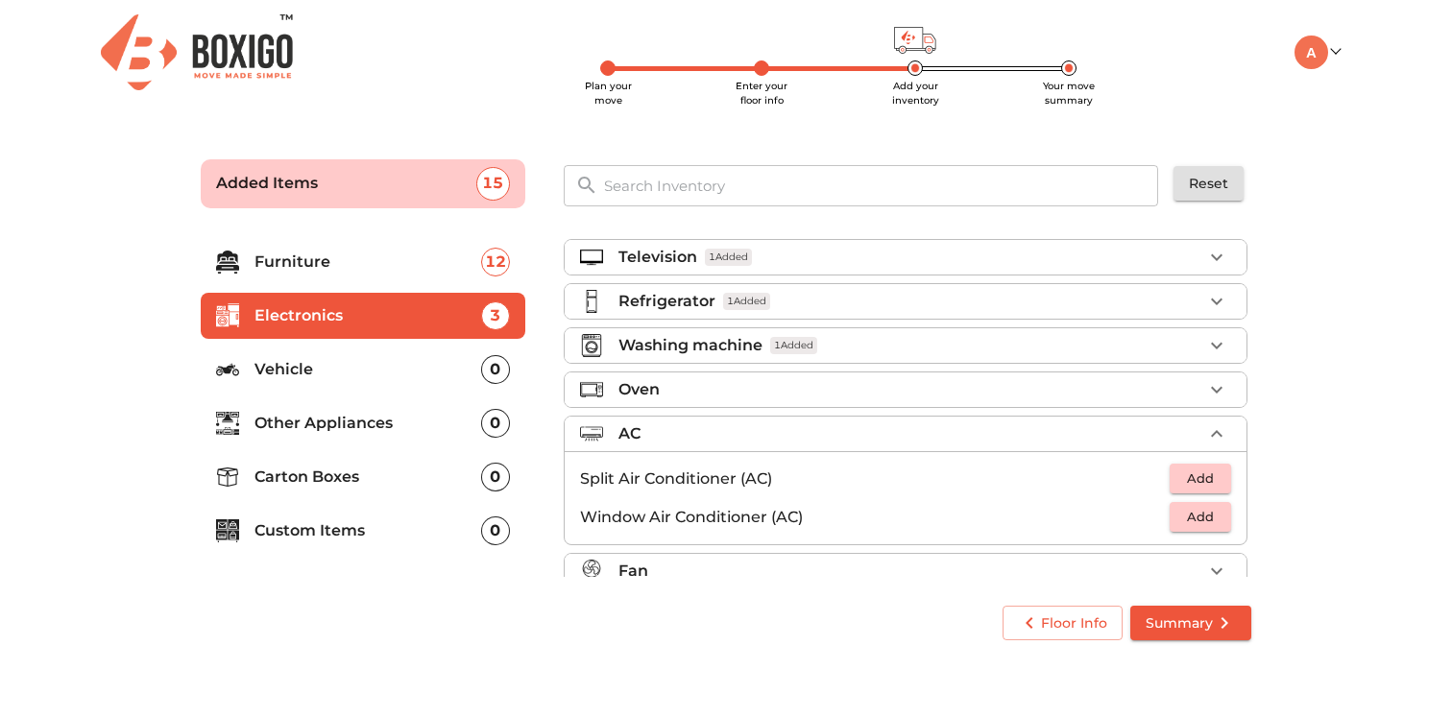
click at [1059, 428] on div "AC" at bounding box center [911, 434] width 584 height 23
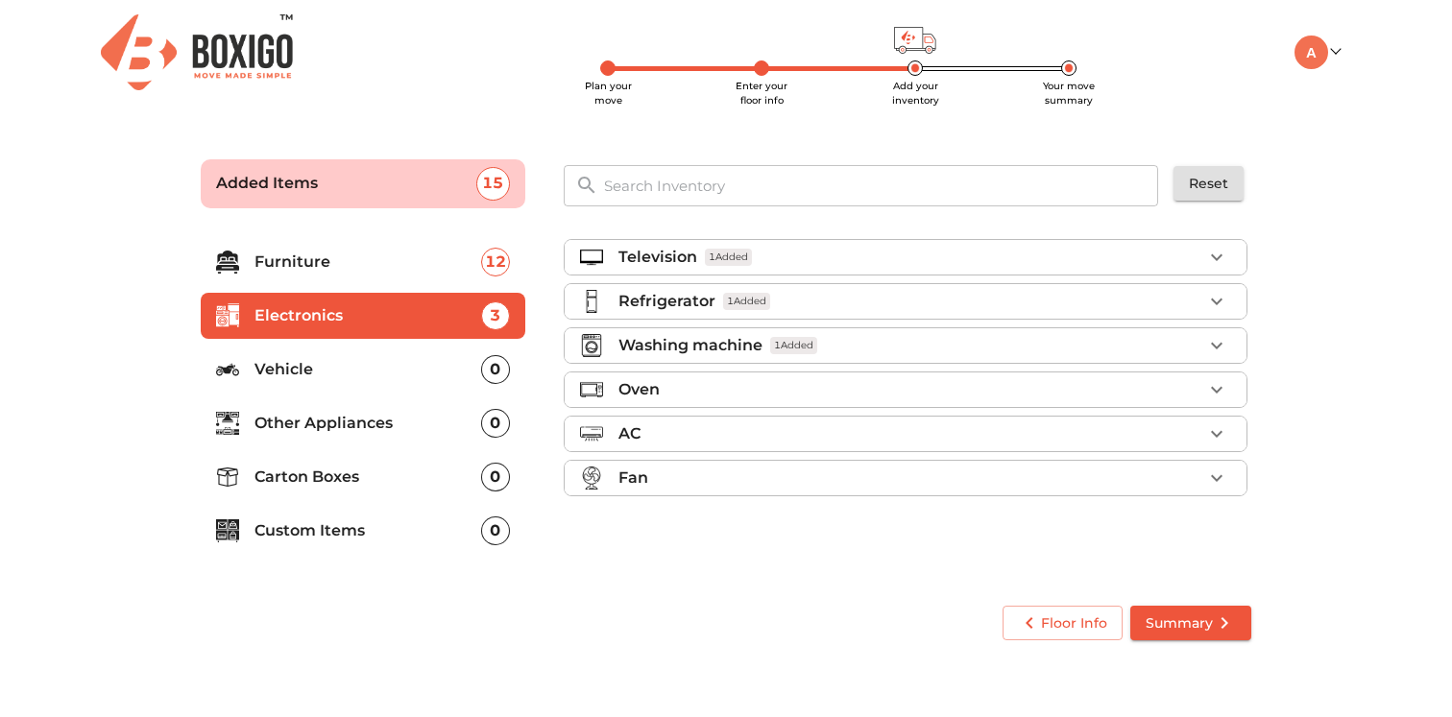
click at [1068, 481] on div "Fan" at bounding box center [911, 478] width 584 height 23
click at [345, 413] on p "Other Appliances" at bounding box center [368, 423] width 227 height 23
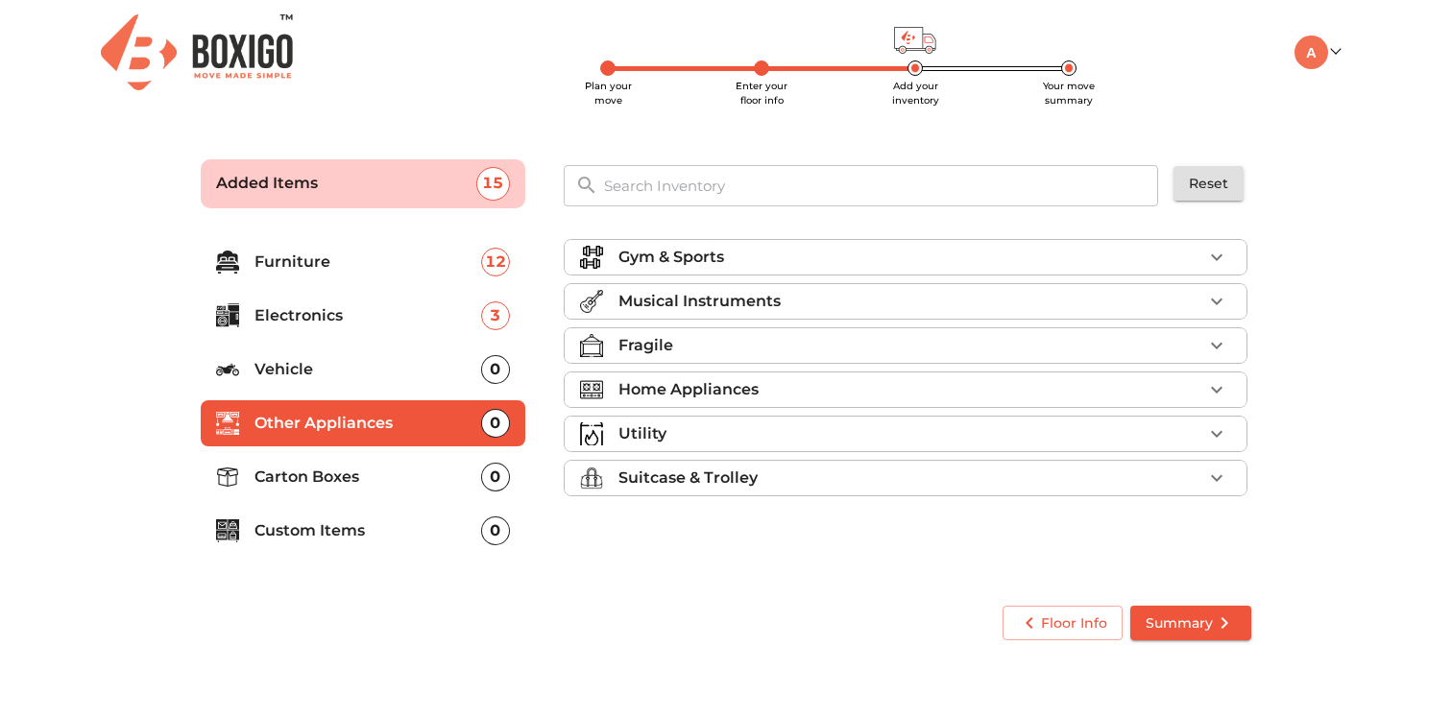
click at [654, 435] on p "Utility" at bounding box center [643, 434] width 48 height 23
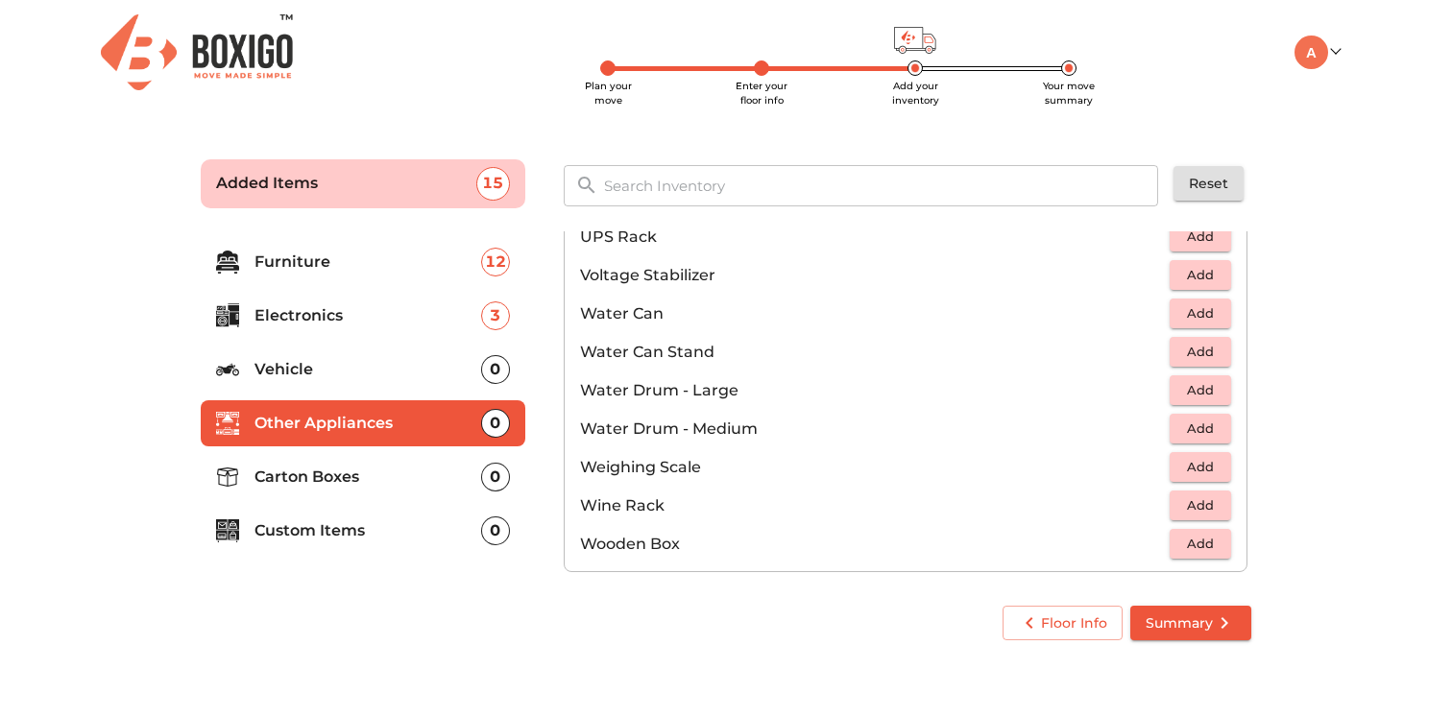
scroll to position [1449, 0]
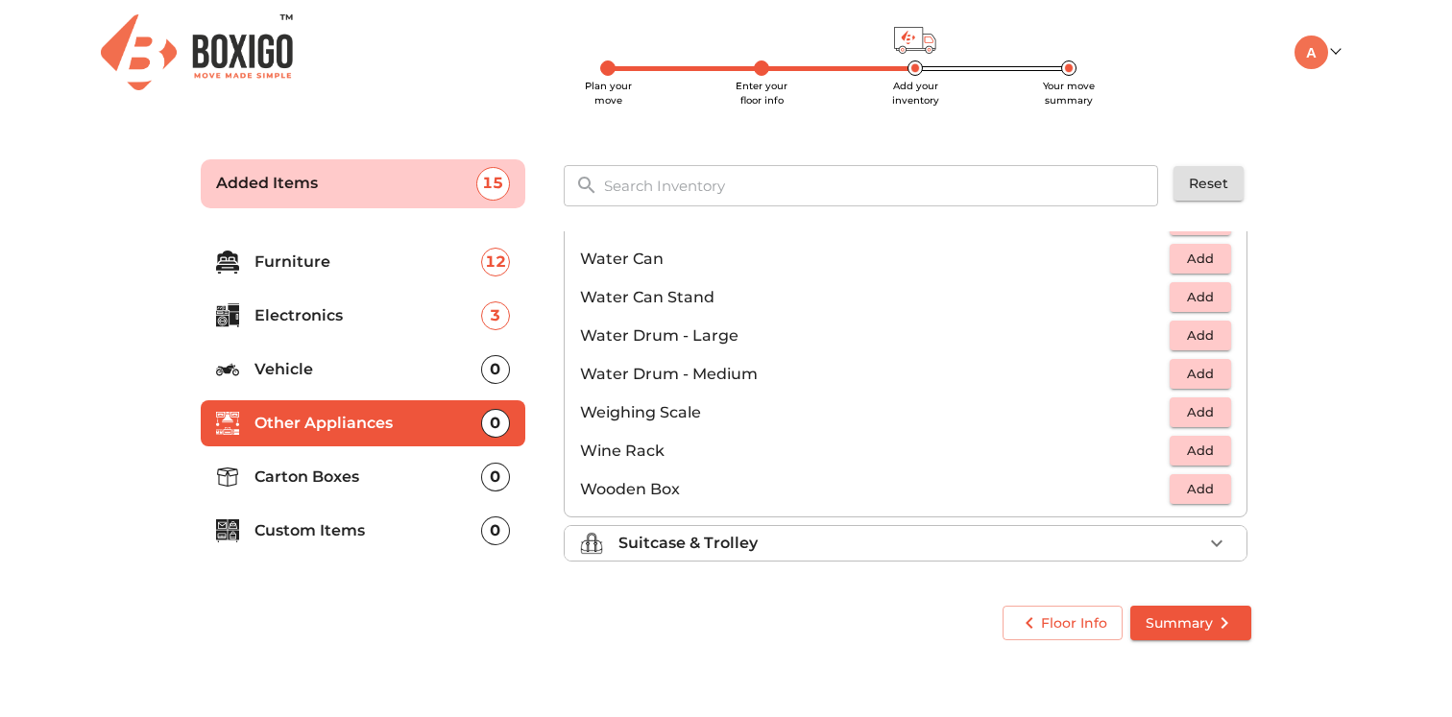
click at [418, 473] on p "Carton Boxes" at bounding box center [368, 477] width 227 height 23
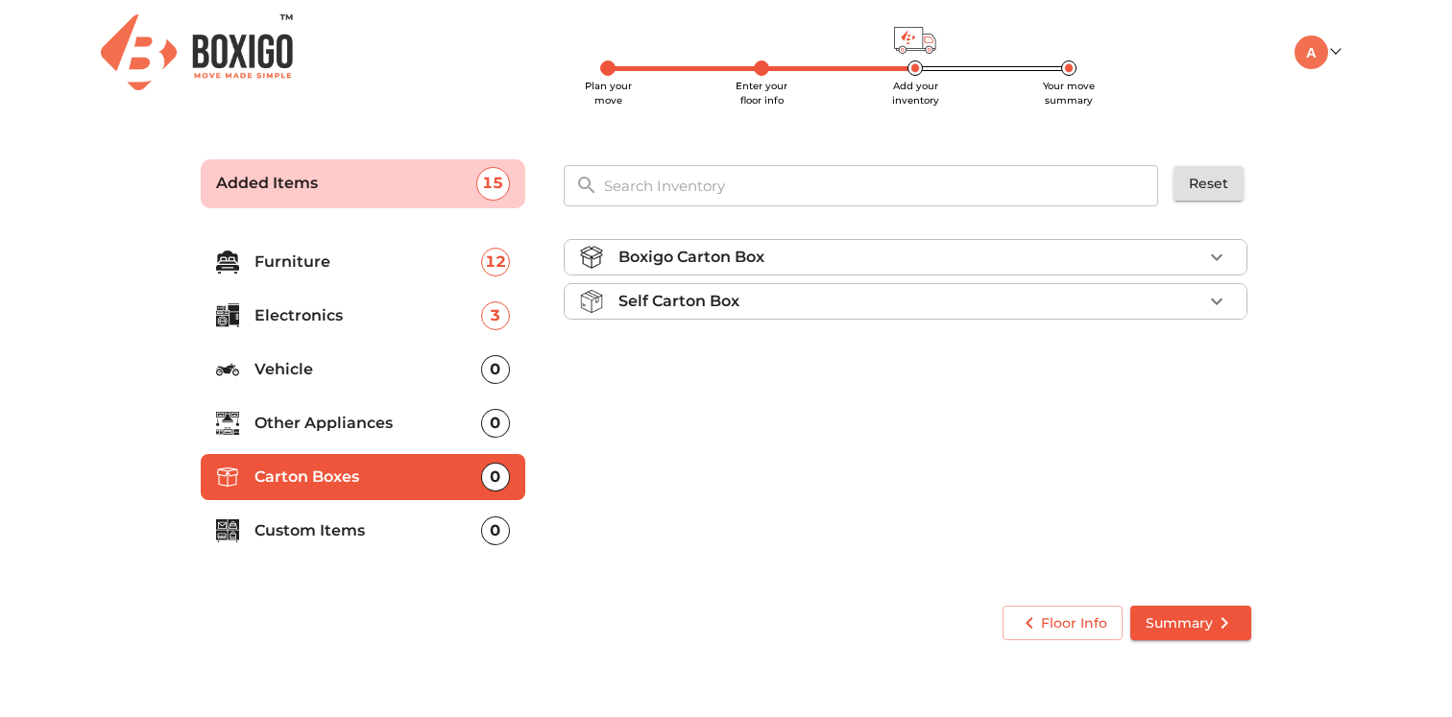
scroll to position [0, 0]
click at [836, 255] on div "Boxigo Carton Box" at bounding box center [911, 257] width 584 height 23
click at [830, 258] on div "Boxigo Carton Box" at bounding box center [911, 257] width 584 height 23
click at [816, 305] on div "Self Carton Box" at bounding box center [911, 301] width 584 height 23
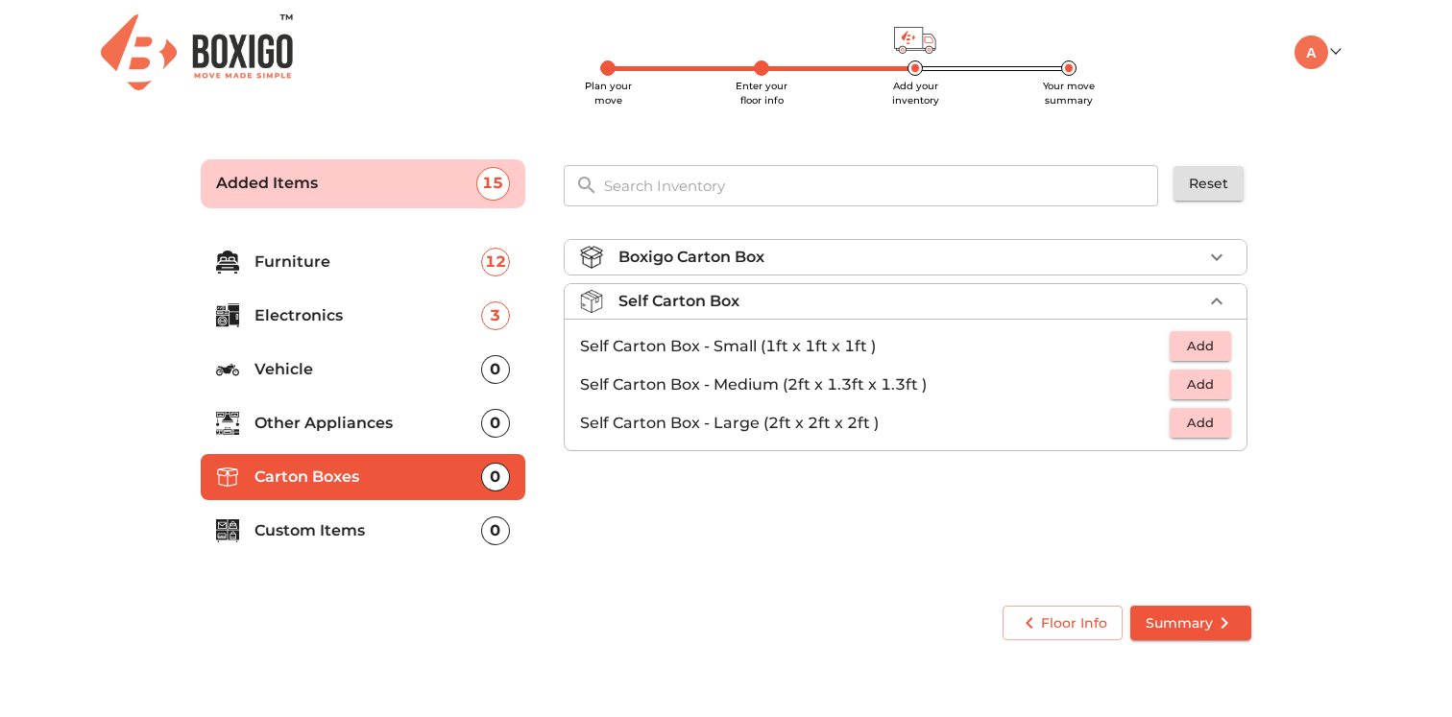
click at [1129, 299] on div "Self Carton Box" at bounding box center [911, 301] width 584 height 23
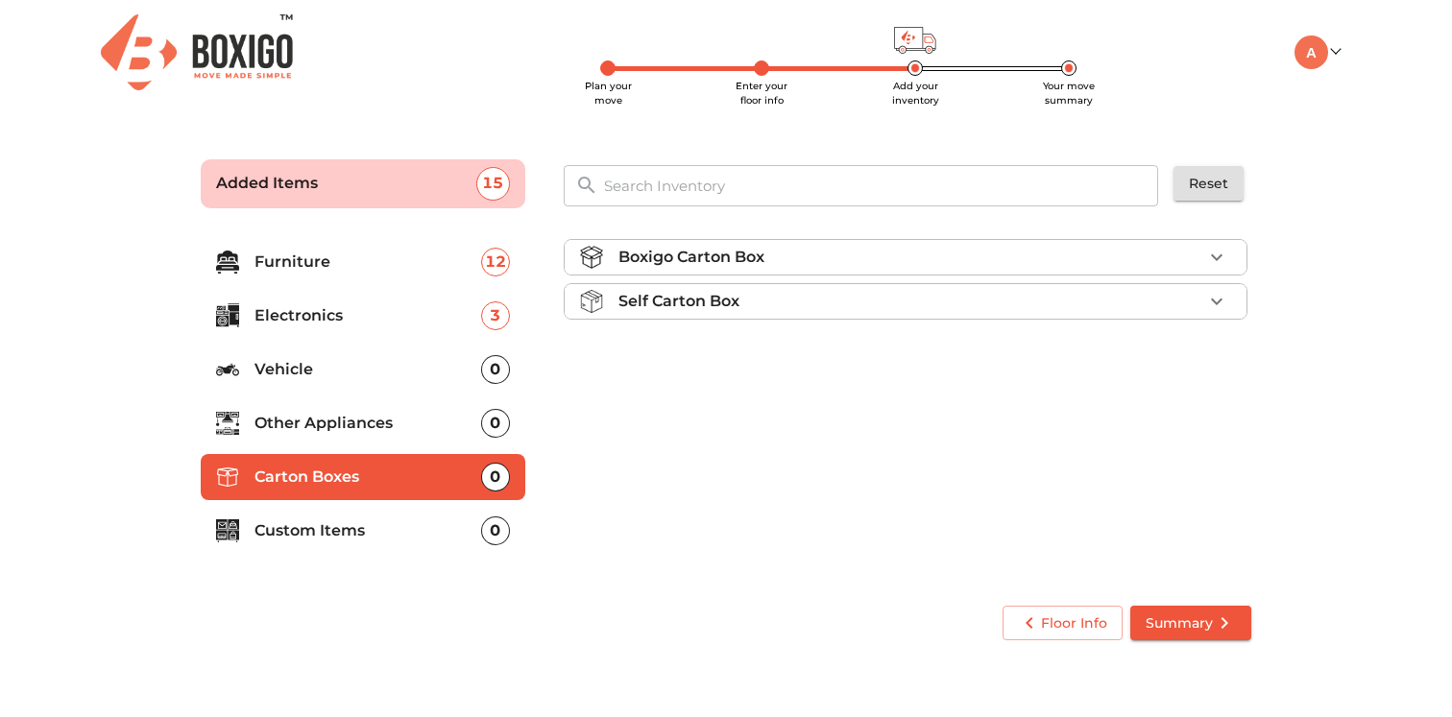
click at [366, 537] on p "Custom Items" at bounding box center [368, 531] width 227 height 23
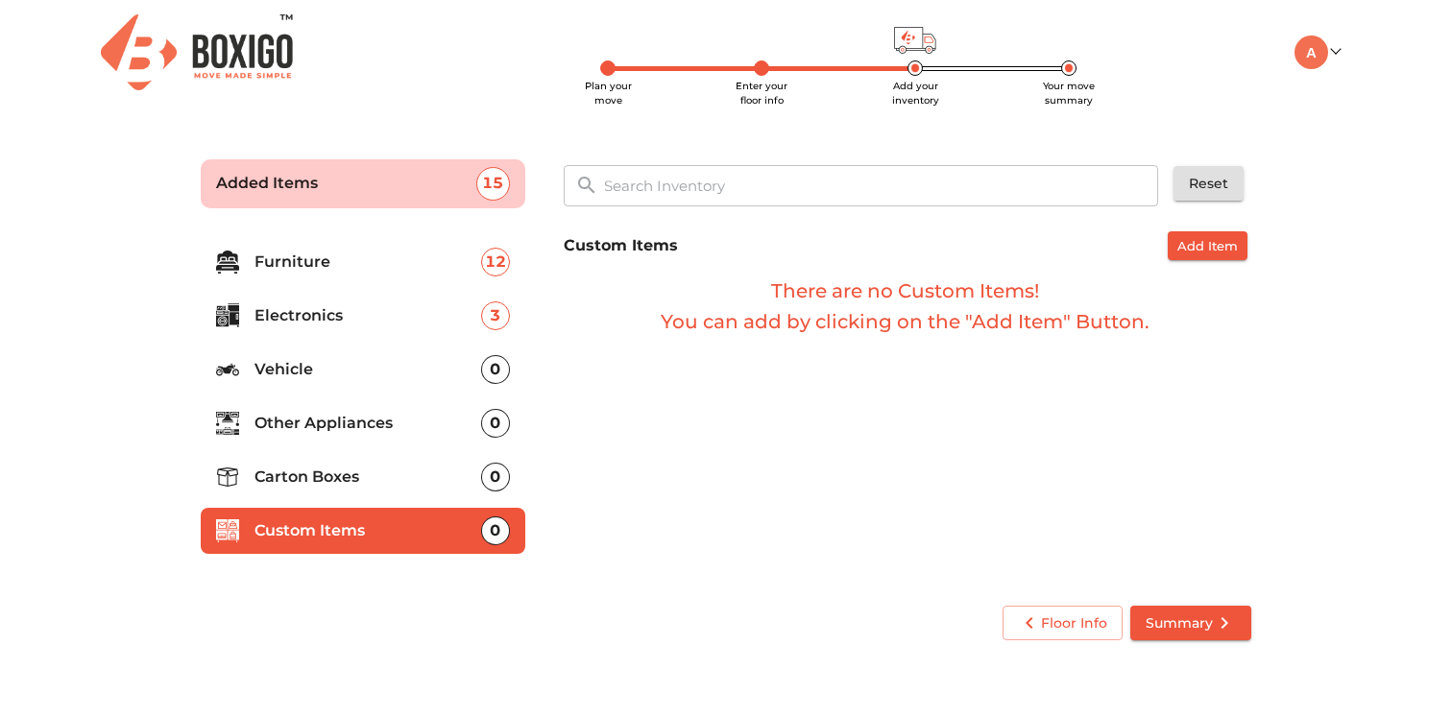
click at [1201, 631] on span "Summary" at bounding box center [1191, 624] width 90 height 24
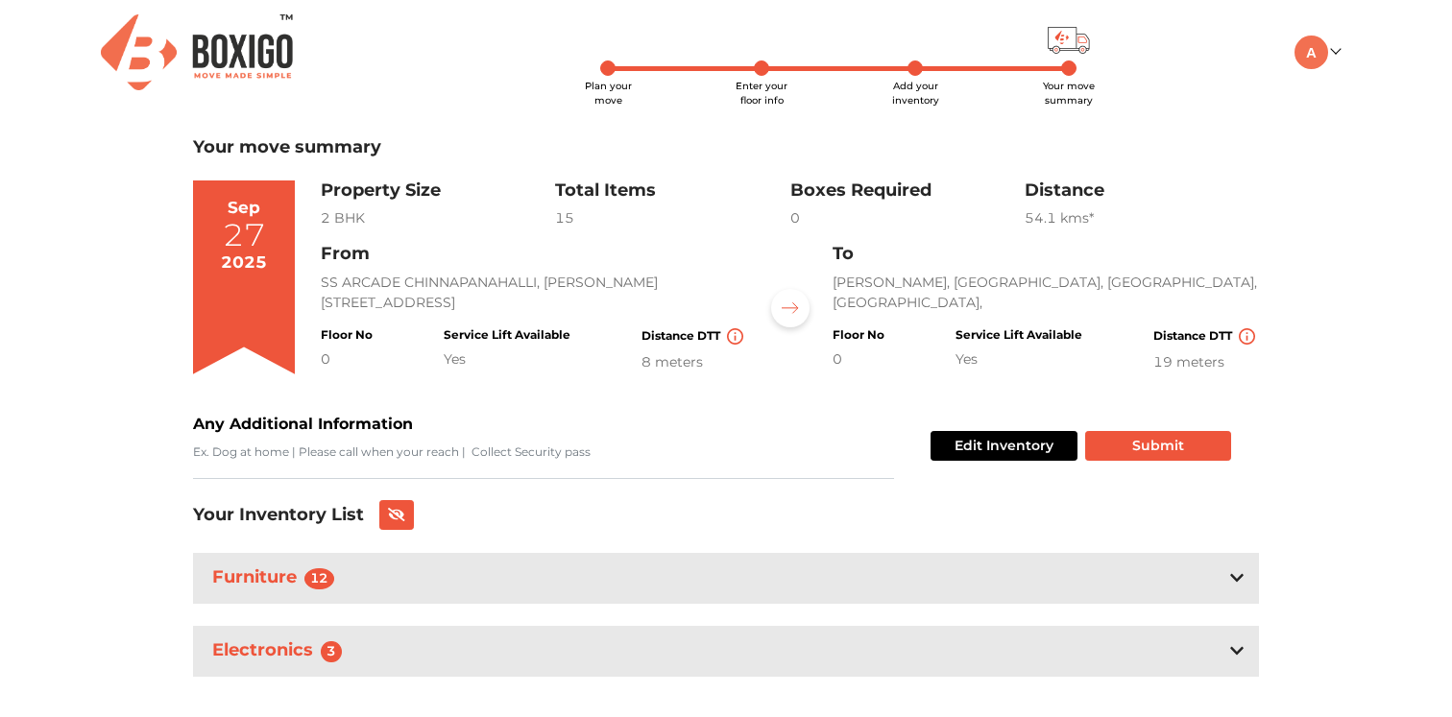
scroll to position [29, 0]
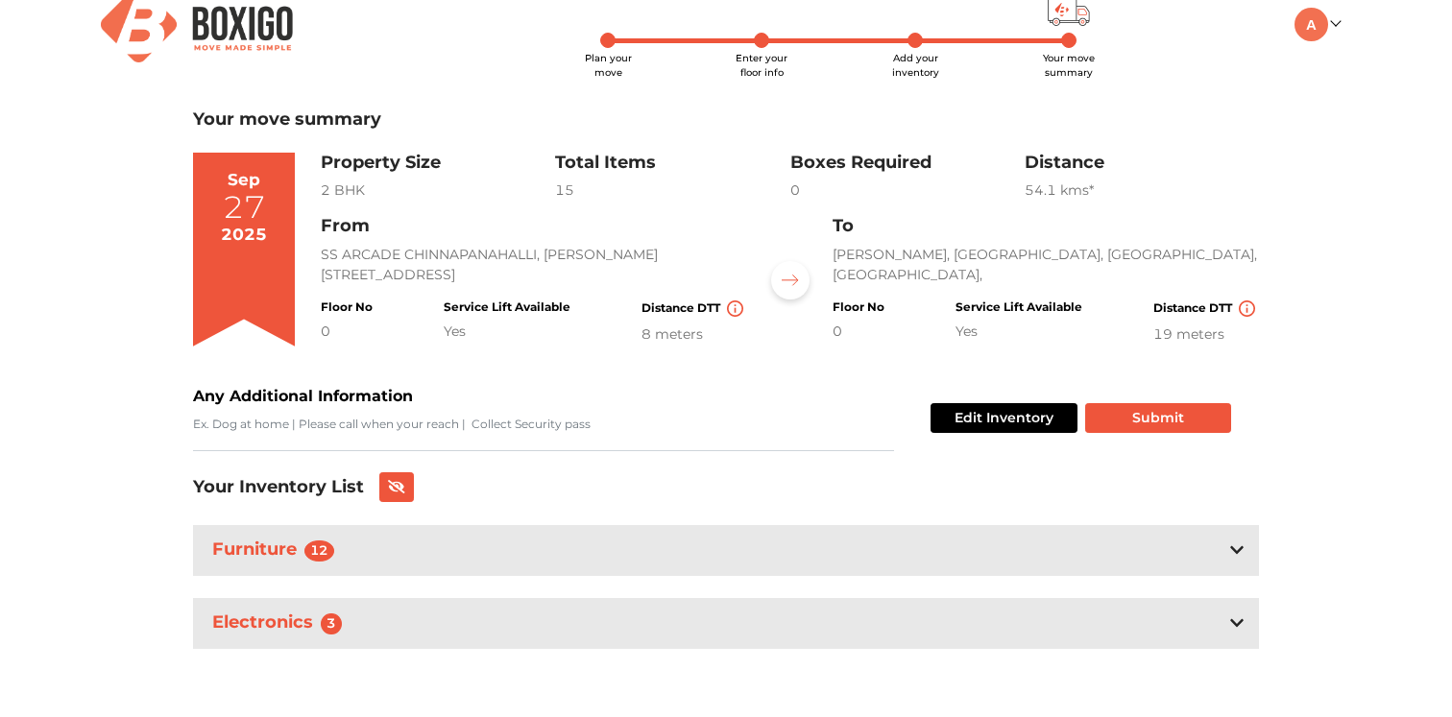
click at [1046, 178] on div "Distance 54.1 km s*" at bounding box center [1142, 177] width 234 height 49
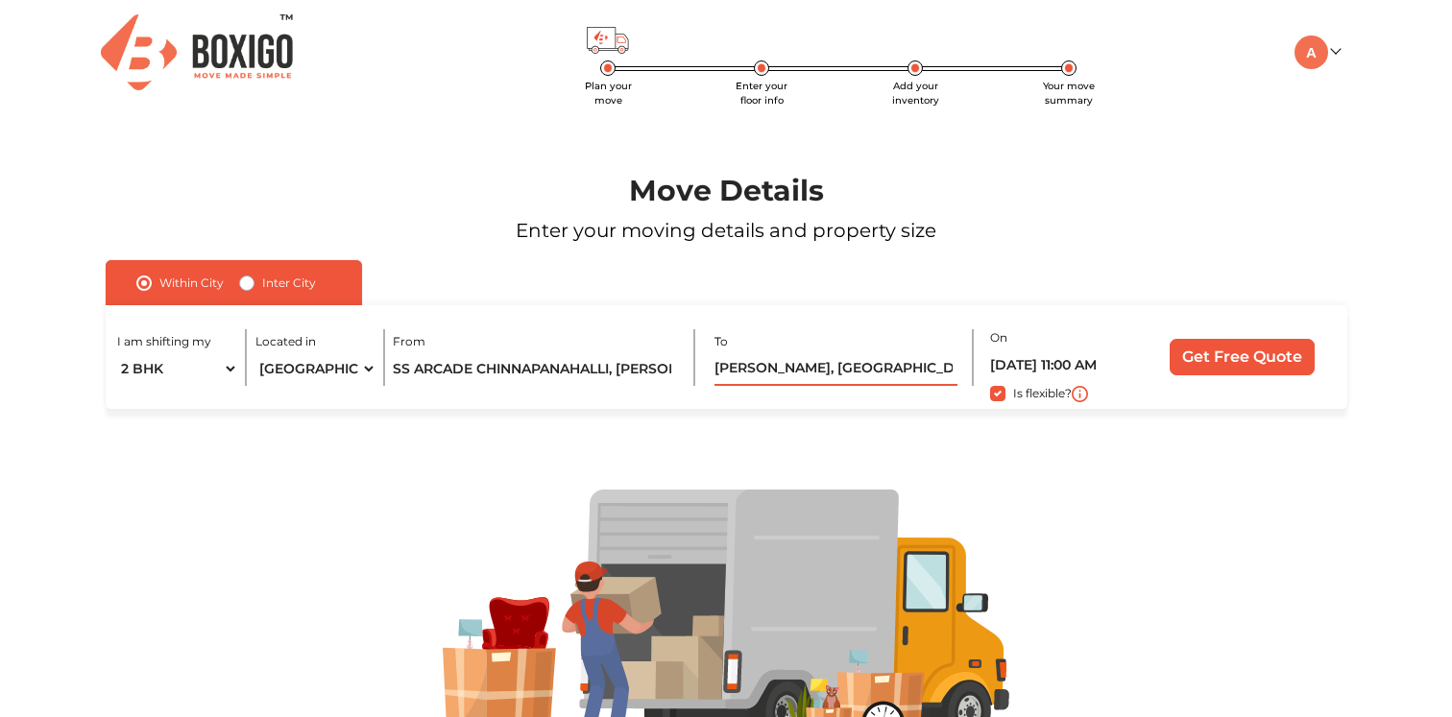
click at [865, 375] on input "[PERSON_NAME], [GEOGRAPHIC_DATA], [GEOGRAPHIC_DATA], [GEOGRAPHIC_DATA]" at bounding box center [836, 369] width 243 height 34
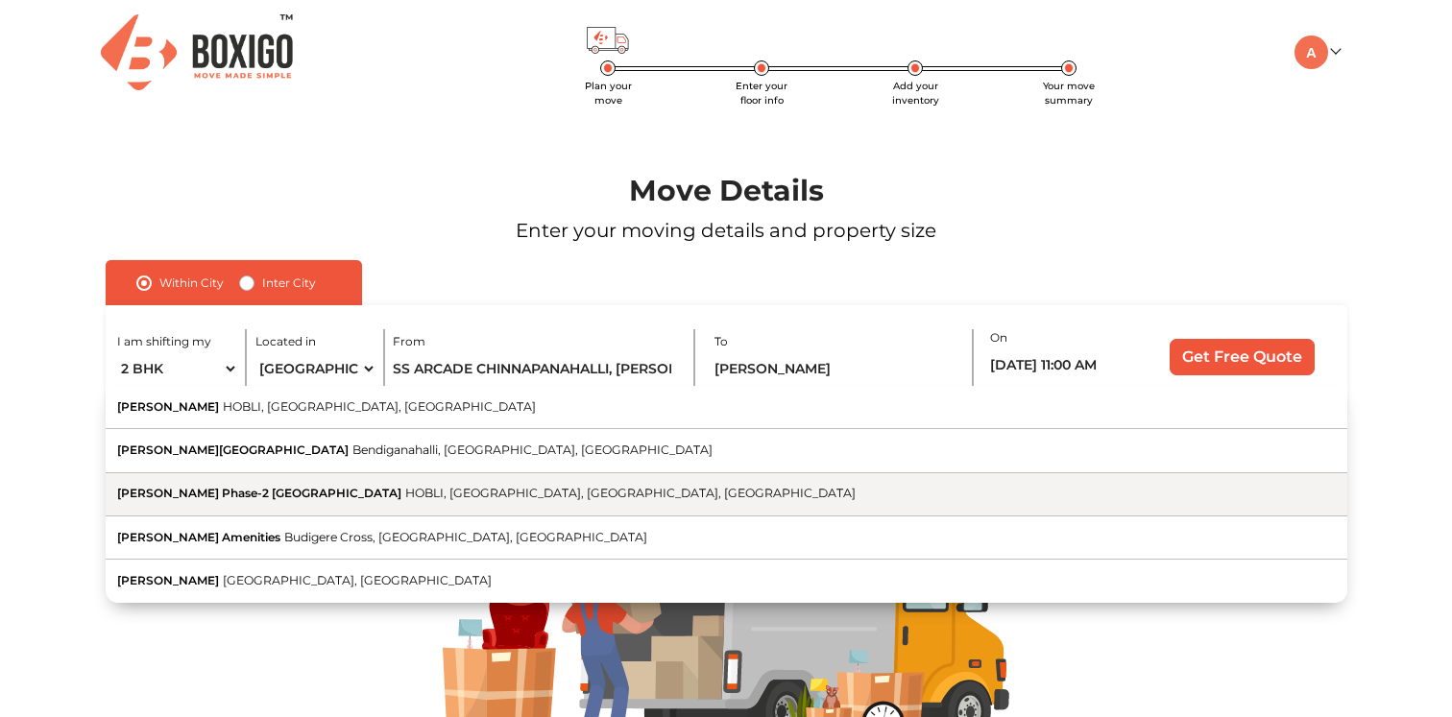
click at [514, 486] on button "Shriram Greenfield Phase-2 Main Gate HOBLI, Bidarahalli, Bengaluru, Karnataka" at bounding box center [727, 494] width 1242 height 43
type input "Shriram Greenfield Phase-2 Main Gate, HOBLI, Bidarahalli, Bengaluru, Karnataka"
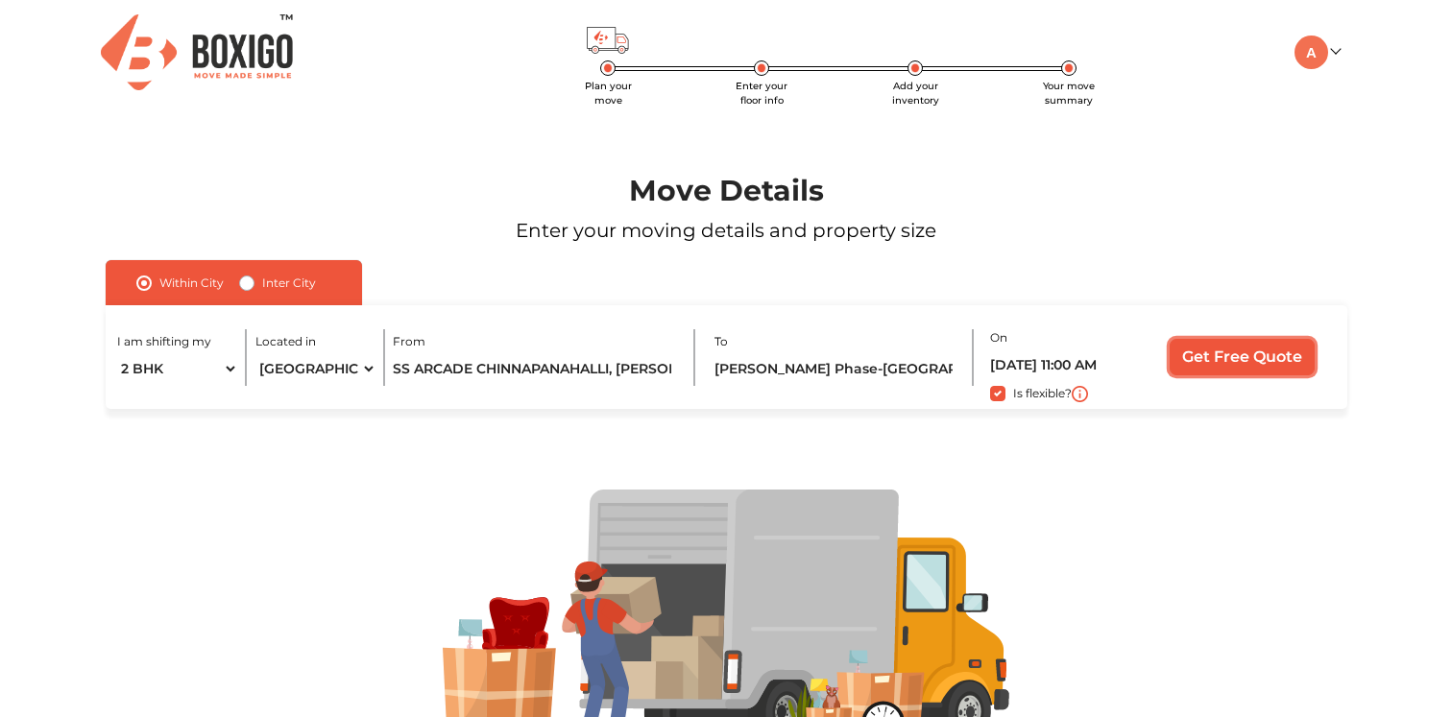
click at [1213, 356] on input "Get Free Quote" at bounding box center [1242, 357] width 145 height 36
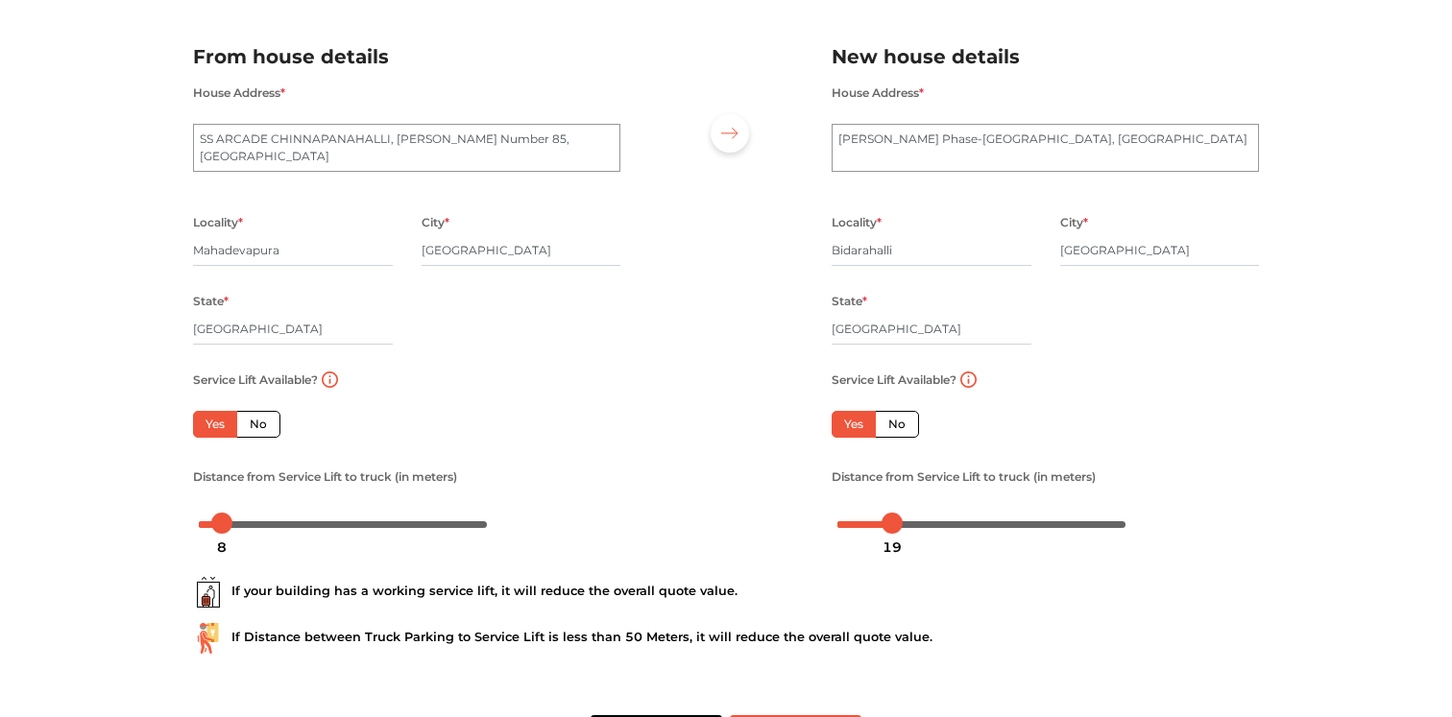
scroll to position [196, 0]
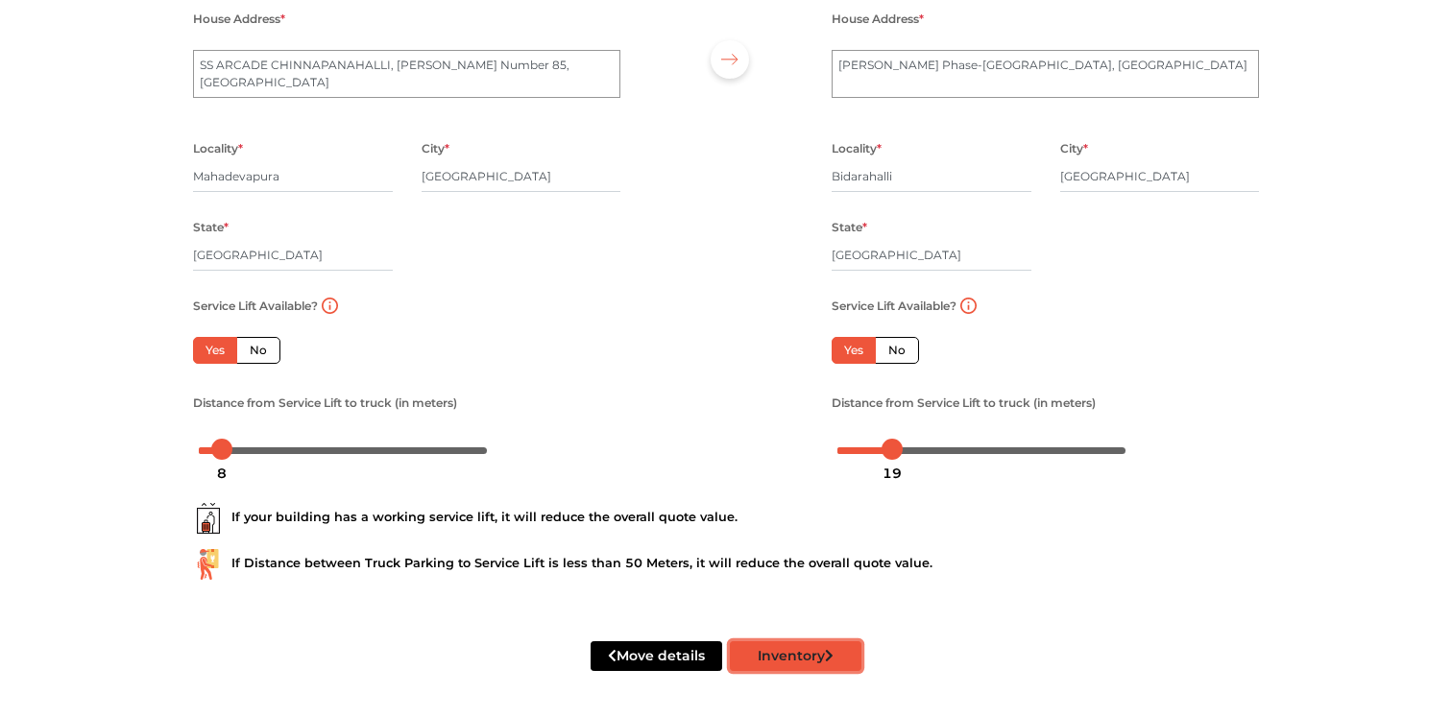
click at [776, 651] on button "Inventory" at bounding box center [796, 657] width 132 height 30
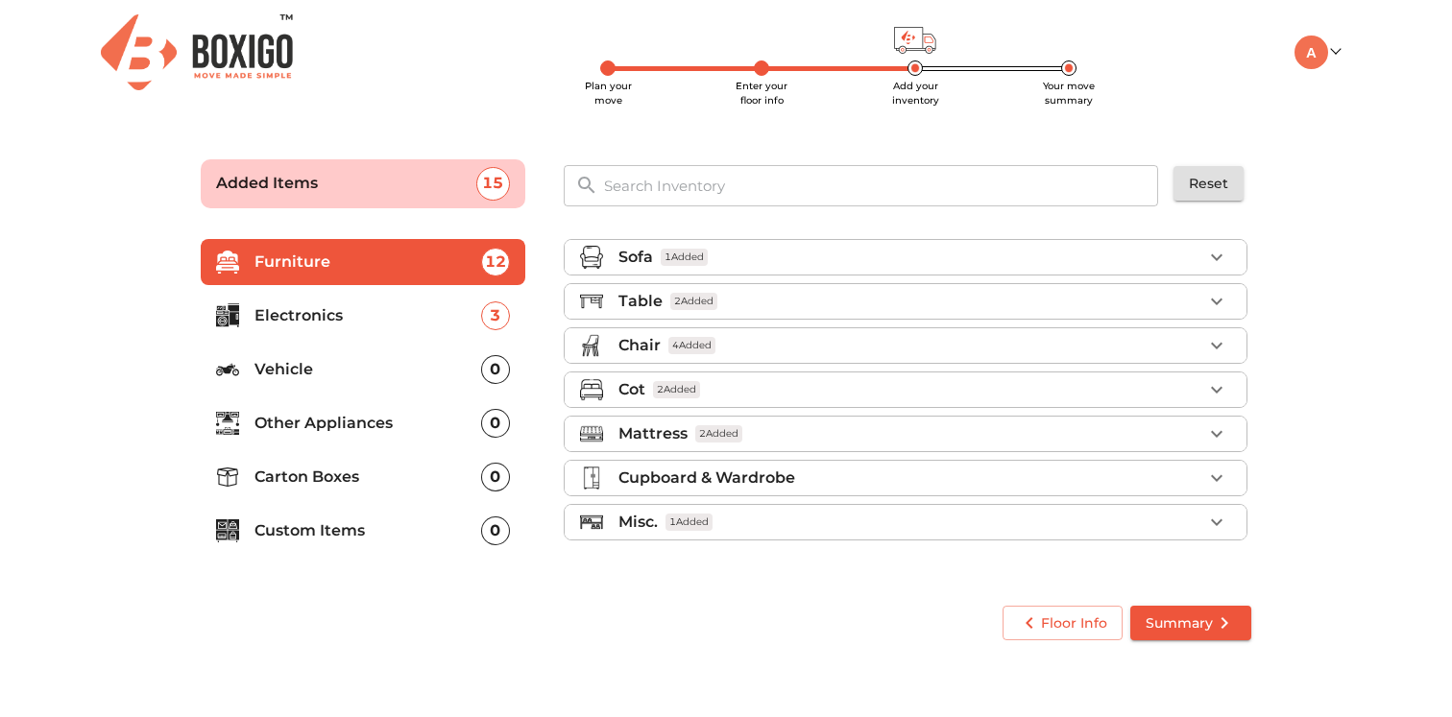
click at [1170, 626] on span "Summary" at bounding box center [1191, 624] width 90 height 24
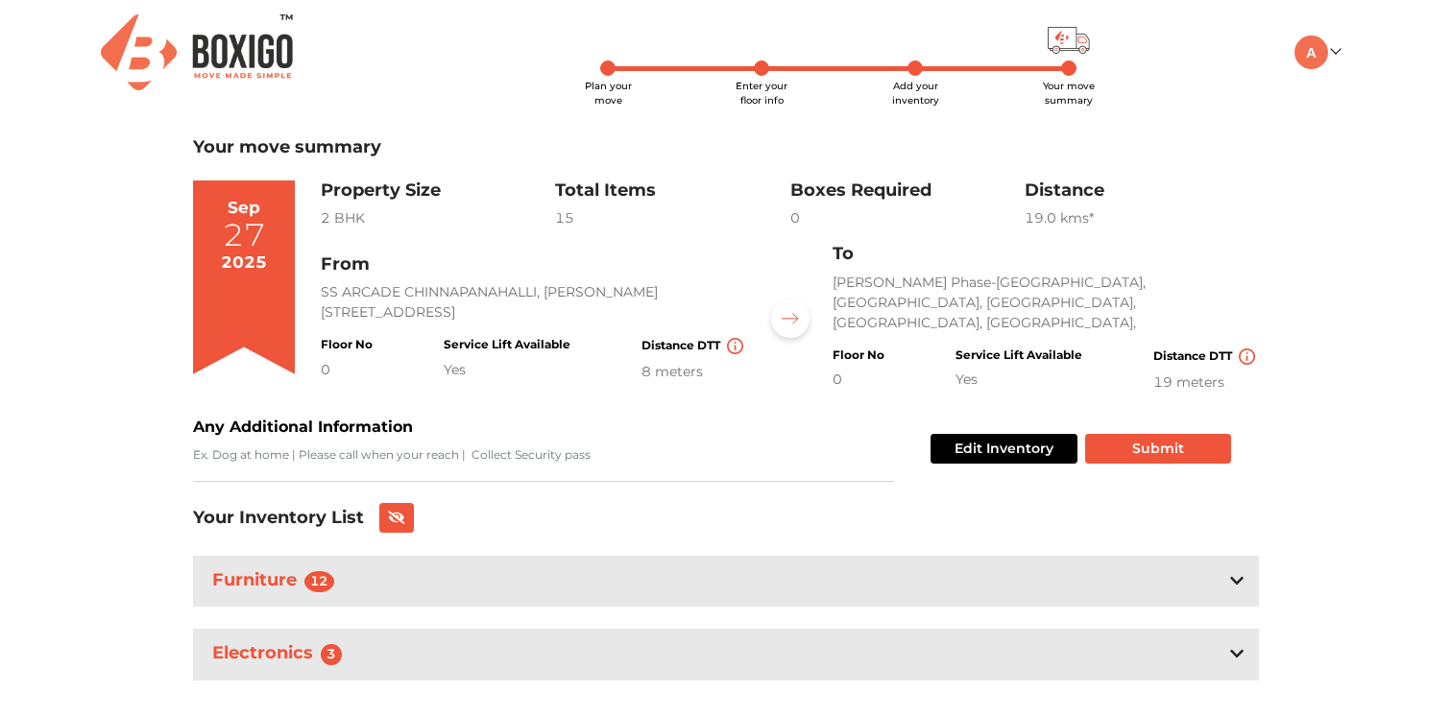
scroll to position [29, 0]
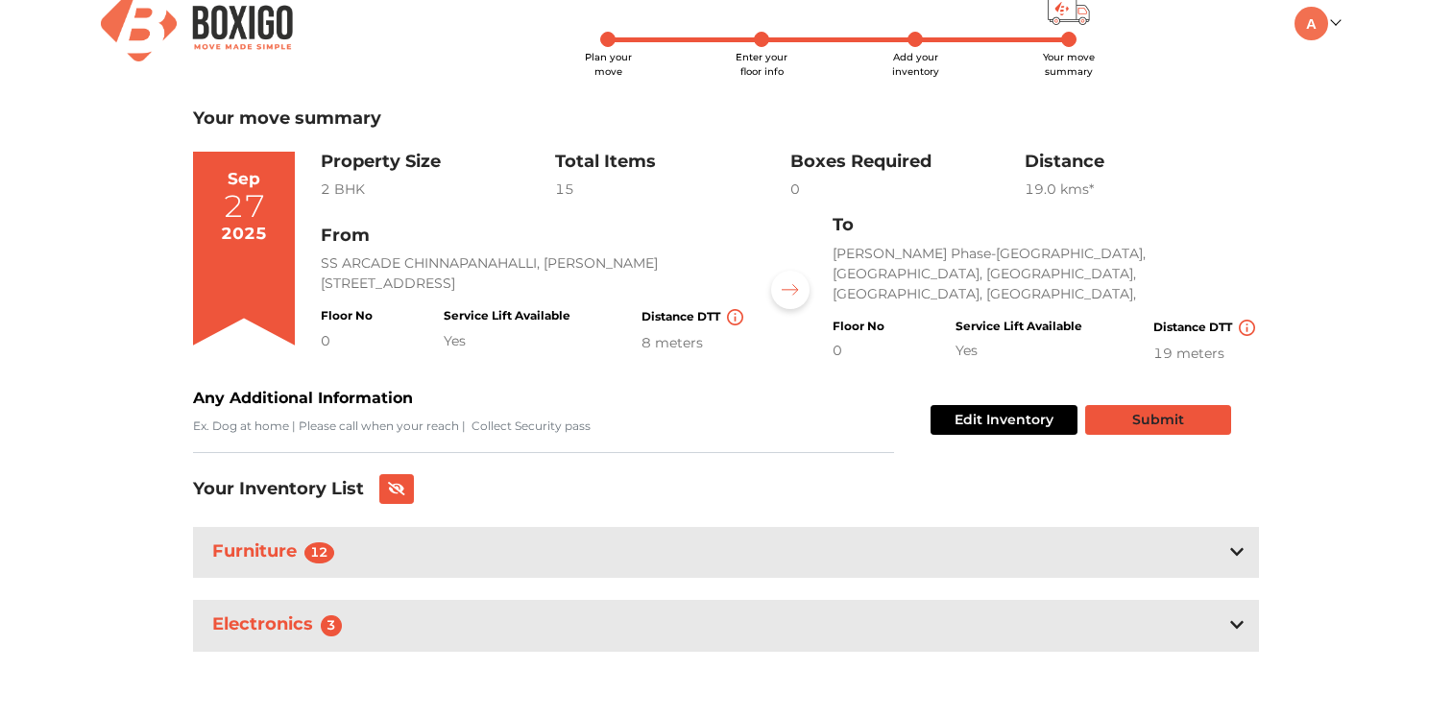
click at [1123, 409] on button "Submit" at bounding box center [1158, 420] width 146 height 30
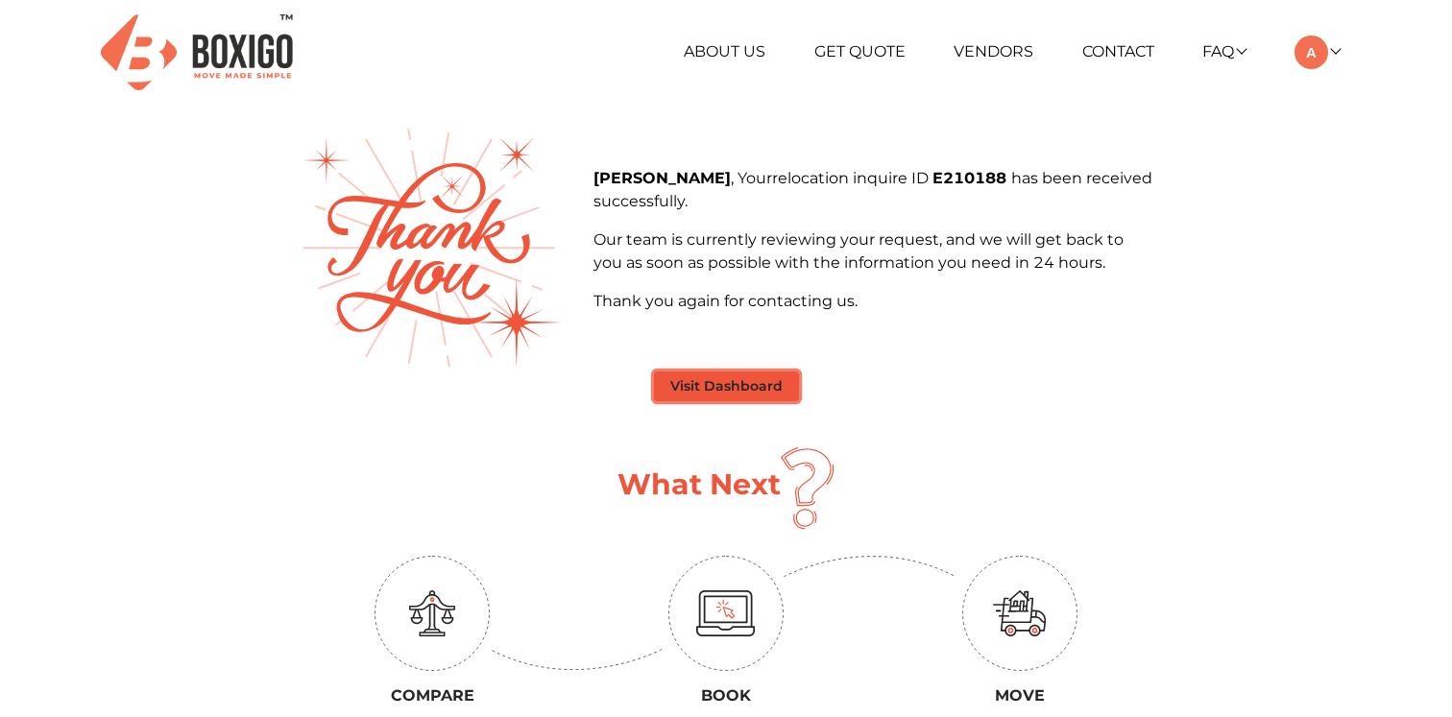
click at [716, 382] on button "Visit Dashboard" at bounding box center [726, 387] width 145 height 30
